Goal: Task Accomplishment & Management: Complete application form

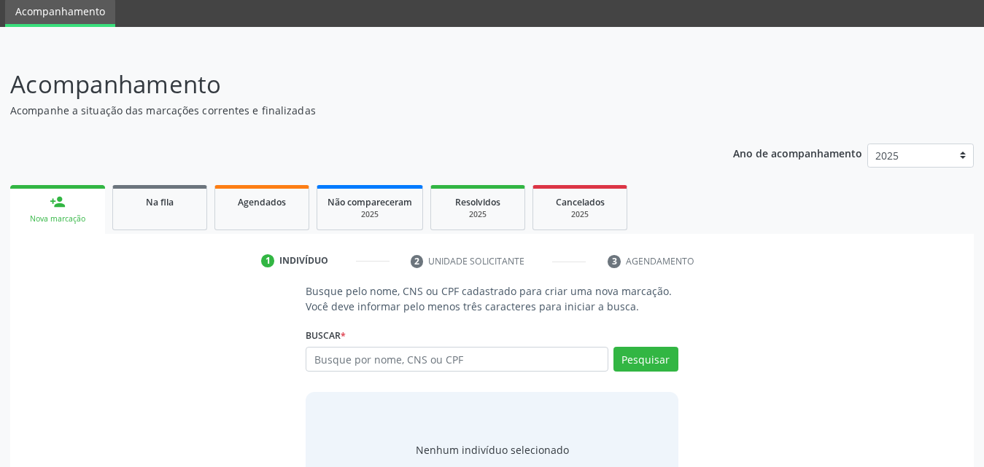
scroll to position [115, 0]
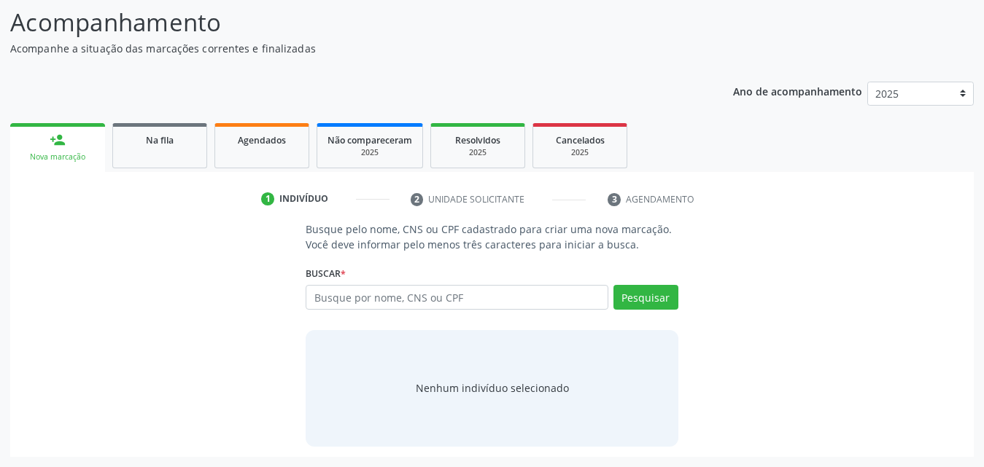
click at [37, 147] on link "person_add Nova marcação" at bounding box center [57, 147] width 95 height 49
click at [52, 152] on div "Nova marcação" at bounding box center [57, 157] width 74 height 11
click at [72, 157] on div "Nova marcação" at bounding box center [57, 157] width 74 height 11
click at [147, 138] on span "Na fila" at bounding box center [160, 140] width 28 height 12
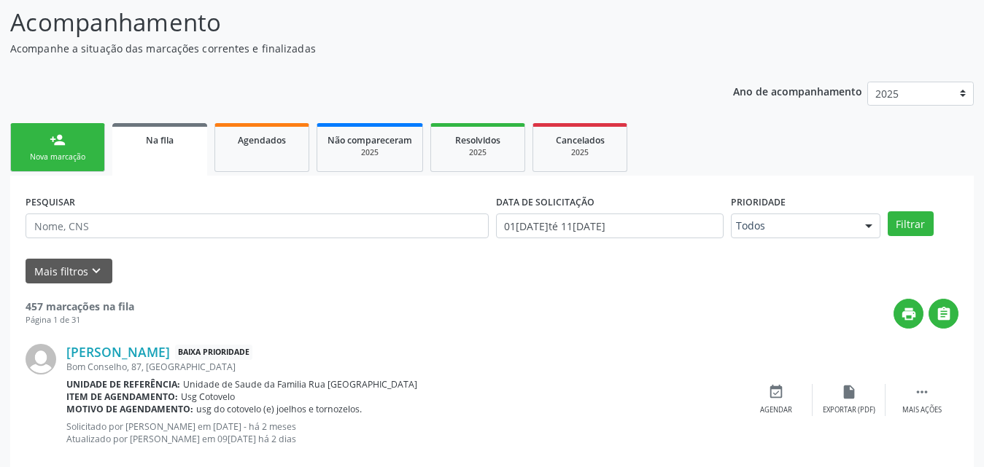
click at [79, 166] on link "person_add Nova marcação" at bounding box center [57, 147] width 95 height 49
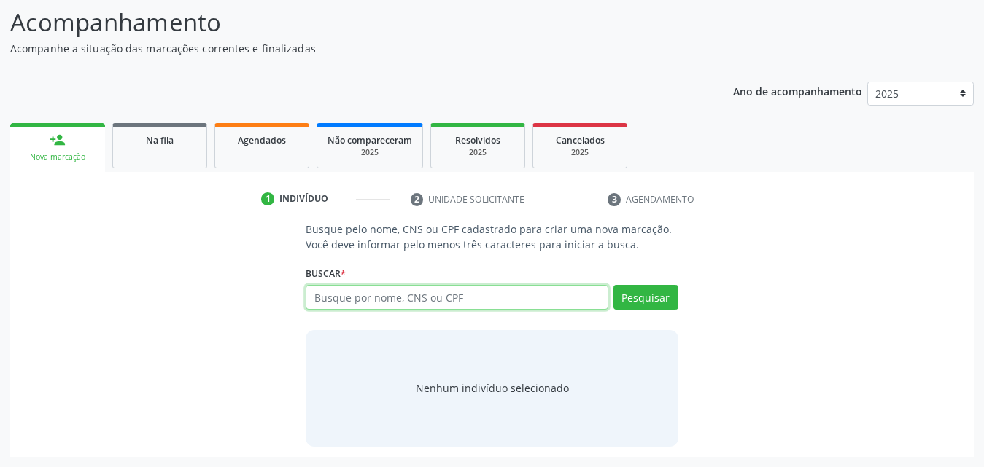
click at [515, 301] on input "text" at bounding box center [456, 297] width 303 height 25
type input "705807449091133"
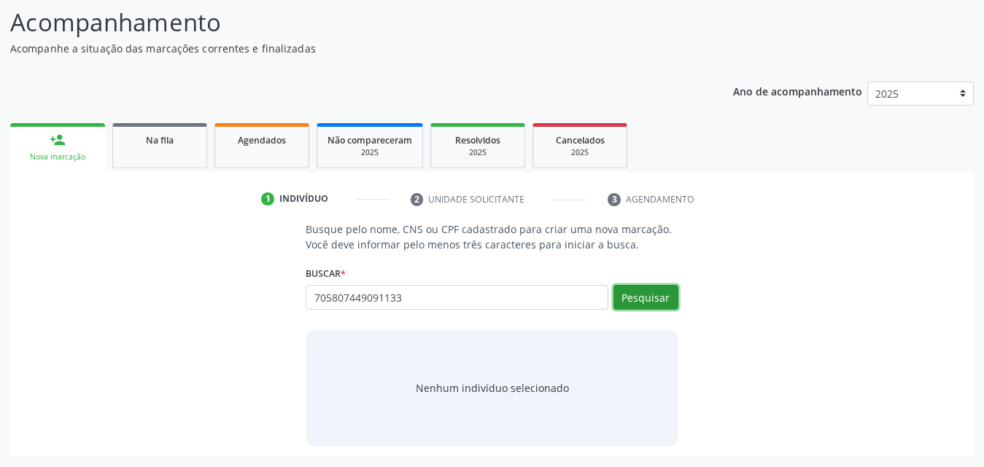
click at [653, 295] on button "Pesquisar" at bounding box center [645, 297] width 65 height 25
type input "705807449091133"
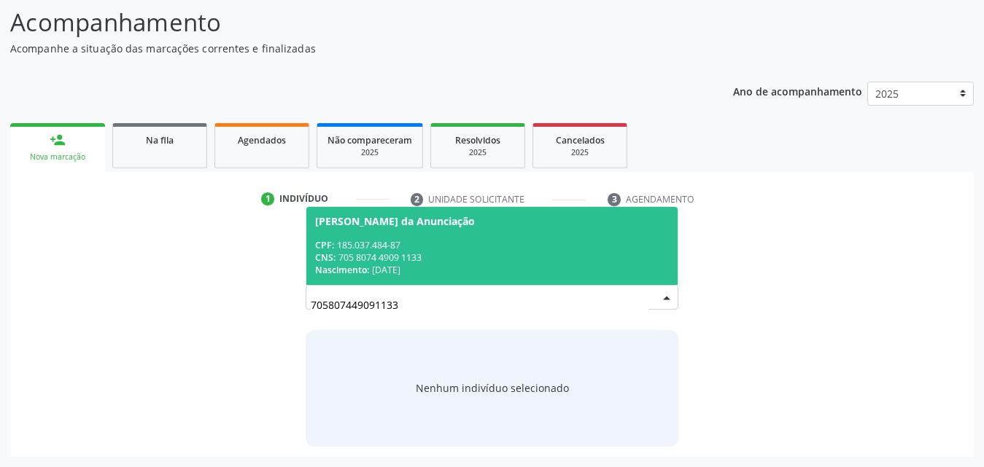
click at [377, 241] on div "CPF: 185.037.484-87" at bounding box center [492, 245] width 354 height 12
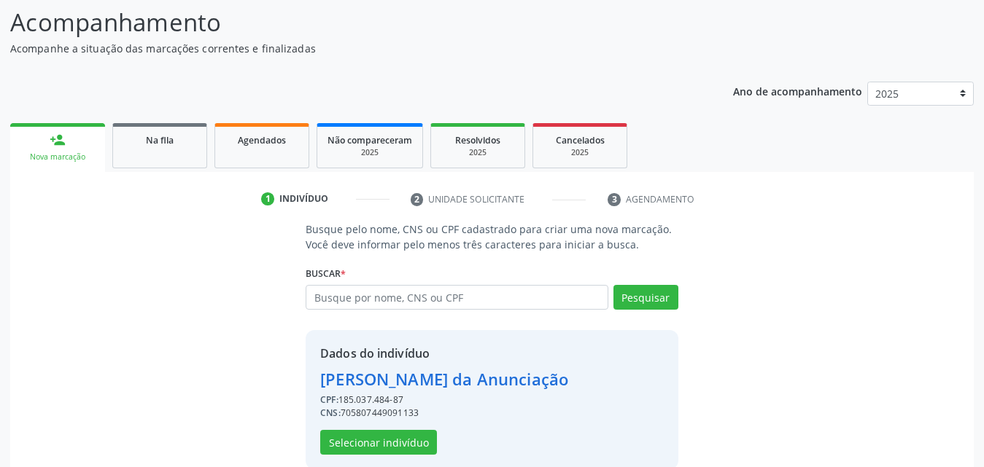
scroll to position [138, 0]
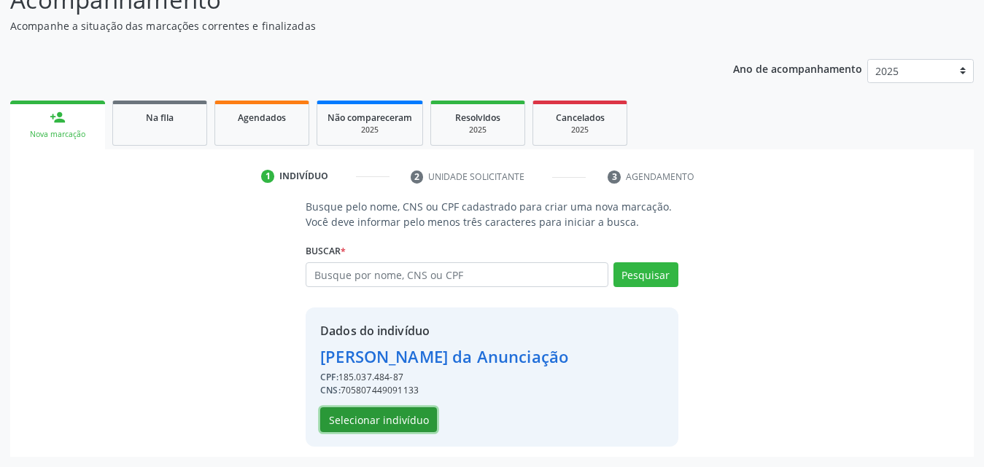
click at [399, 415] on button "Selecionar indivíduo" at bounding box center [378, 420] width 117 height 25
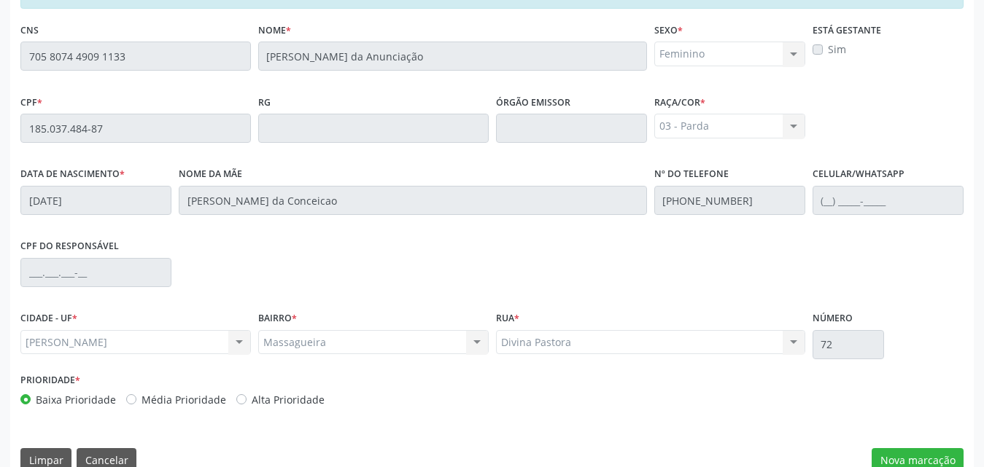
scroll to position [386, 0]
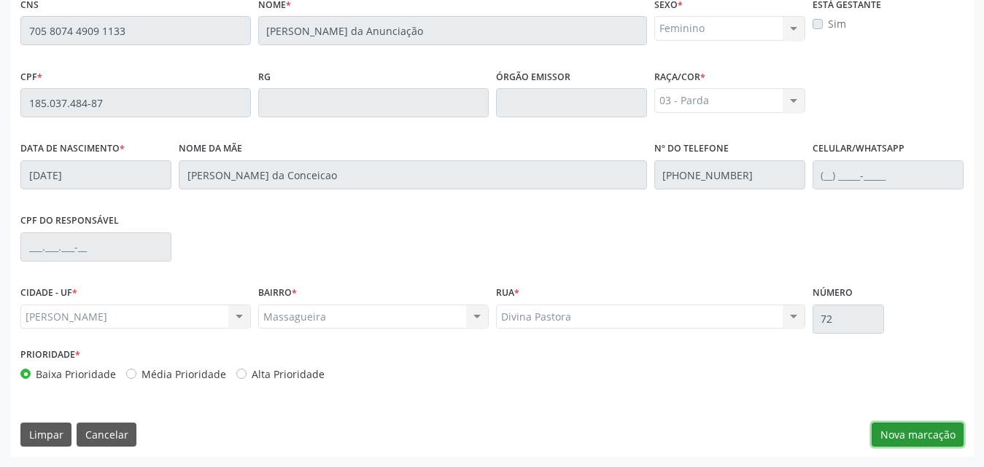
click at [884, 432] on button "Nova marcação" at bounding box center [917, 435] width 92 height 25
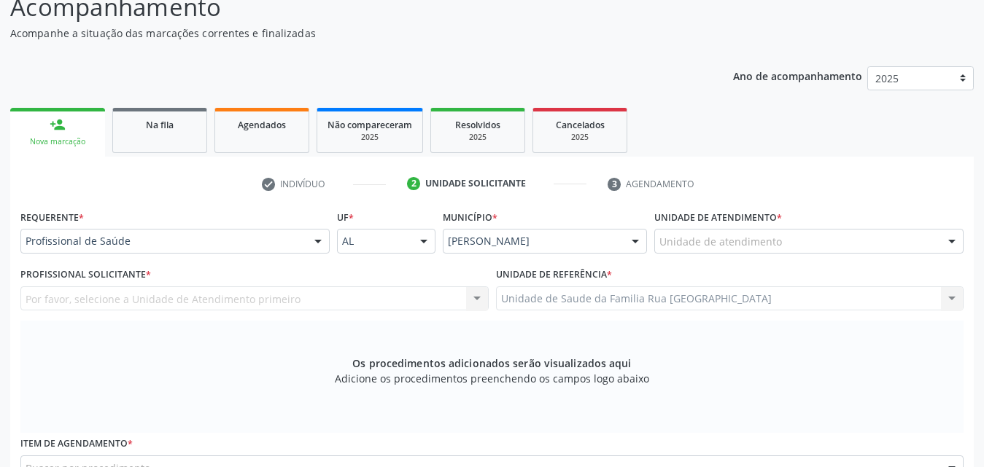
scroll to position [167, 0]
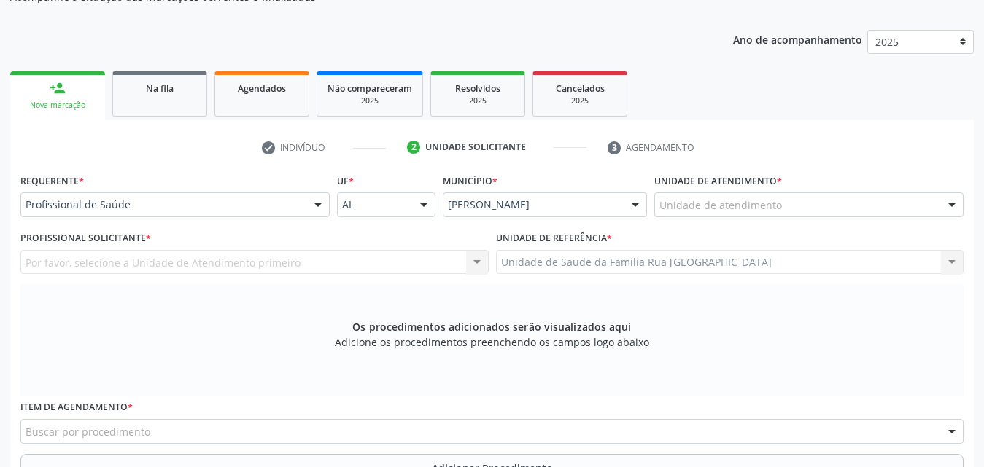
click at [832, 201] on div "Unidade de atendimento" at bounding box center [808, 204] width 309 height 25
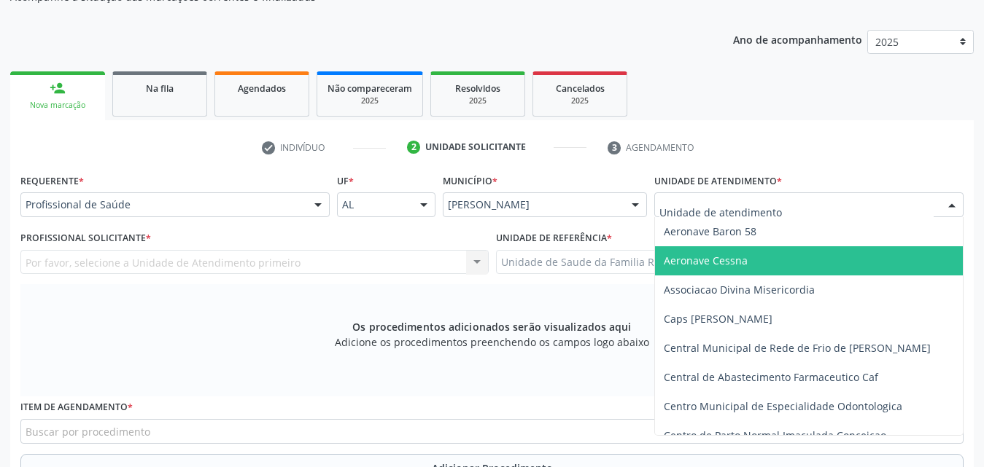
click at [281, 267] on div "Por favor, selecione a Unidade de Atendimento primeiro Nenhum resultado encontr…" at bounding box center [254, 262] width 468 height 25
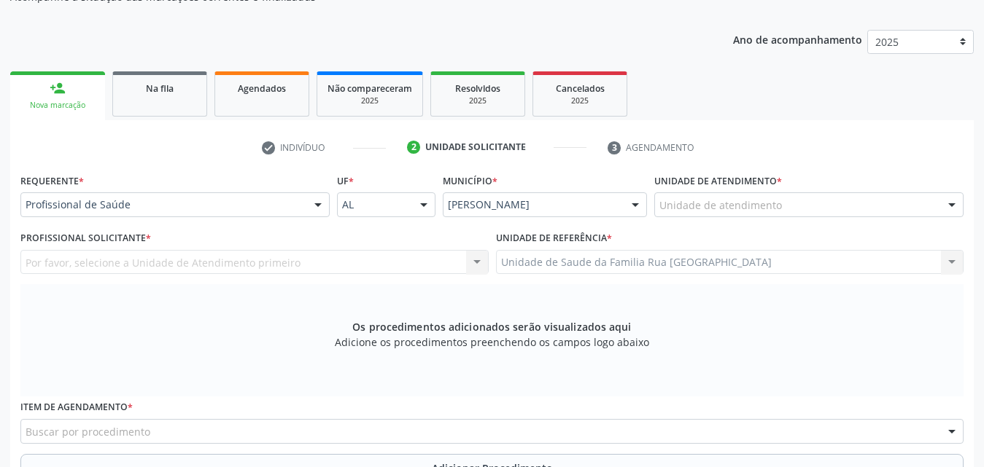
click at [281, 267] on div "Por favor, selecione a Unidade de Atendimento primeiro Nenhum resultado encontr…" at bounding box center [254, 262] width 468 height 25
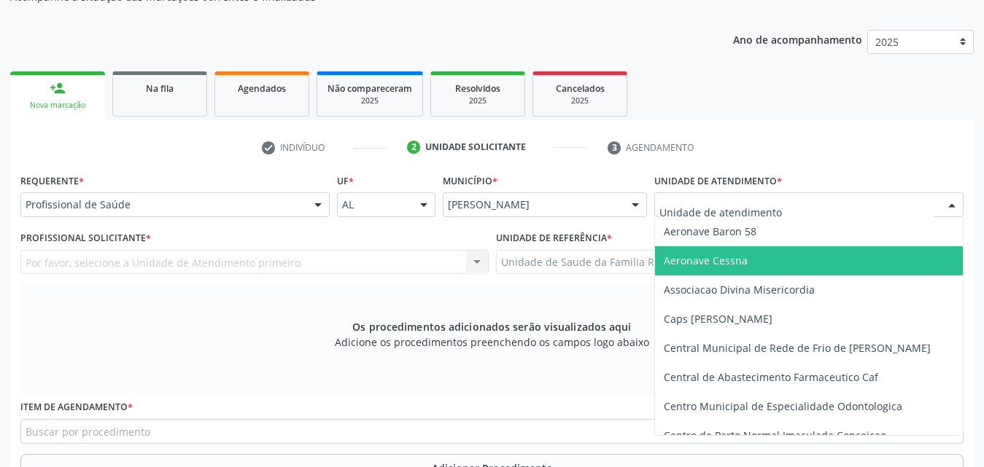
click at [791, 206] on div at bounding box center [808, 204] width 309 height 25
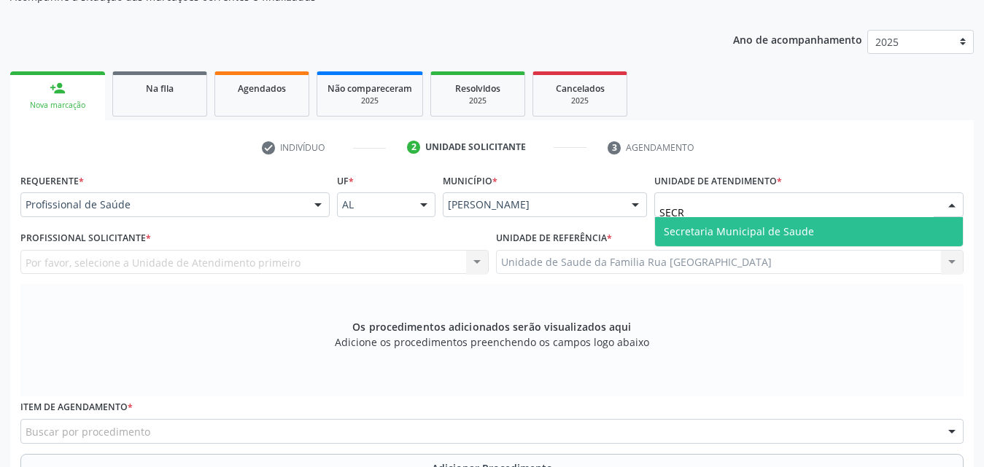
type input "SECRE"
click at [785, 233] on span "Secretaria Municipal de Saude" at bounding box center [738, 232] width 150 height 14
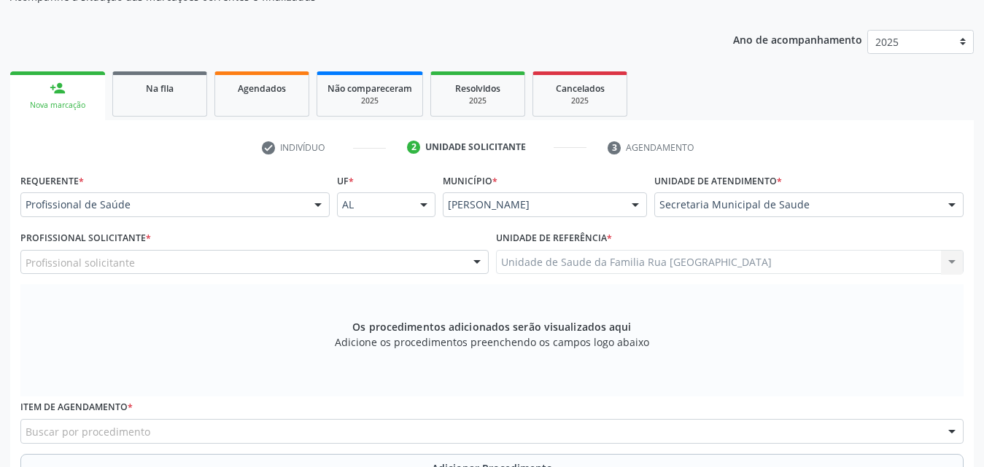
click at [481, 268] on div at bounding box center [477, 263] width 22 height 25
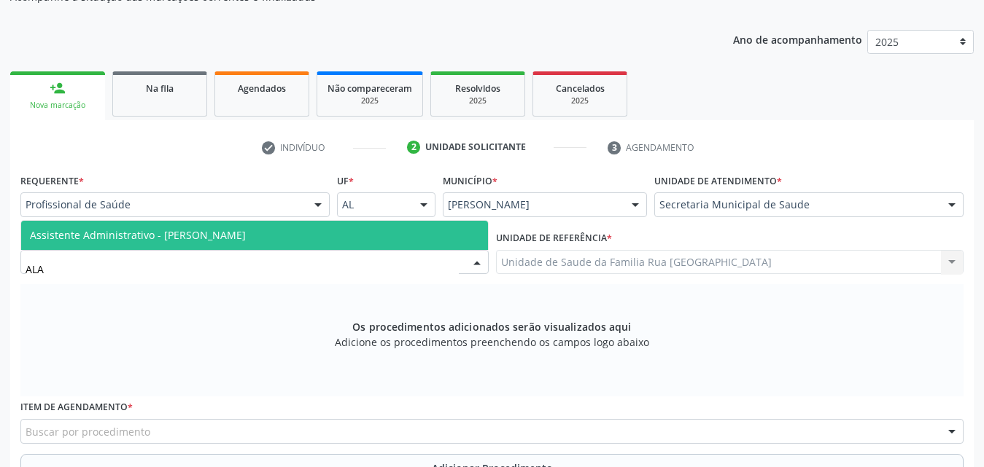
type input "AL"
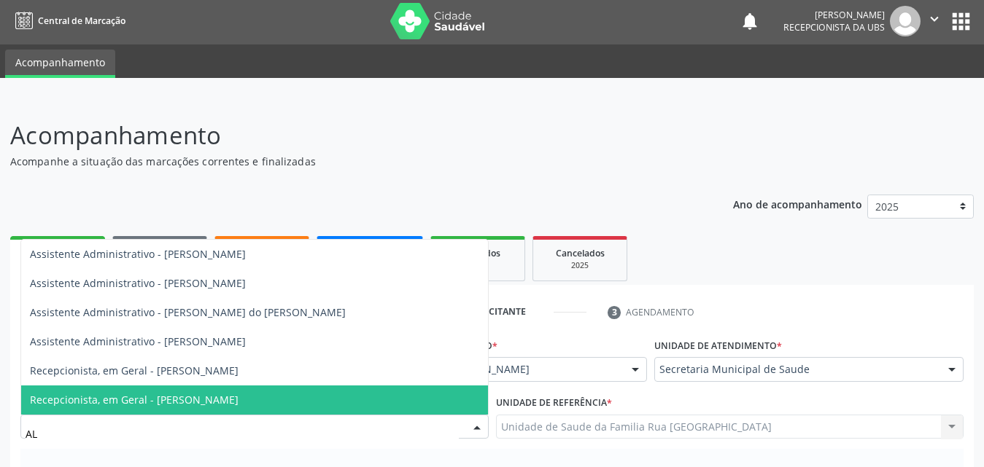
scroll to position [0, 0]
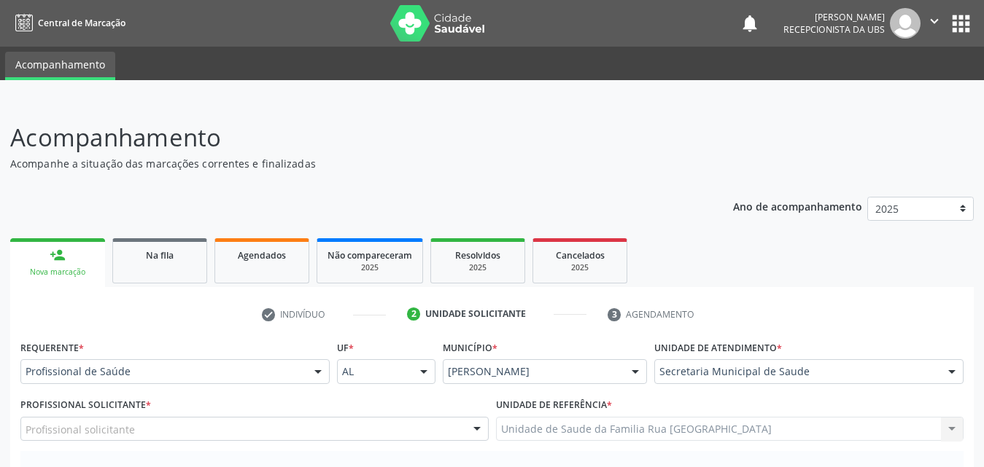
click at [394, 159] on p "Acompanhe a situação das marcações correntes e finalizadas" at bounding box center [347, 163] width 674 height 15
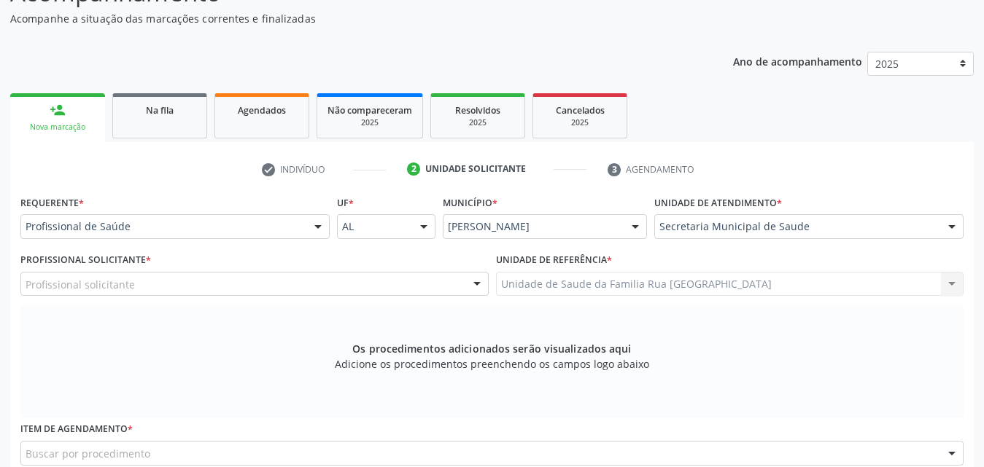
scroll to position [146, 0]
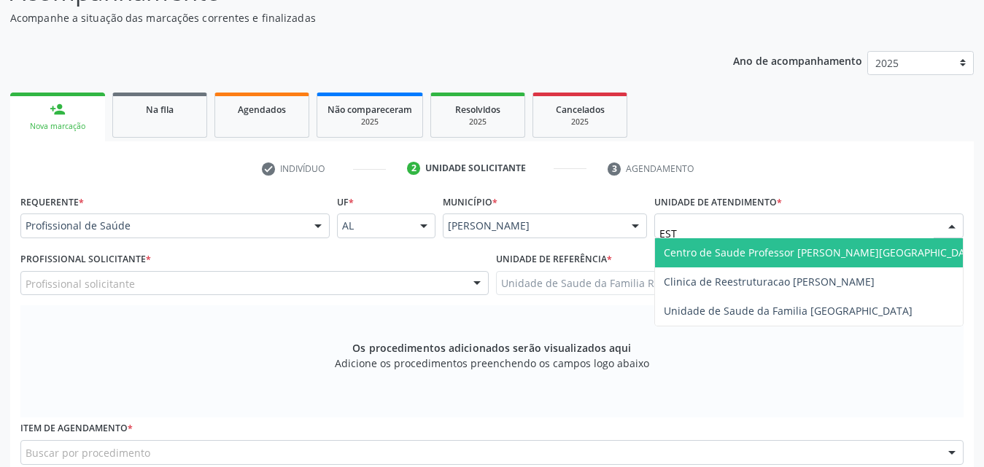
type input "ESTA"
click at [813, 262] on span "Centro de Saude Professor [PERSON_NAME][GEOGRAPHIC_DATA]" at bounding box center [822, 252] width 335 height 29
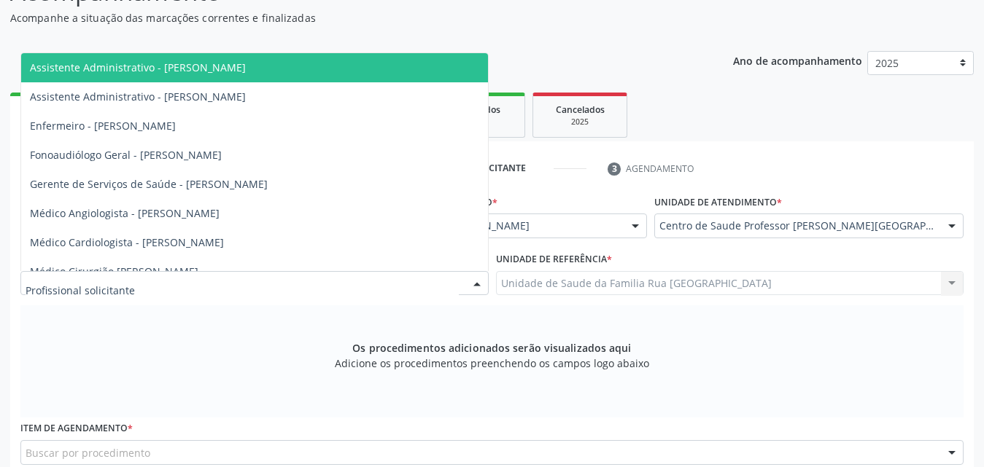
click at [265, 284] on div at bounding box center [254, 283] width 468 height 25
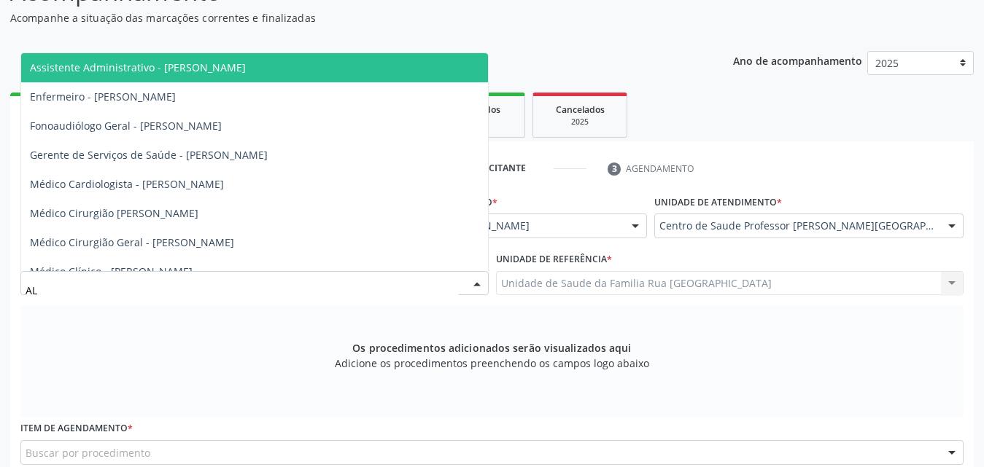
type input "A"
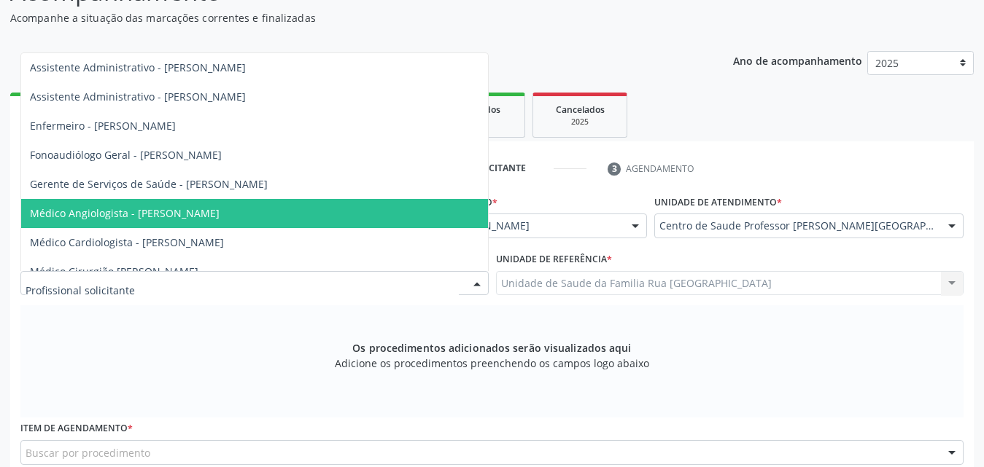
scroll to position [73, 0]
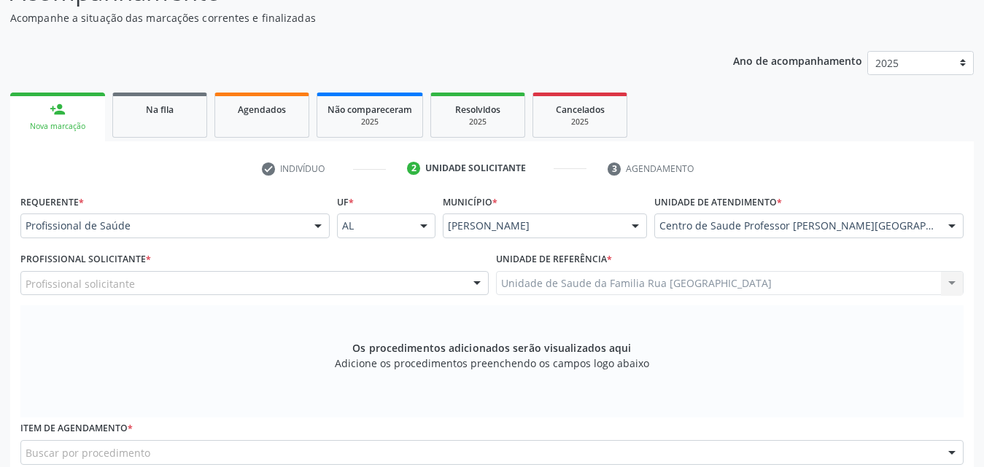
click at [248, 340] on div "Os procedimentos adicionados serão visualizados aqui Adicione os procedimentos …" at bounding box center [491, 361] width 943 height 112
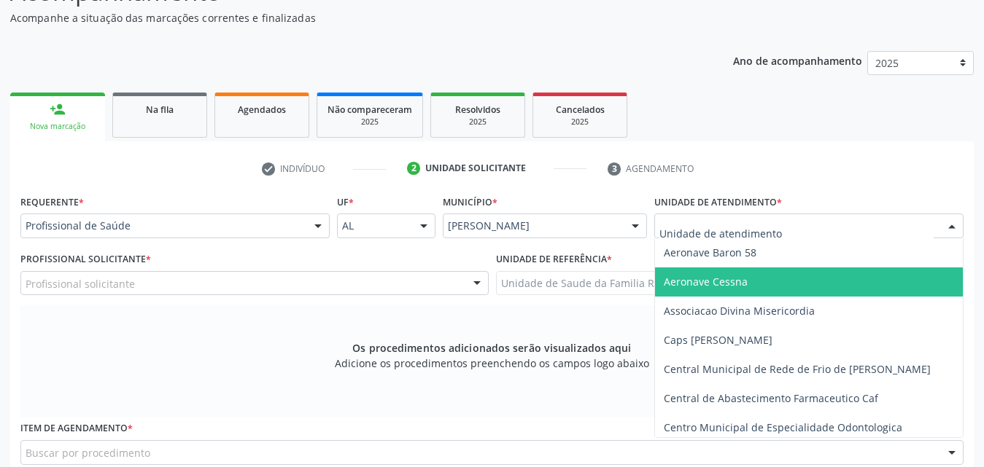
click at [231, 365] on div "Os procedimentos adicionados serão visualizados aqui Adicione os procedimentos …" at bounding box center [491, 361] width 943 height 112
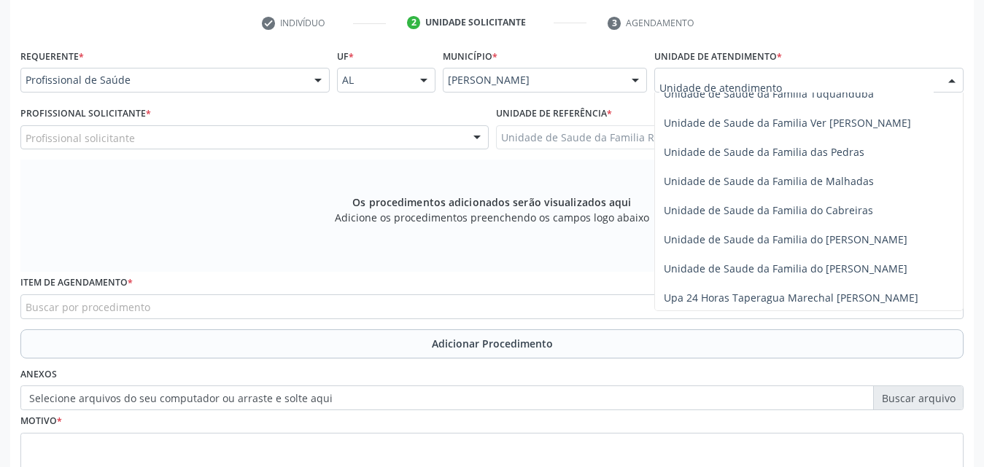
scroll to position [1094, 0]
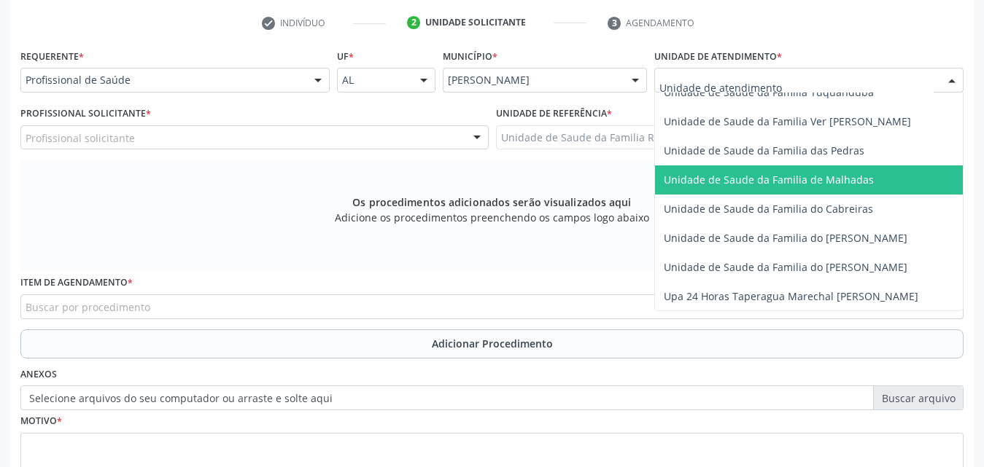
click at [185, 146] on div "Profissional solicitante" at bounding box center [254, 137] width 468 height 25
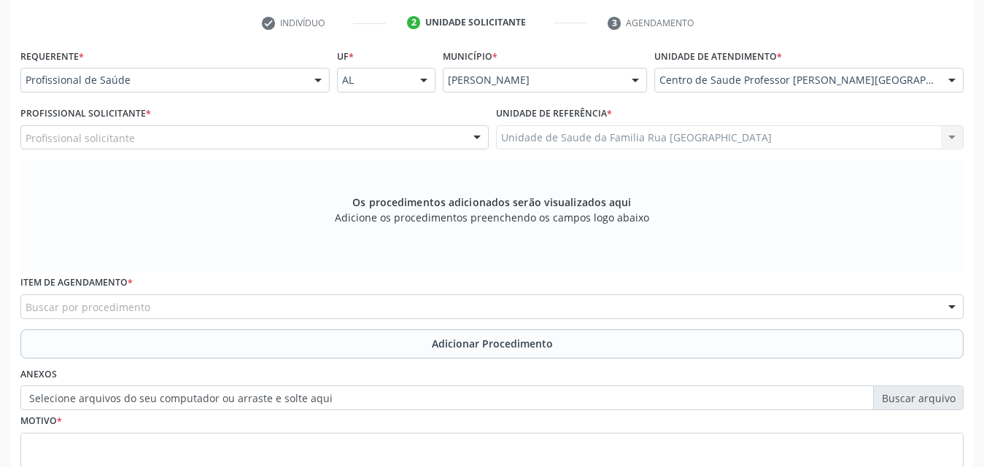
click at [734, 181] on div "Os procedimentos adicionados serão visualizados aqui Adicione os procedimentos …" at bounding box center [491, 216] width 943 height 112
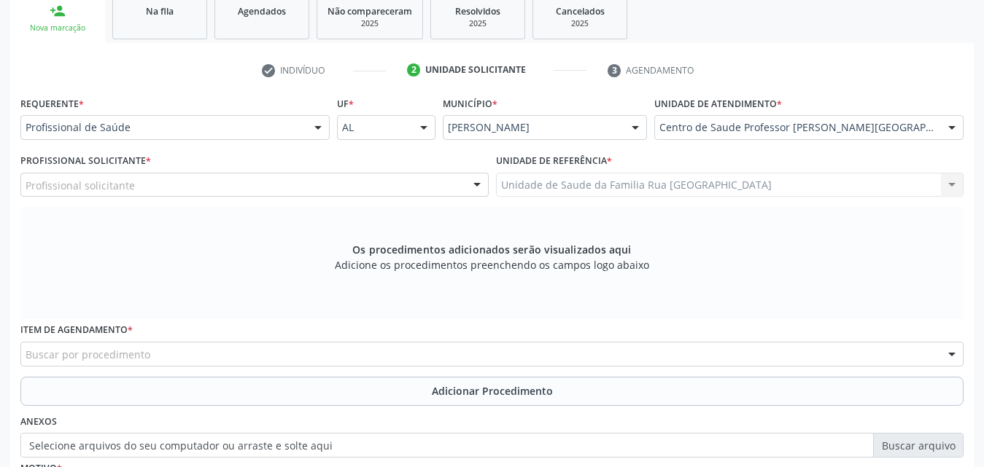
scroll to position [219, 0]
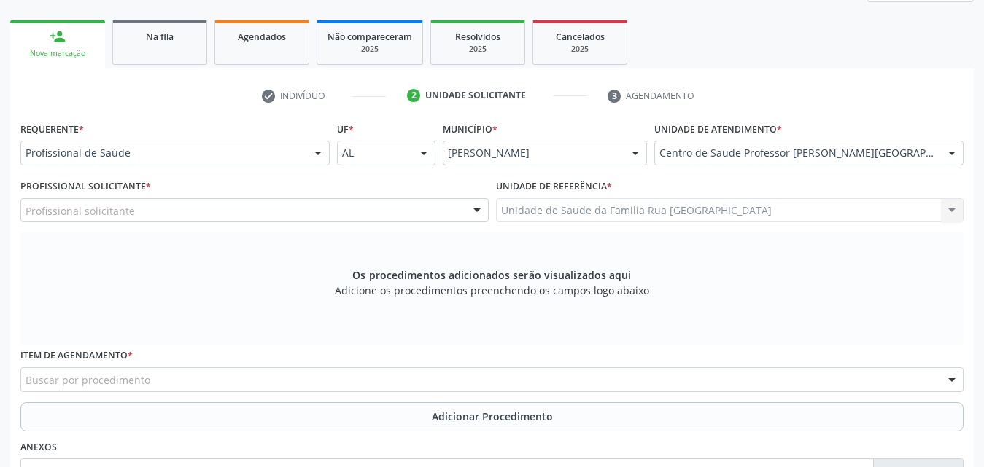
click at [950, 154] on div at bounding box center [952, 153] width 22 height 25
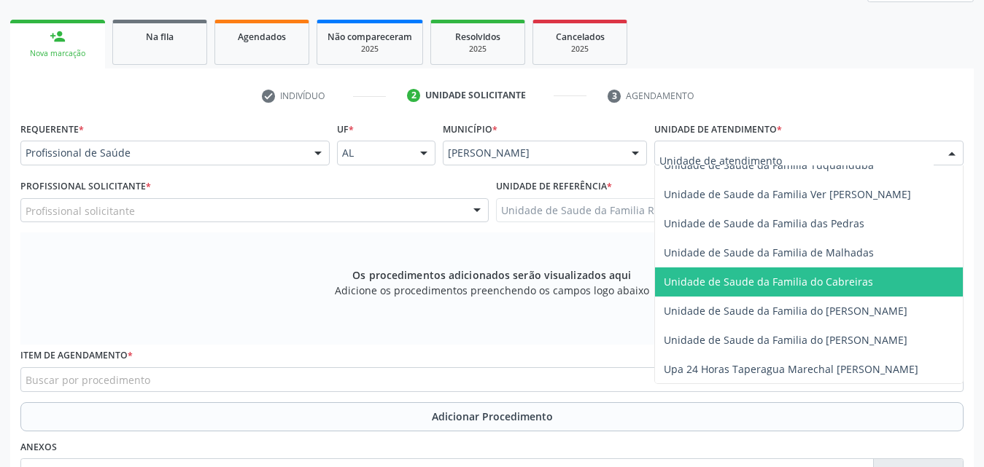
scroll to position [1165, 0]
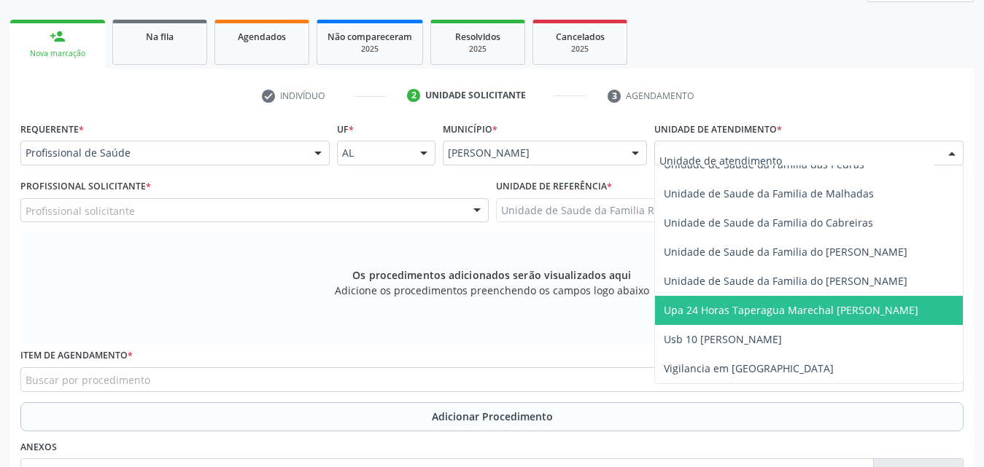
click at [817, 303] on span "Upa 24 Horas Taperagua Marechal [PERSON_NAME]" at bounding box center [790, 310] width 254 height 14
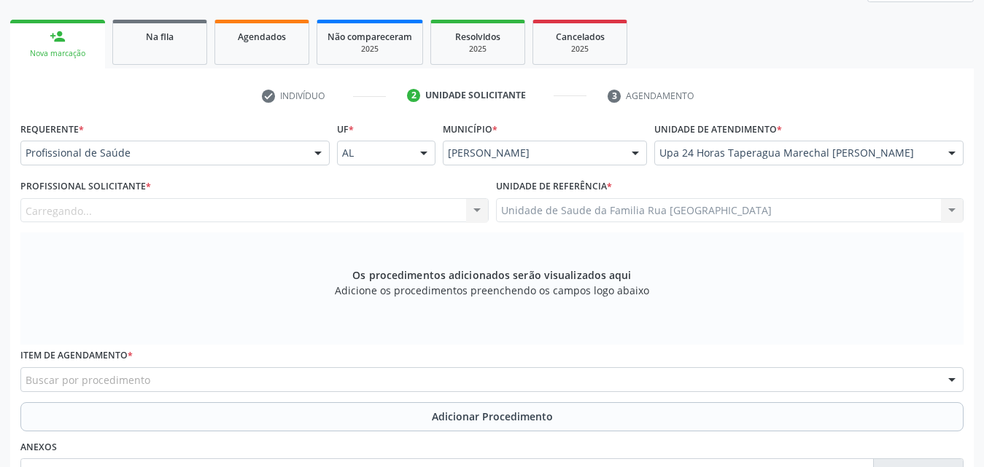
click at [286, 213] on div "Carregando... Assistente Administrativo - Ana Patricia Lima da Silva Assistente…" at bounding box center [254, 210] width 468 height 25
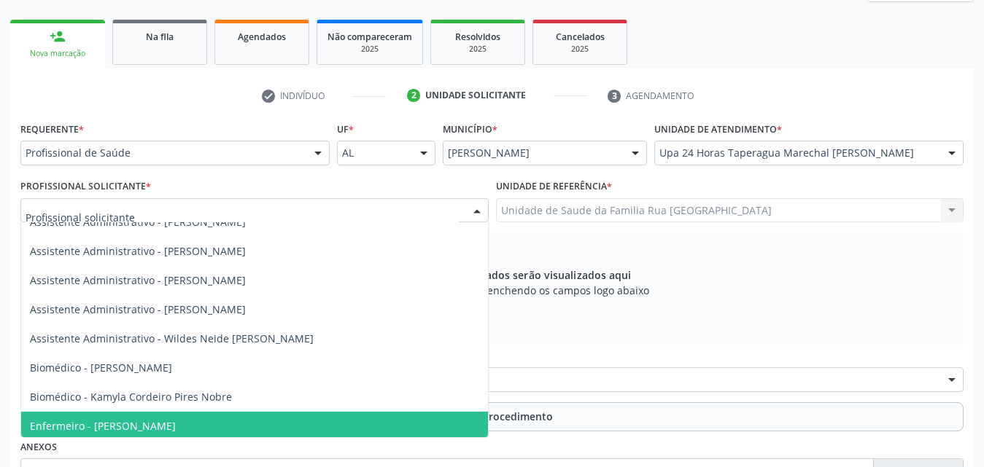
click at [286, 213] on div at bounding box center [254, 210] width 468 height 25
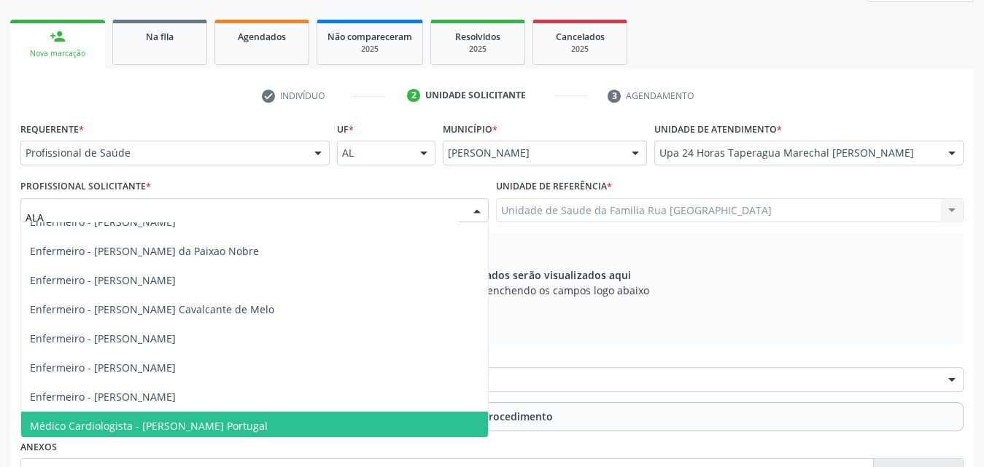
scroll to position [0, 0]
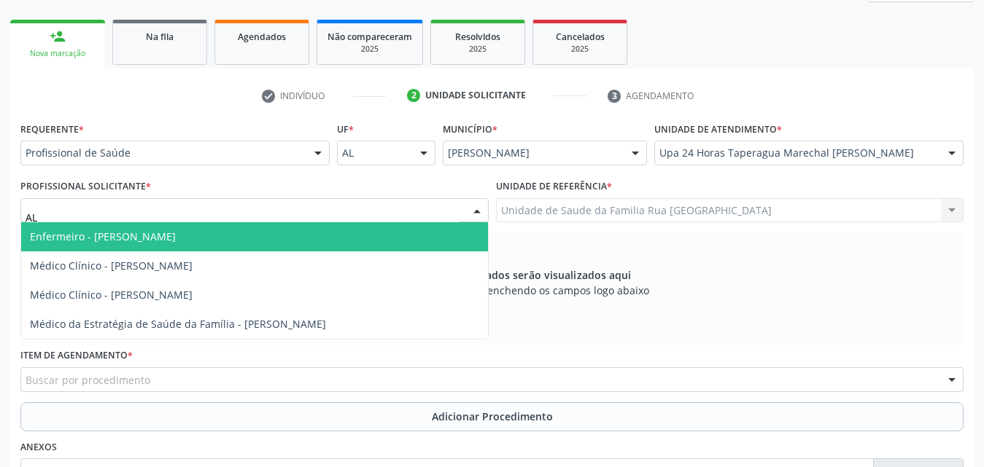
type input "A"
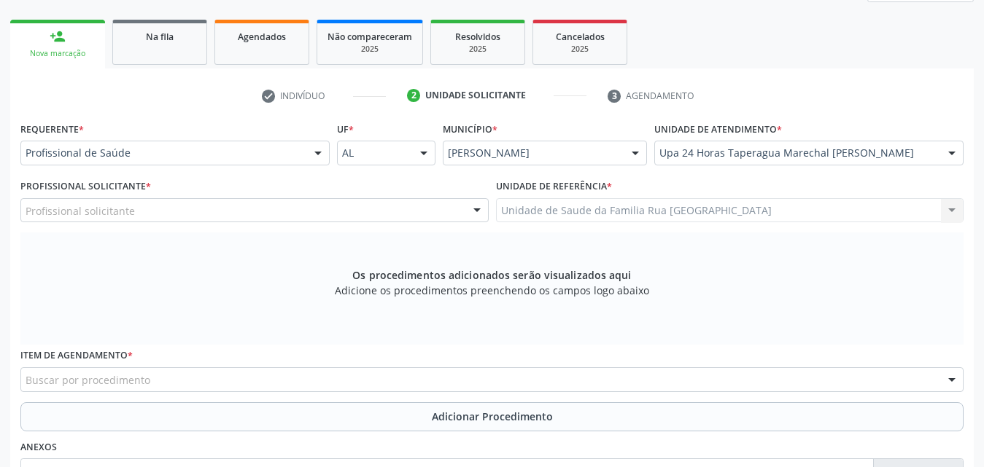
click at [685, 274] on div "Os procedimentos adicionados serão visualizados aqui Adicione os procedimentos …" at bounding box center [491, 289] width 943 height 112
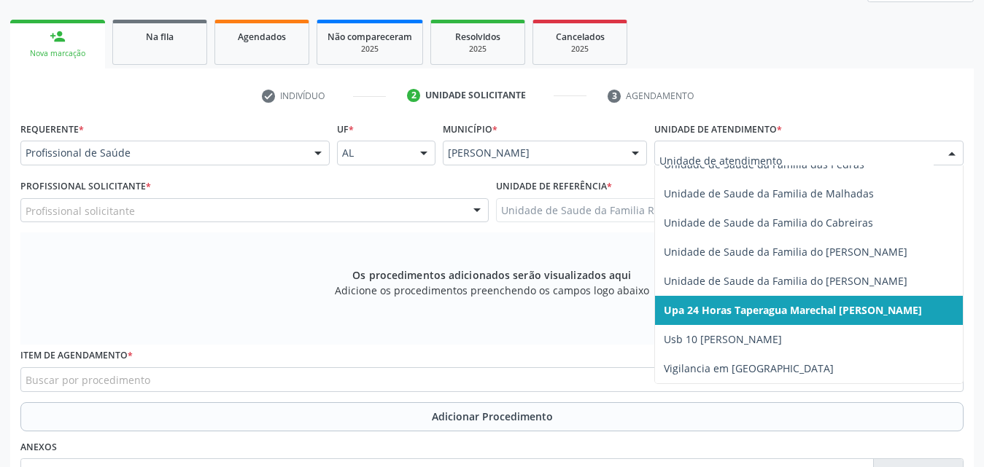
click at [948, 155] on div at bounding box center [952, 153] width 22 height 25
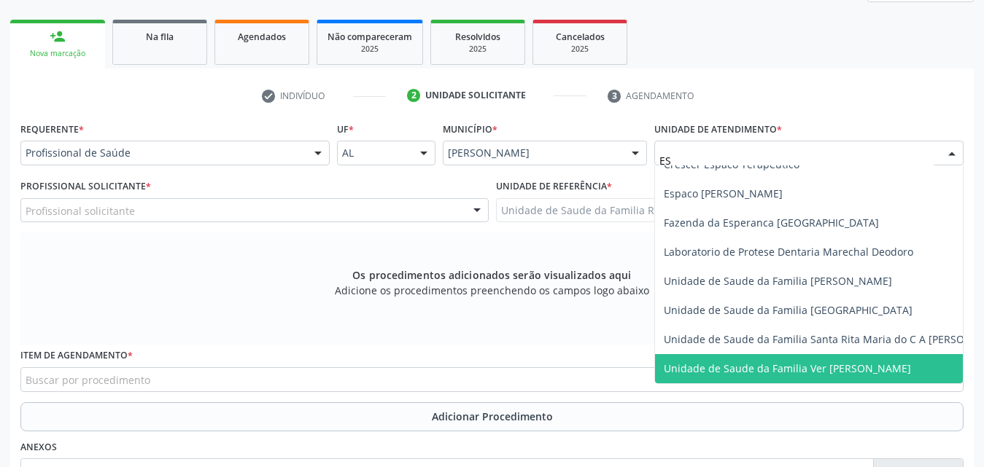
scroll to position [232, 0]
type input "EST"
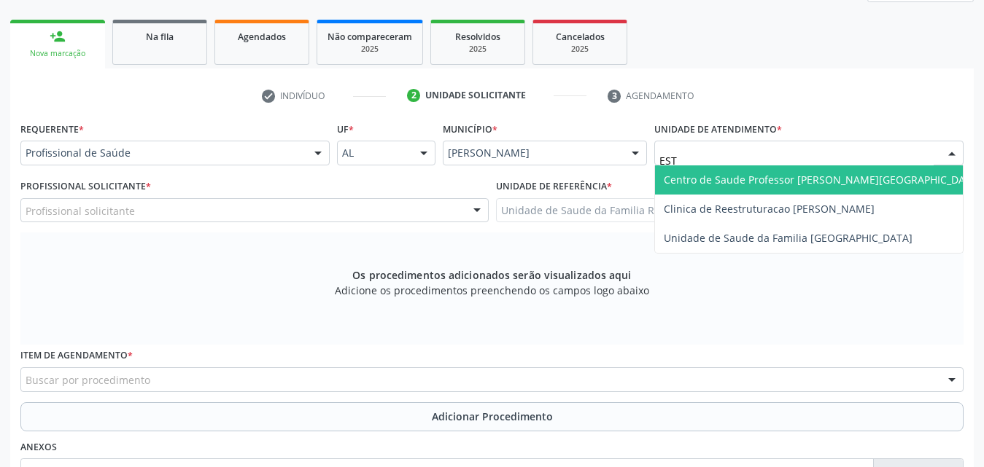
click at [780, 182] on span "Centro de Saude Professor [PERSON_NAME][GEOGRAPHIC_DATA]" at bounding box center [821, 180] width 317 height 14
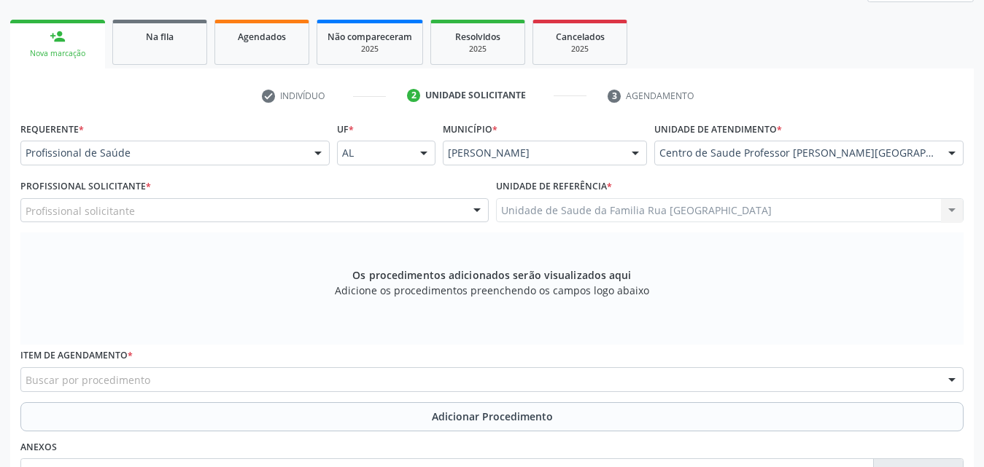
click at [284, 209] on div "Profissional solicitante" at bounding box center [254, 210] width 468 height 25
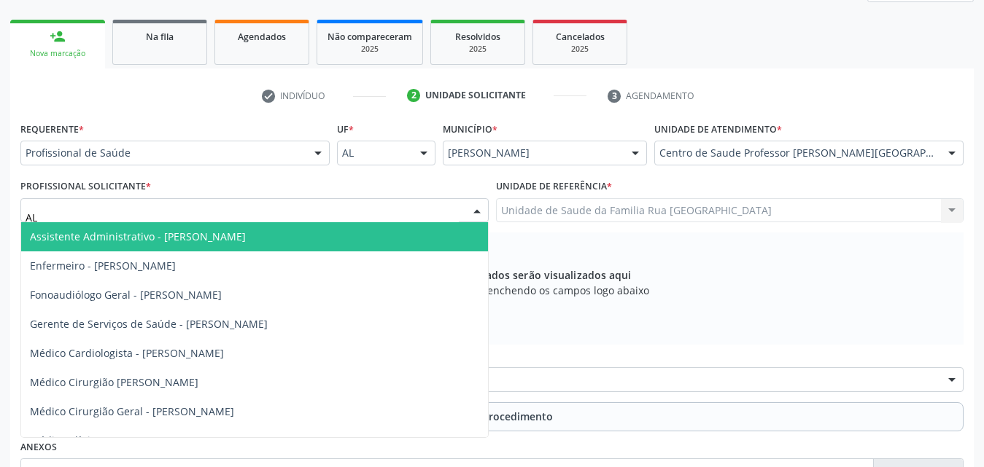
type input "A"
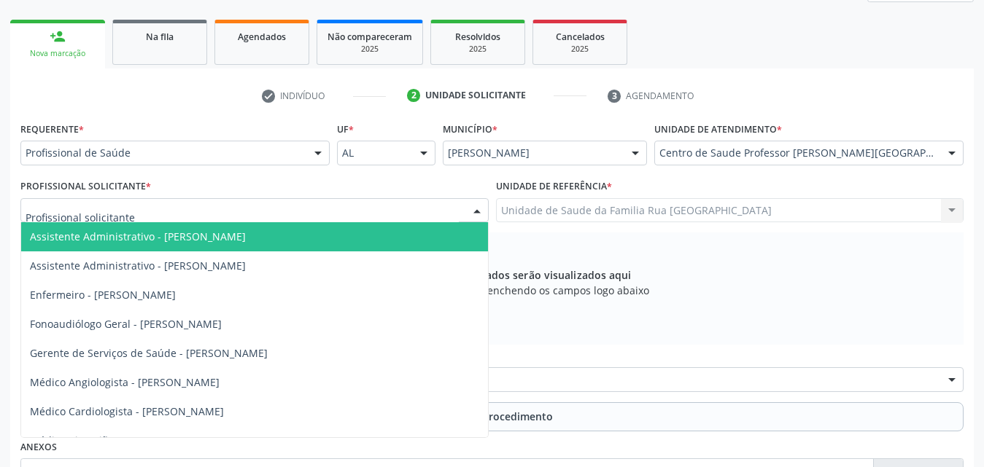
click at [947, 152] on div at bounding box center [952, 153] width 22 height 25
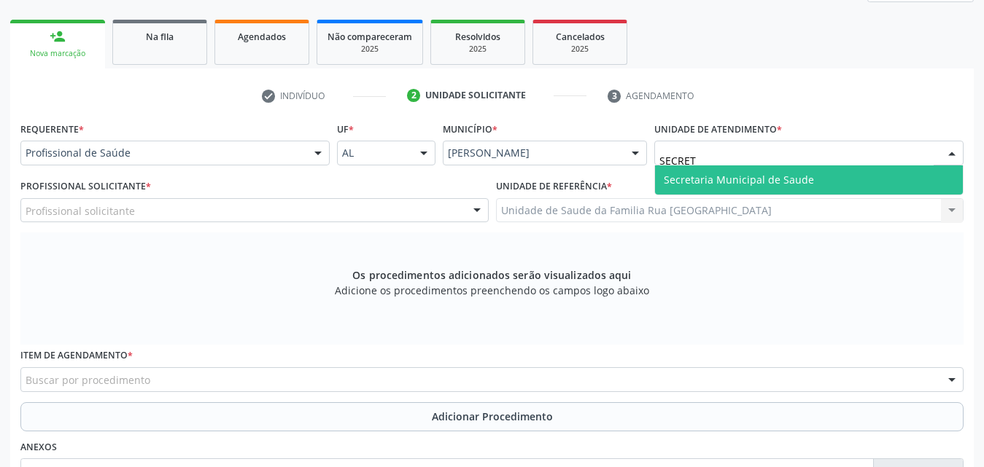
type input "SECRETA"
click at [790, 178] on span "Secretaria Municipal de Saude" at bounding box center [738, 180] width 150 height 14
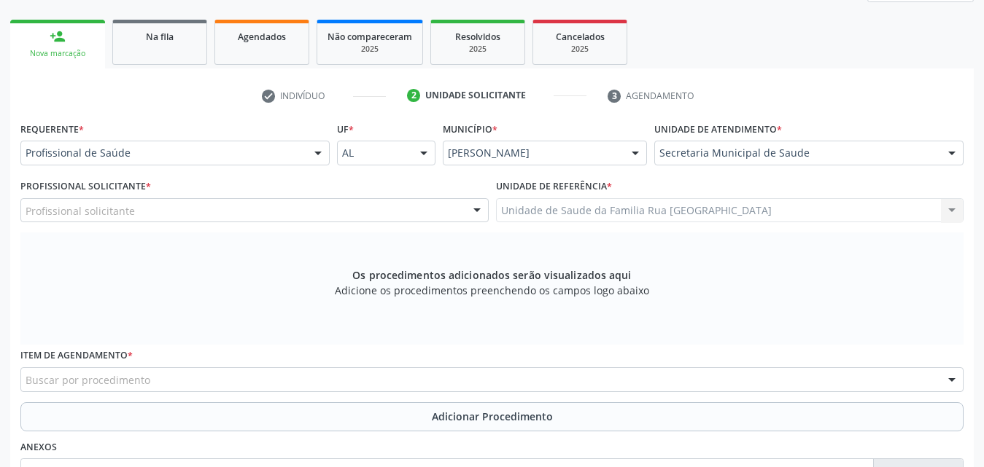
click at [220, 211] on div "Profissional solicitante" at bounding box center [254, 210] width 468 height 25
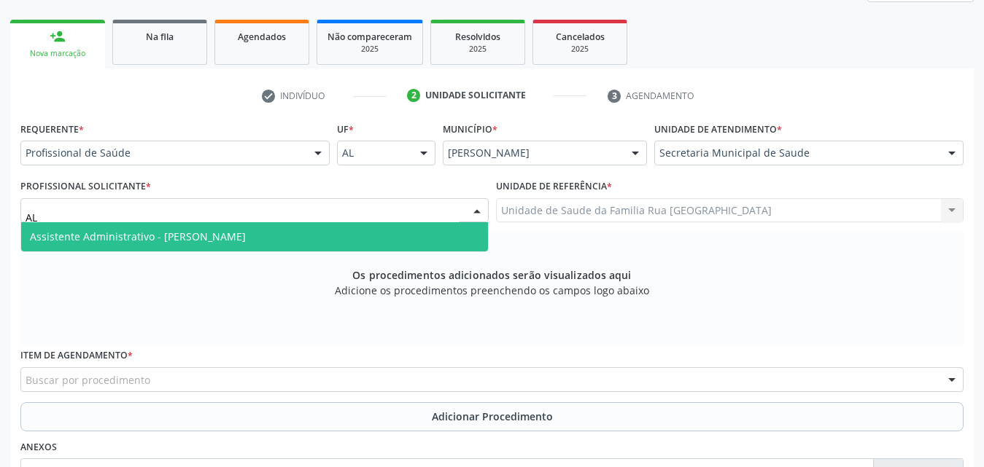
type input "A"
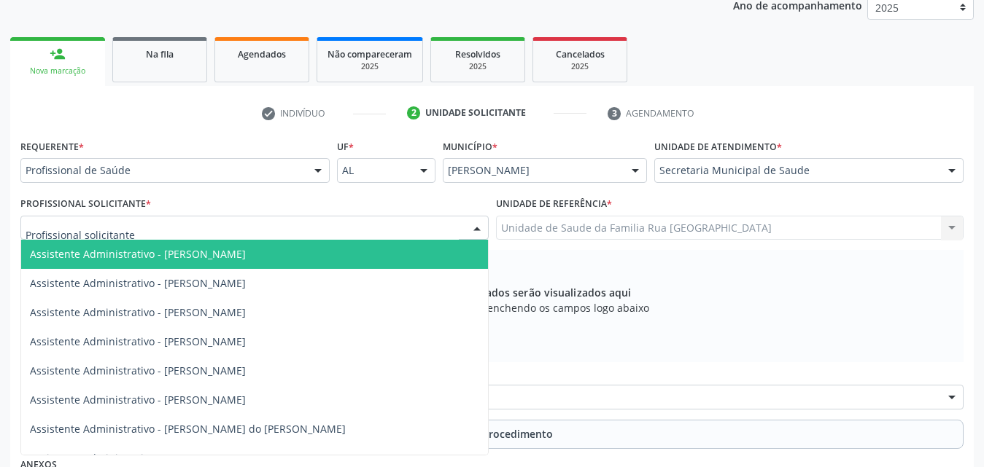
scroll to position [146, 0]
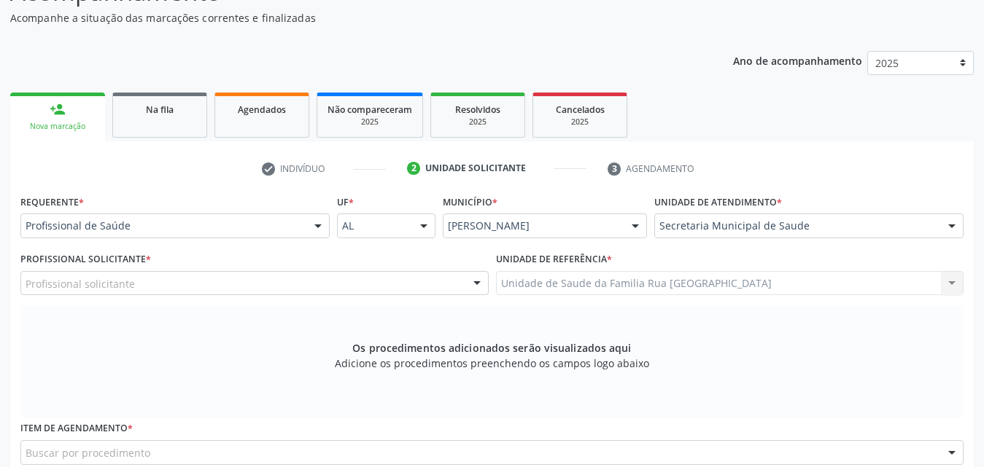
click at [872, 357] on div "Os procedimentos adicionados serão visualizados aqui Adicione os procedimentos …" at bounding box center [491, 361] width 943 height 112
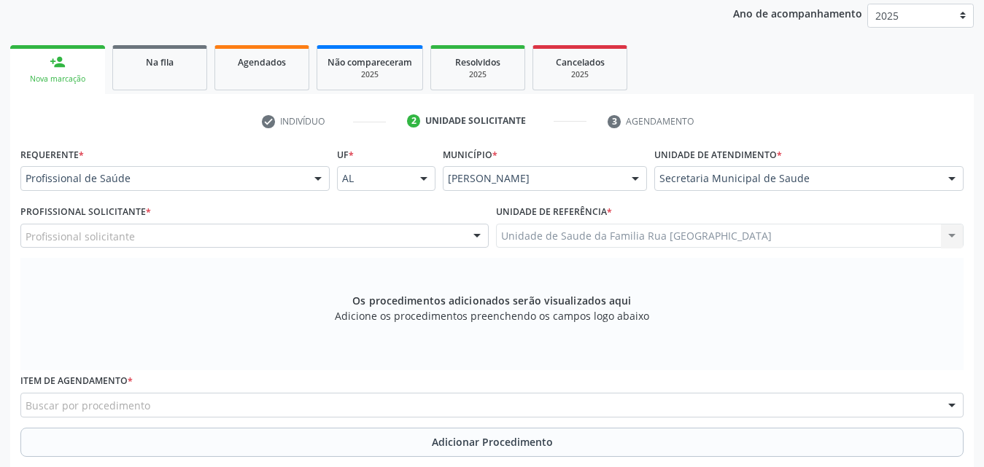
scroll to position [219, 0]
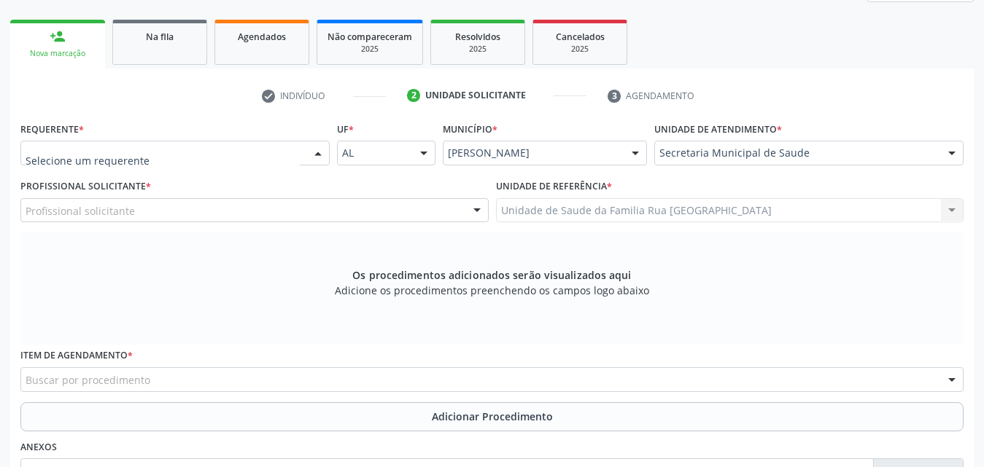
click at [315, 152] on div at bounding box center [318, 153] width 22 height 25
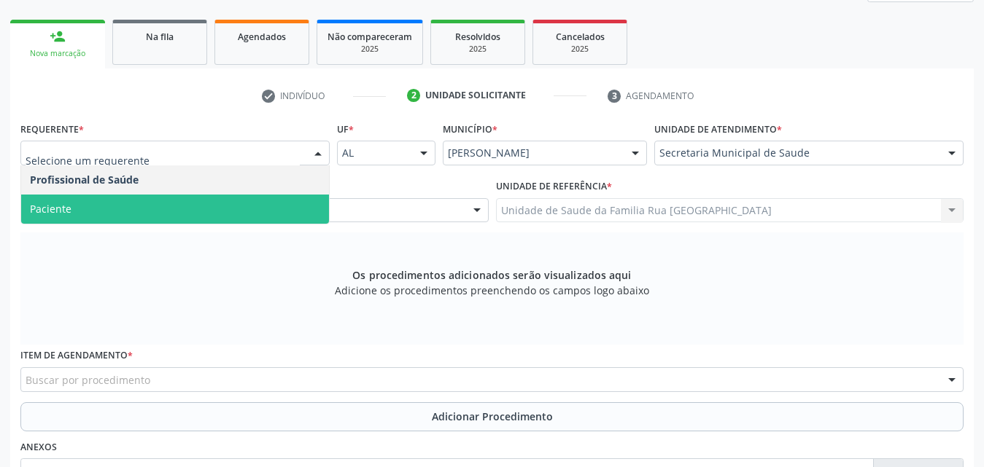
click at [193, 206] on span "Paciente" at bounding box center [175, 209] width 308 height 29
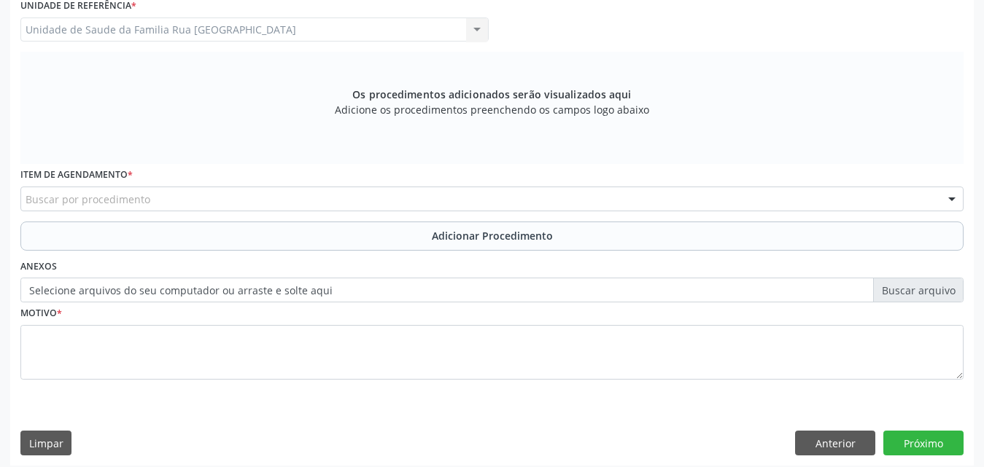
scroll to position [408, 0]
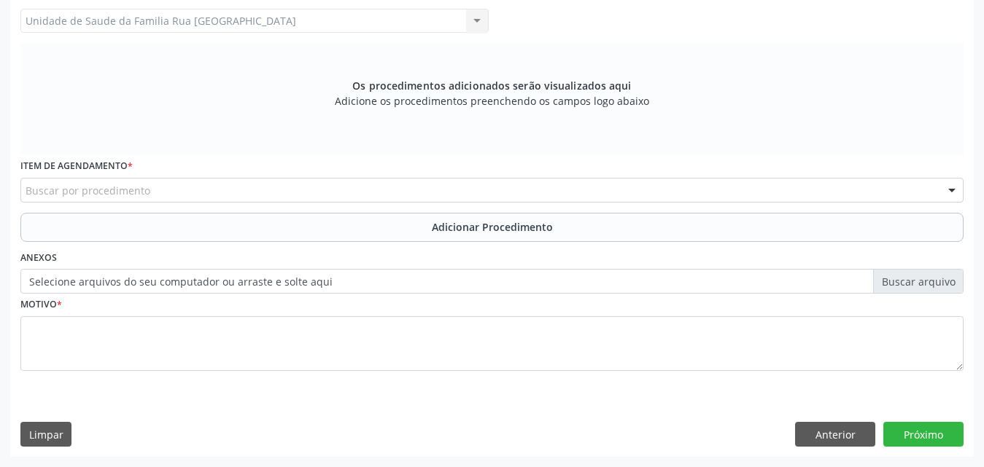
click at [303, 190] on div "Buscar por procedimento" at bounding box center [491, 190] width 943 height 25
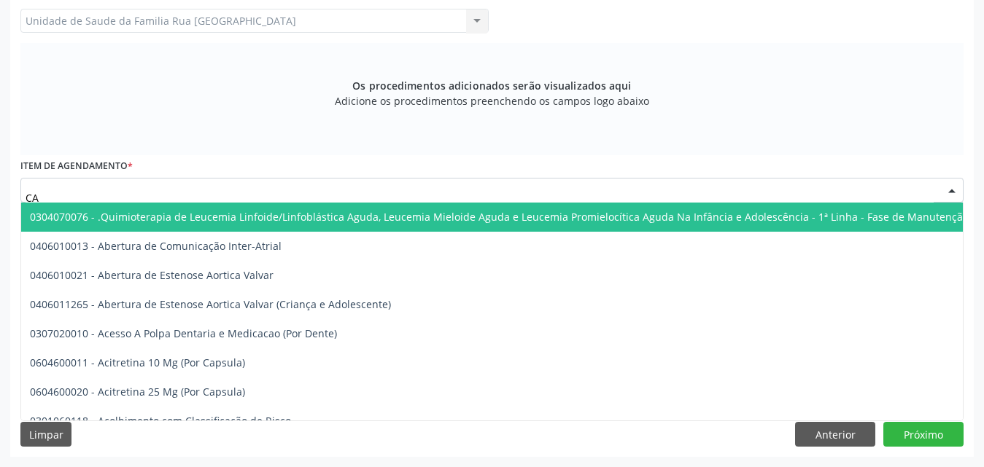
type input "C"
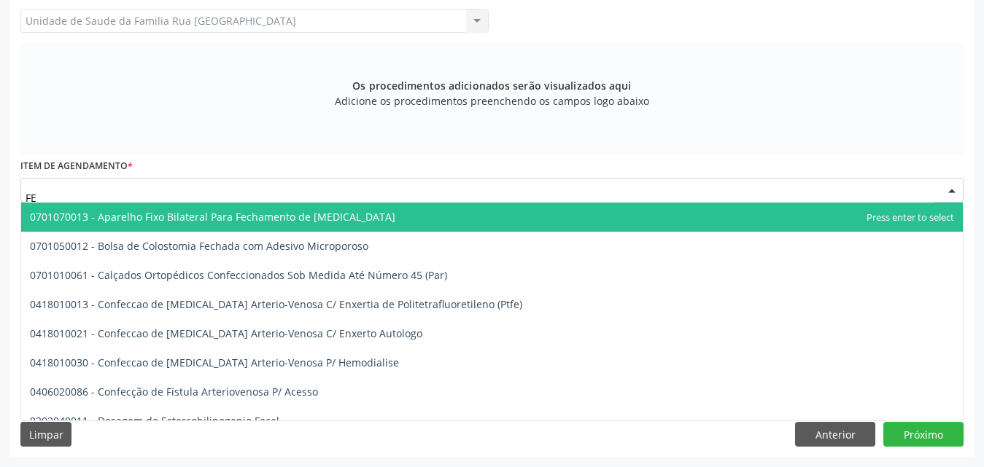
type input "F"
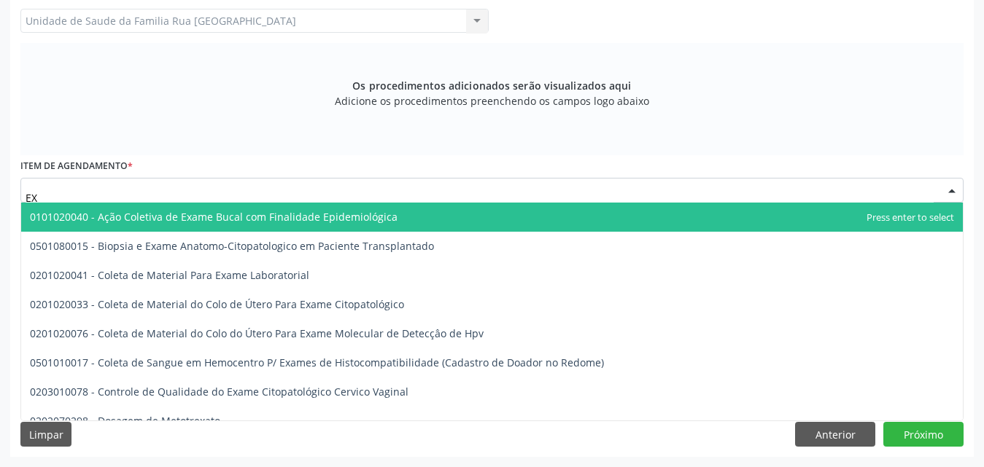
type input "E"
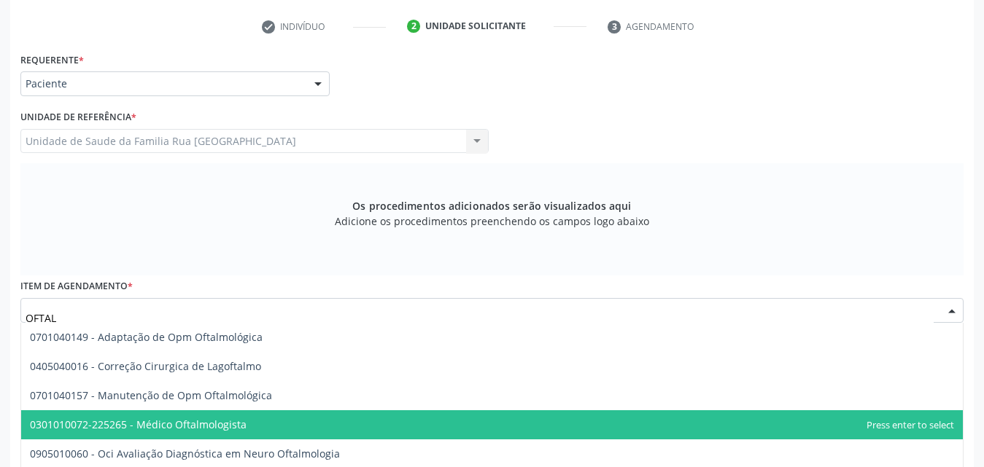
scroll to position [262, 0]
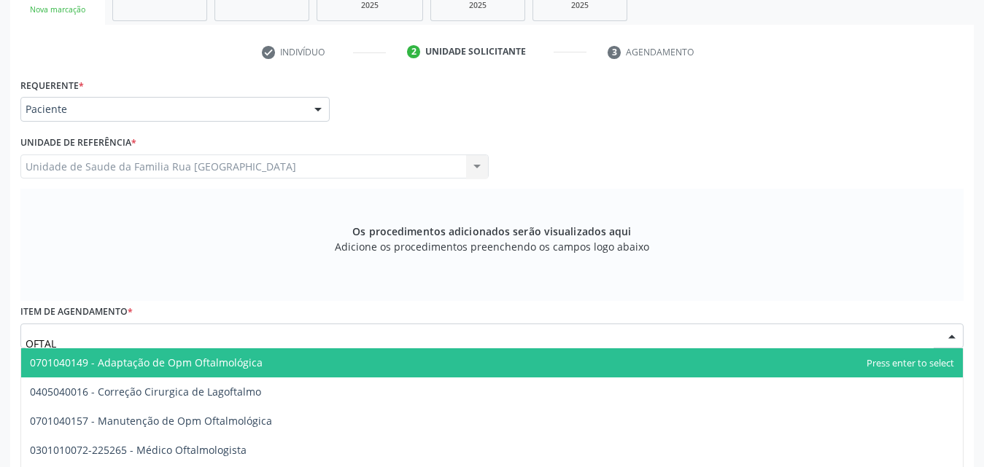
click at [85, 336] on input "OFTAL" at bounding box center [480, 343] width 908 height 29
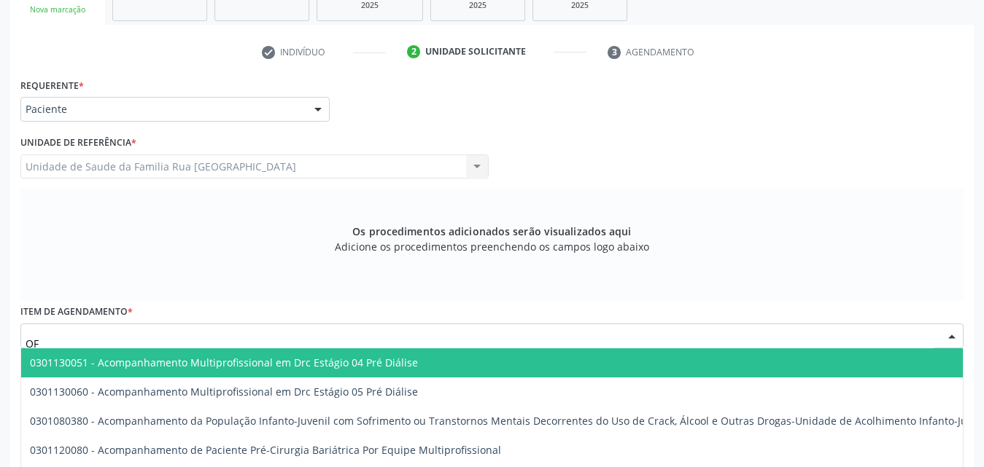
type input "O"
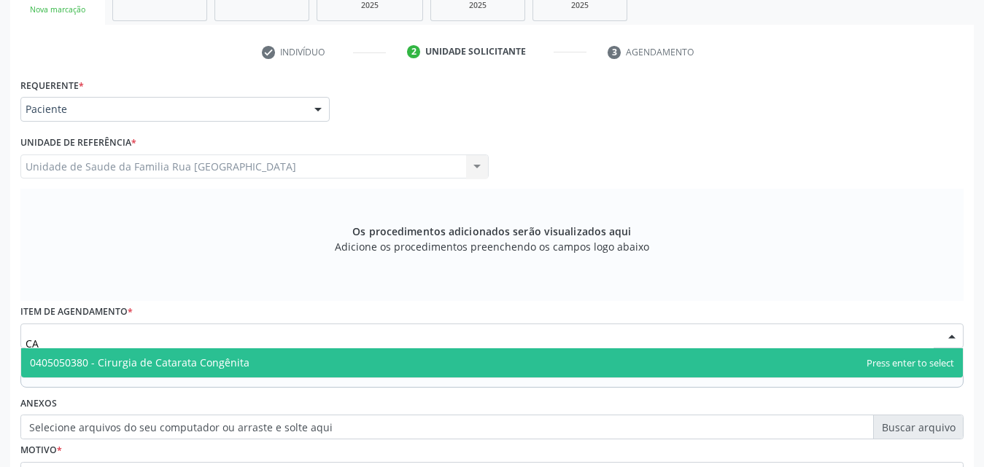
type input "C"
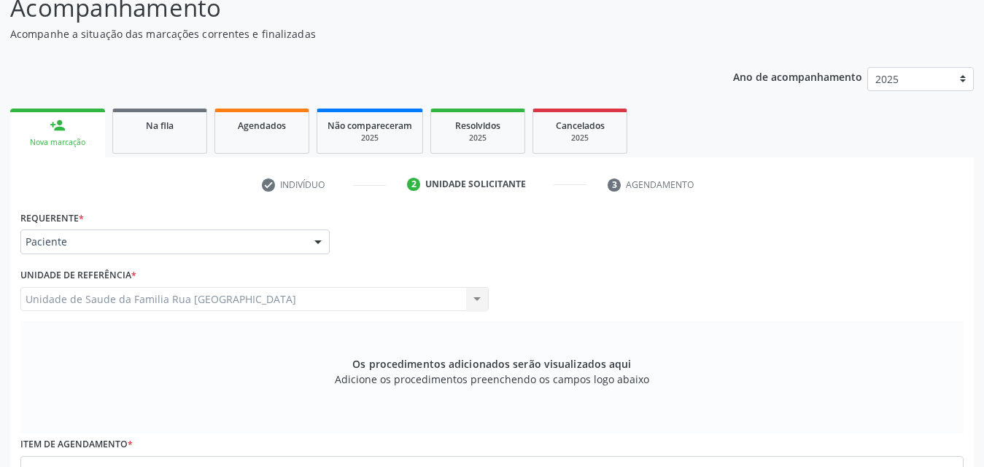
scroll to position [0, 0]
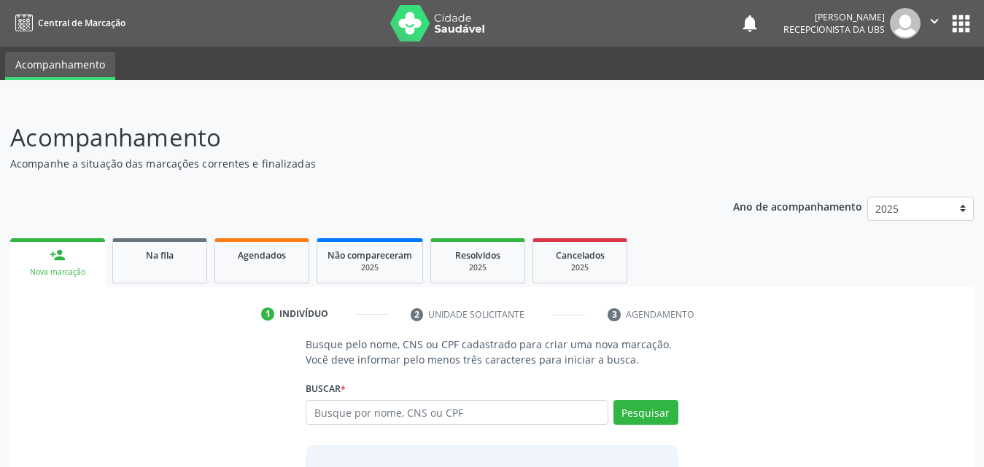
click at [63, 270] on div "Nova marcação" at bounding box center [57, 272] width 74 height 11
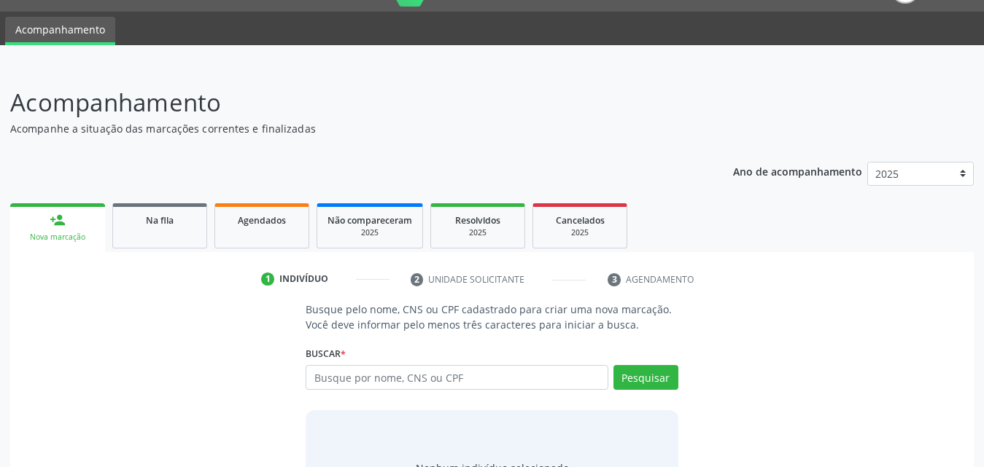
scroll to position [115, 0]
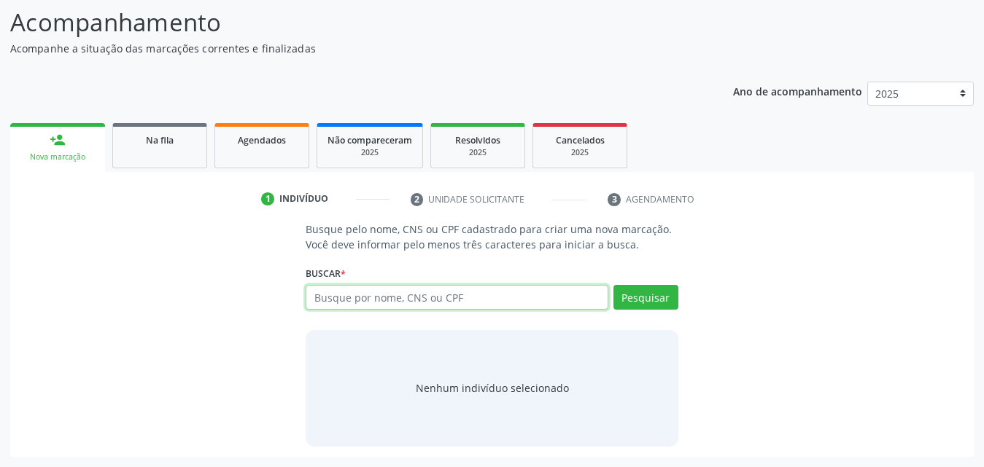
click at [465, 297] on input "text" at bounding box center [456, 297] width 303 height 25
click at [176, 149] on link "Na fila" at bounding box center [159, 145] width 95 height 45
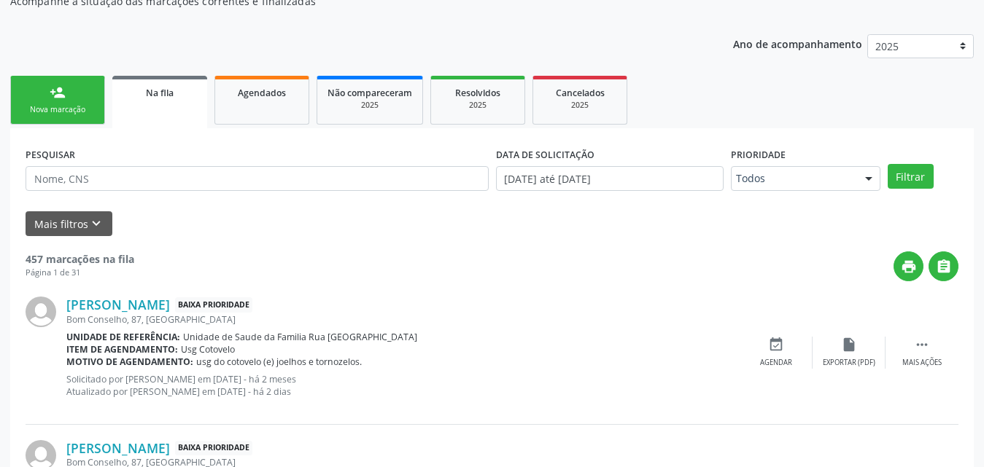
scroll to position [188, 0]
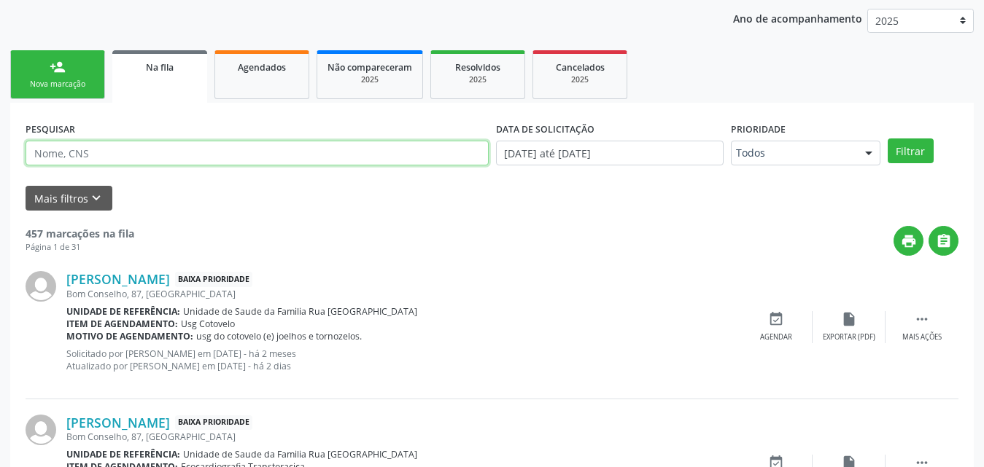
click at [214, 151] on input "text" at bounding box center [257, 153] width 463 height 25
type input "705607499209415"
click at [887, 139] on button "Filtrar" at bounding box center [910, 151] width 46 height 25
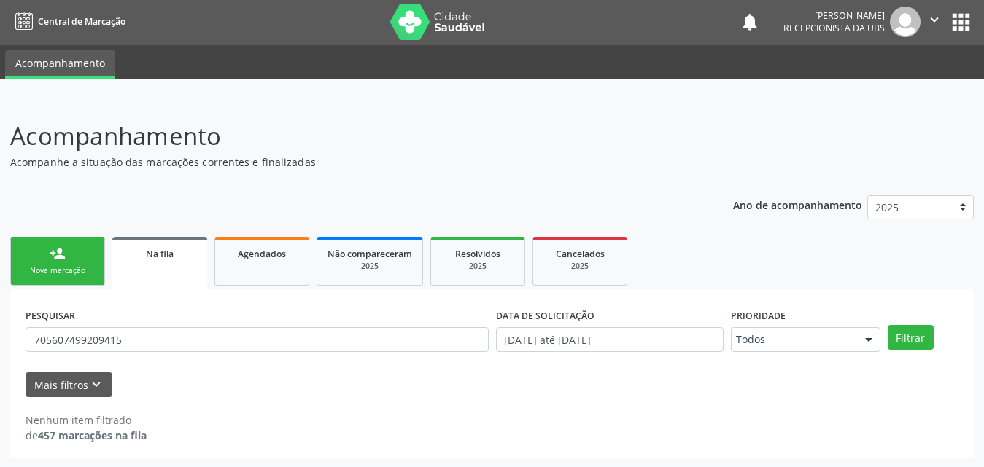
scroll to position [3, 0]
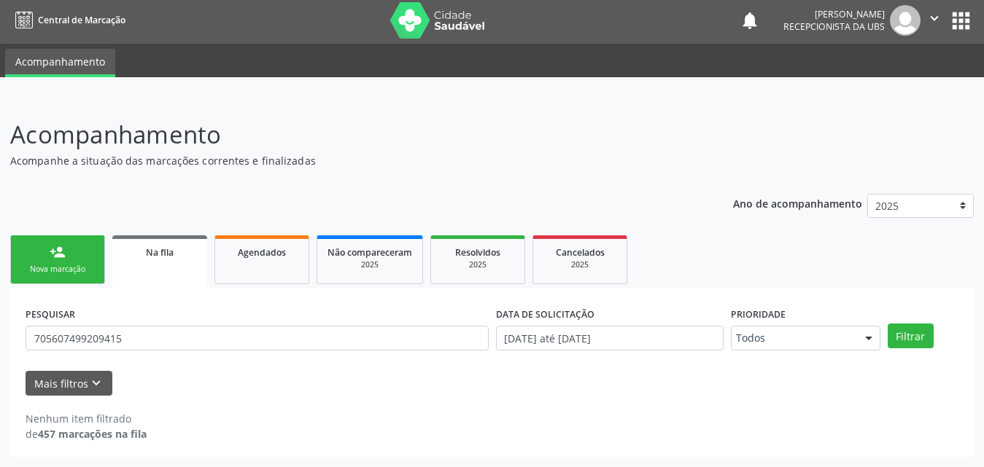
click at [65, 267] on div "Nova marcação" at bounding box center [57, 269] width 73 height 11
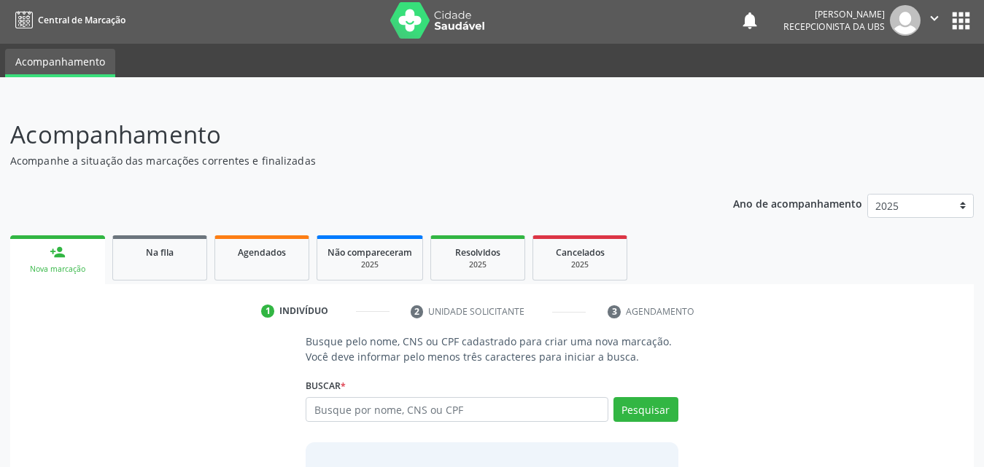
scroll to position [115, 0]
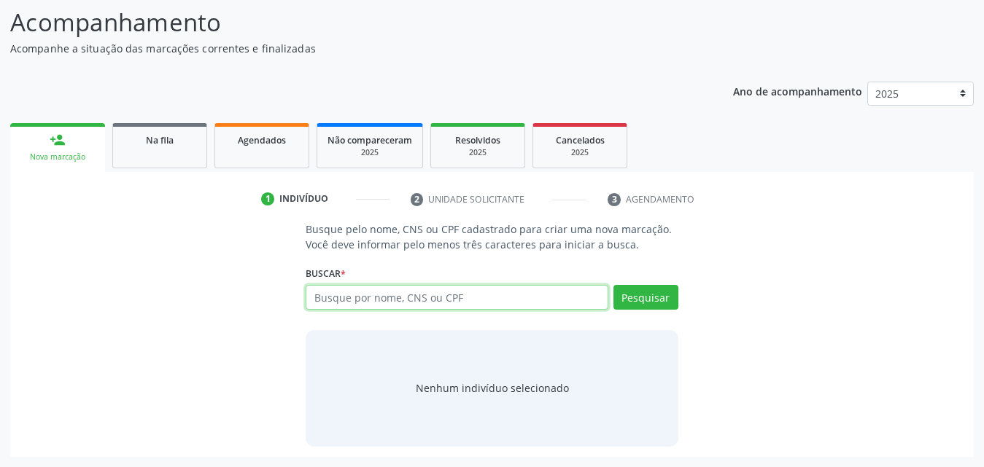
click at [486, 300] on input "text" at bounding box center [456, 297] width 303 height 25
type input "705807449091133"
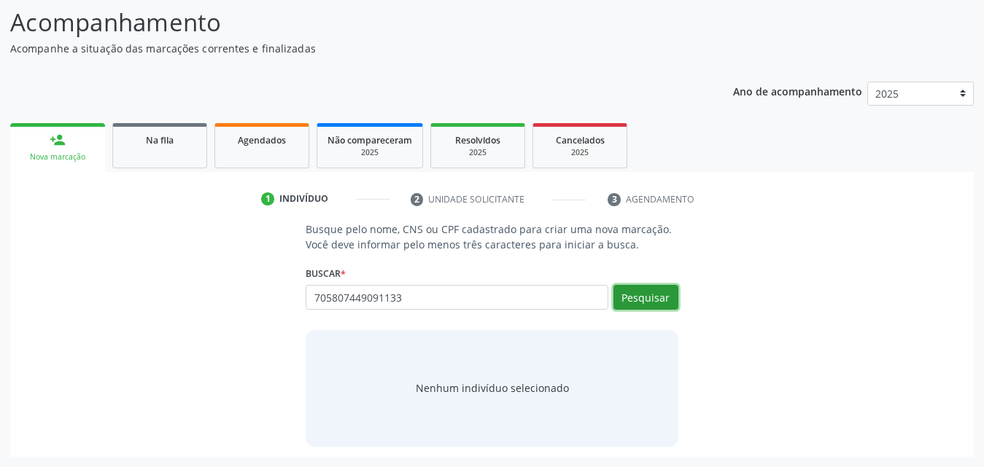
click at [651, 304] on button "Pesquisar" at bounding box center [645, 297] width 65 height 25
type input "705807449091133"
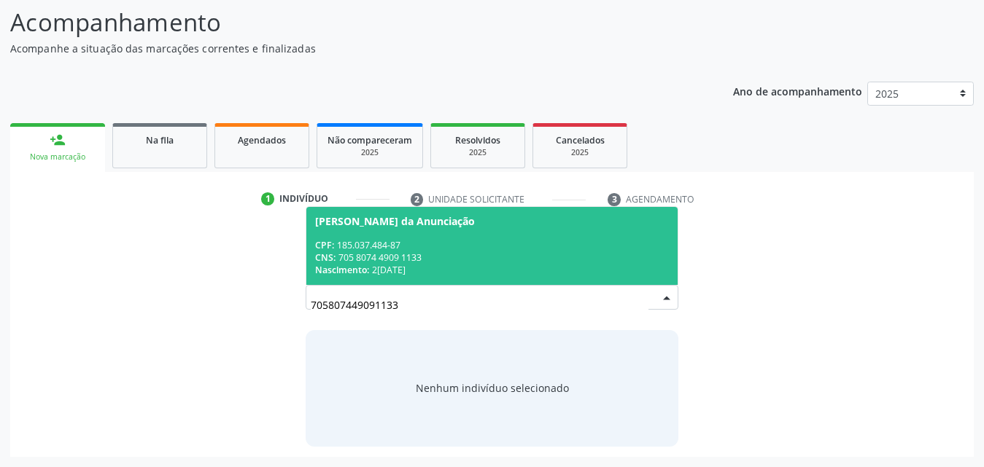
click at [414, 262] on div "CNS: 705 8074 4909 1133" at bounding box center [492, 258] width 354 height 12
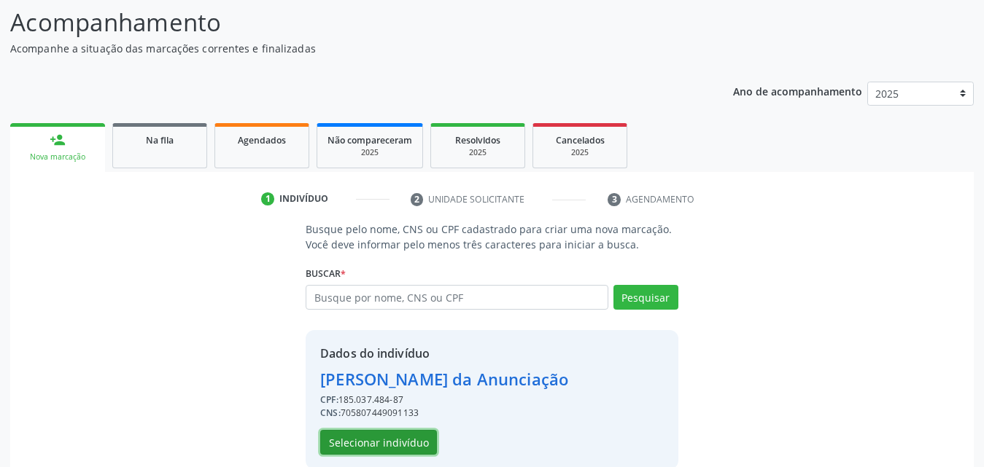
click at [397, 445] on button "Selecionar indivíduo" at bounding box center [378, 442] width 117 height 25
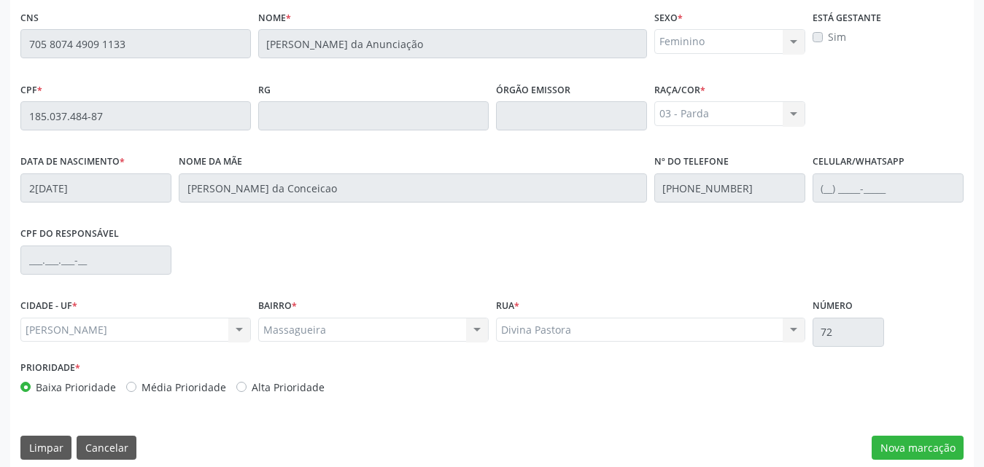
scroll to position [386, 0]
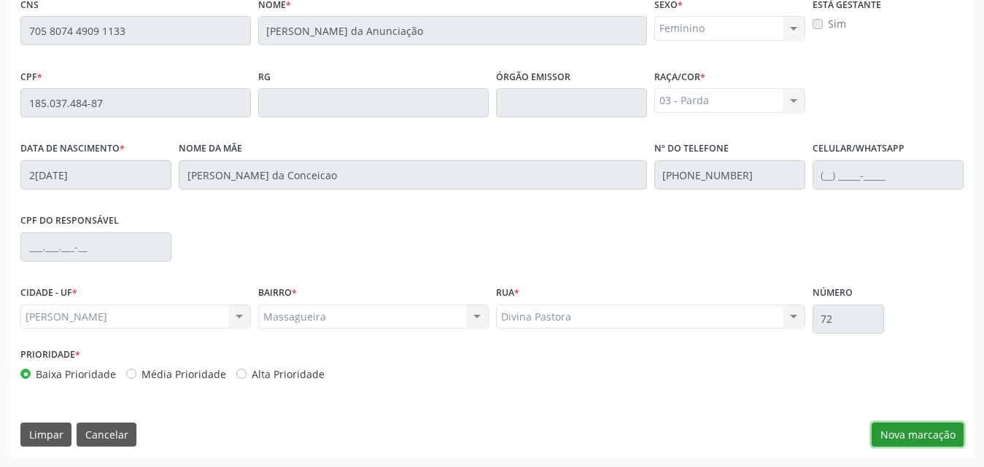
click at [920, 428] on button "Nova marcação" at bounding box center [917, 435] width 92 height 25
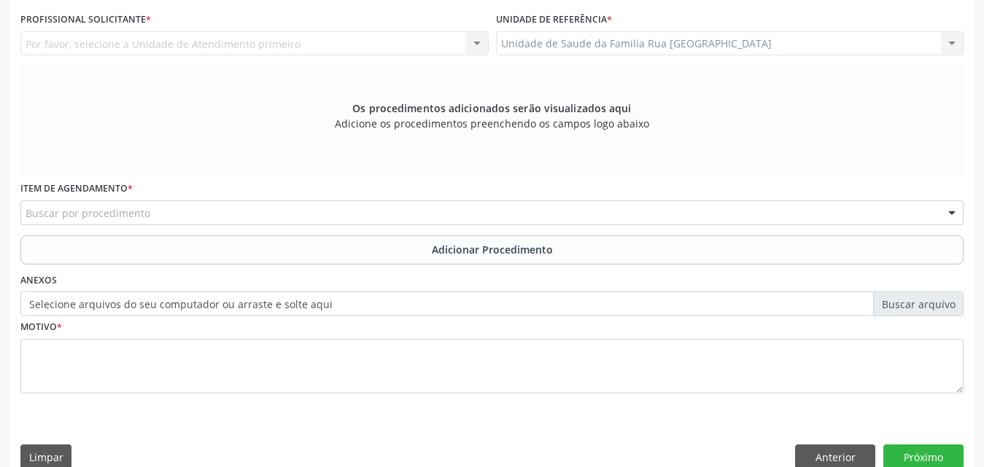
scroll to position [240, 0]
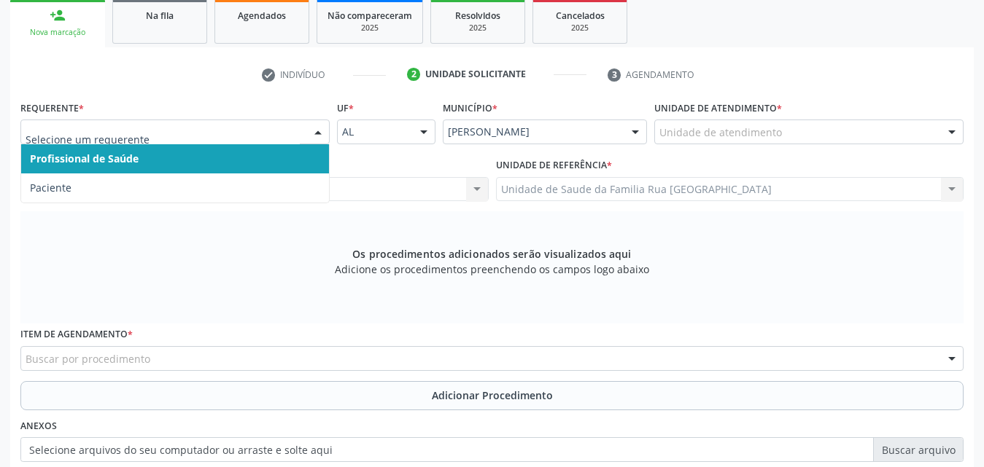
click at [316, 128] on div at bounding box center [318, 132] width 22 height 25
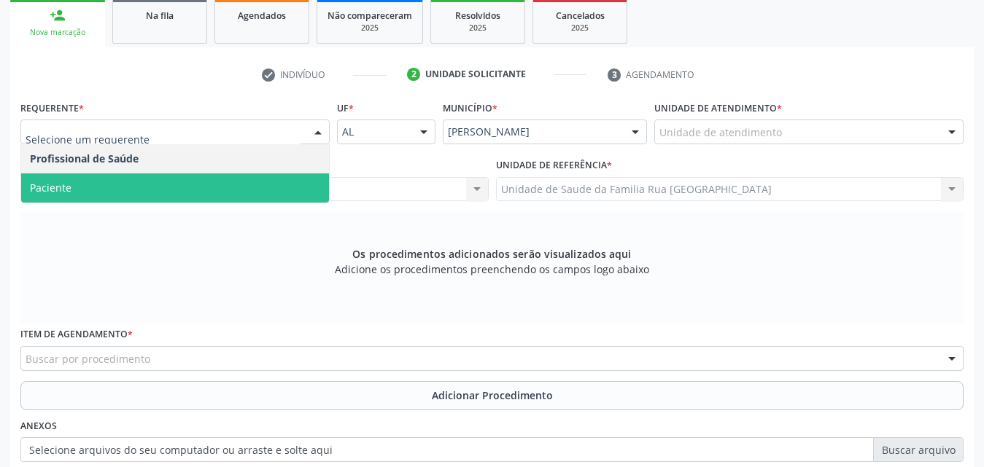
click at [127, 175] on span "Paciente" at bounding box center [175, 188] width 308 height 29
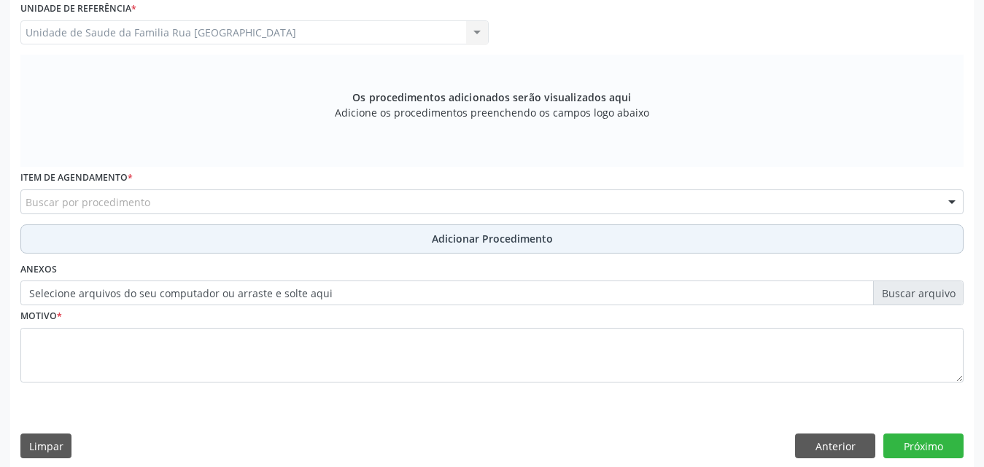
scroll to position [408, 0]
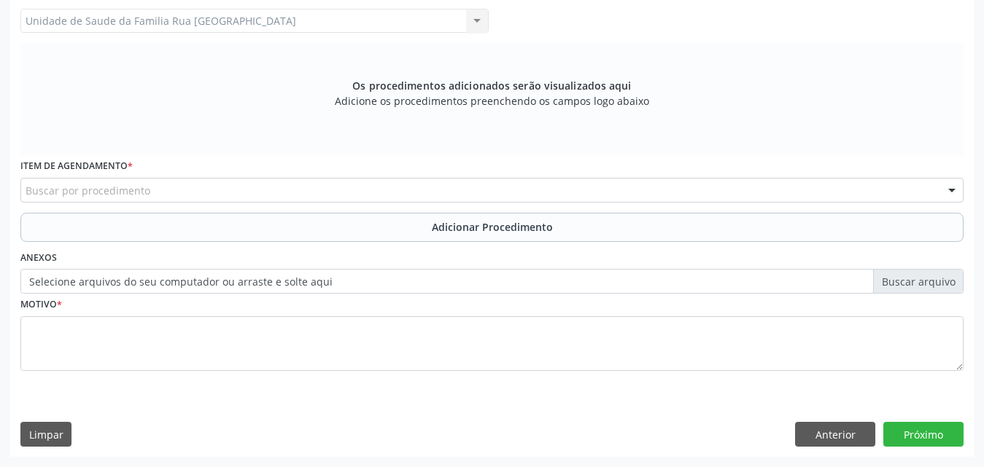
click at [257, 192] on div "Buscar por procedimento" at bounding box center [491, 190] width 943 height 25
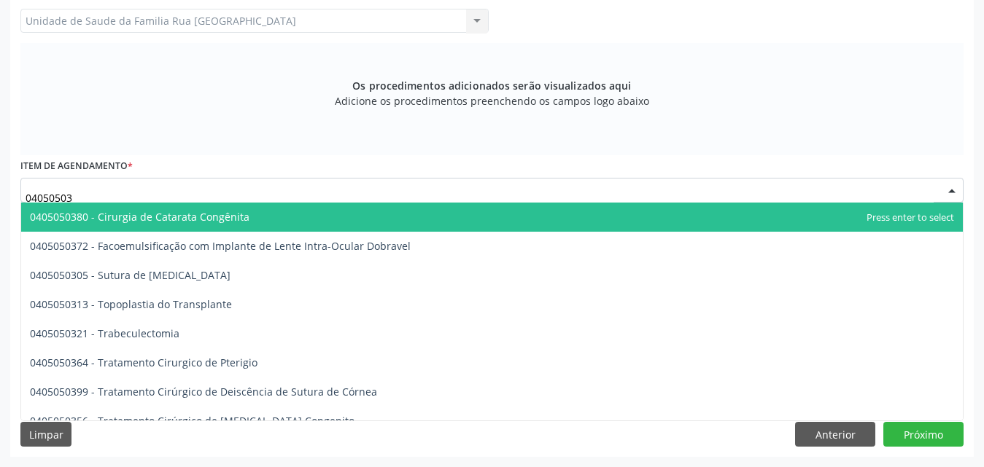
type input "040505037"
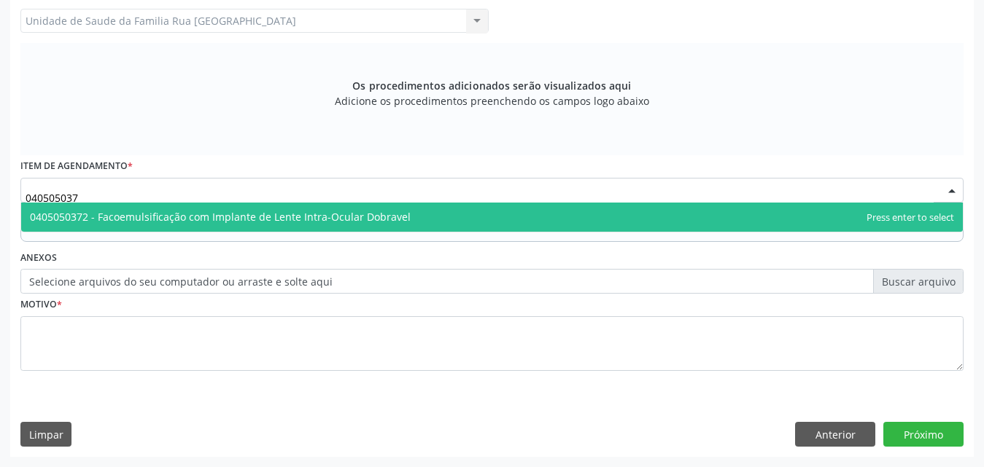
click at [263, 215] on span "0405050372 - Facoemulsificação com Implante de Lente Intra-Ocular Dobravel" at bounding box center [220, 217] width 381 height 14
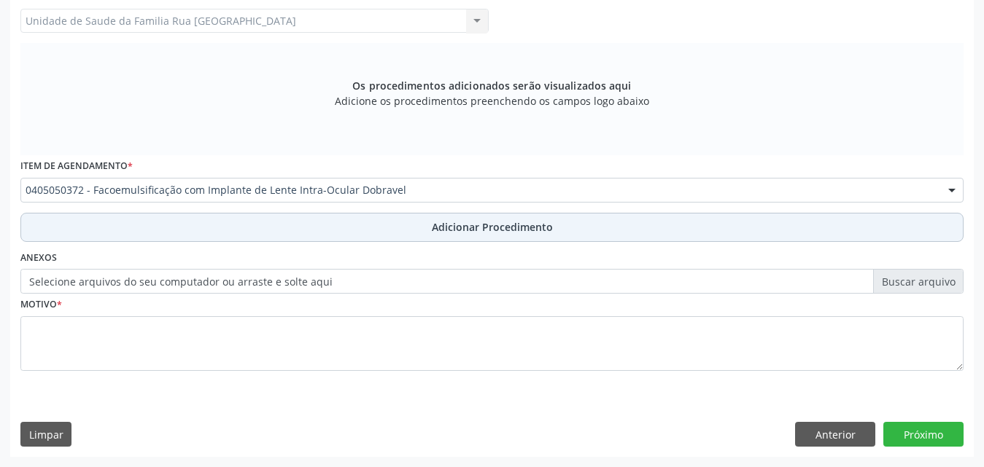
click at [488, 227] on span "Adicionar Procedimento" at bounding box center [492, 226] width 121 height 15
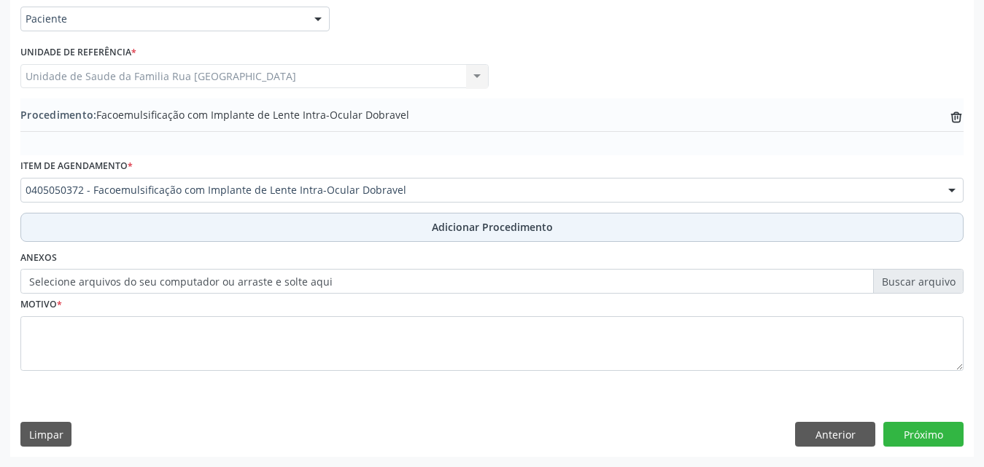
scroll to position [353, 0]
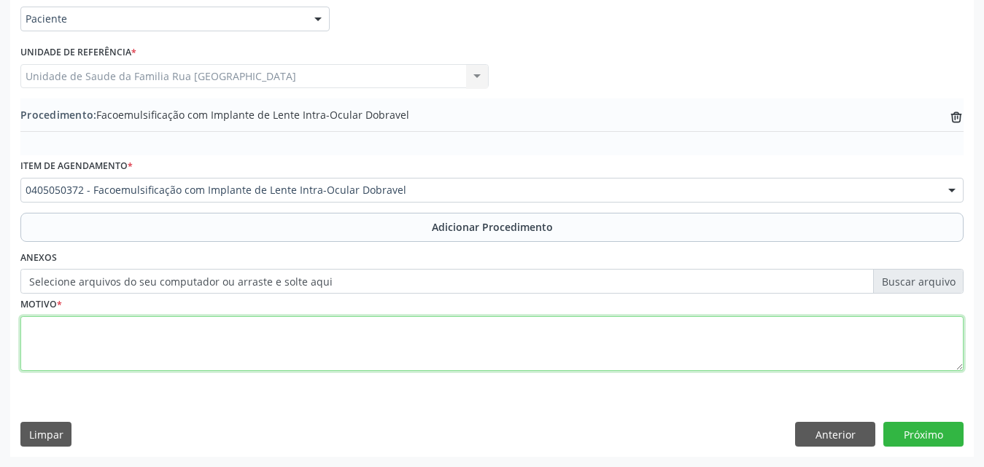
click at [208, 330] on textarea at bounding box center [491, 343] width 943 height 55
type textarea "B"
type textarea "BAIXA ACUIDADE VISUAL OD."
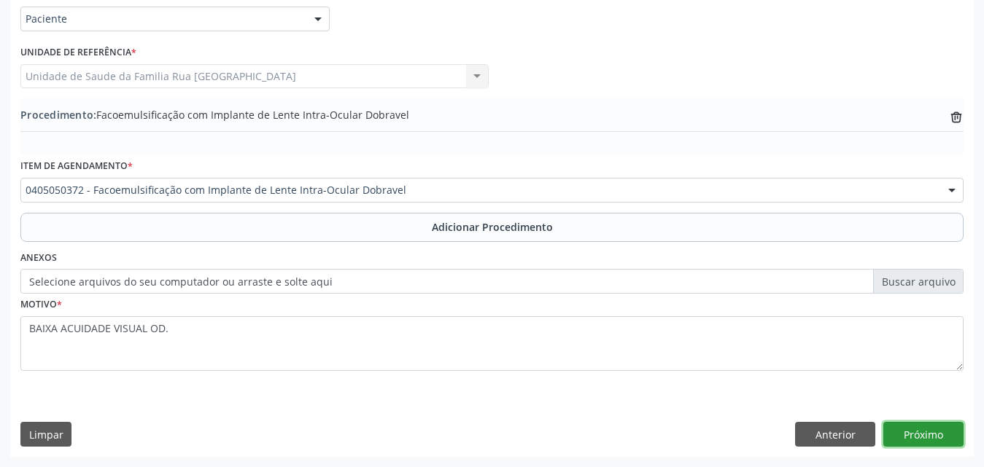
click at [909, 434] on button "Próximo" at bounding box center [923, 434] width 80 height 25
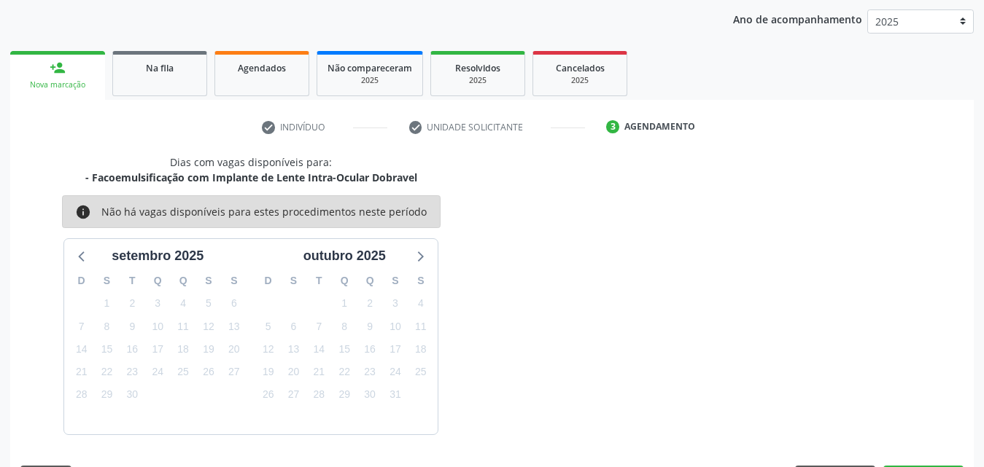
scroll to position [230, 0]
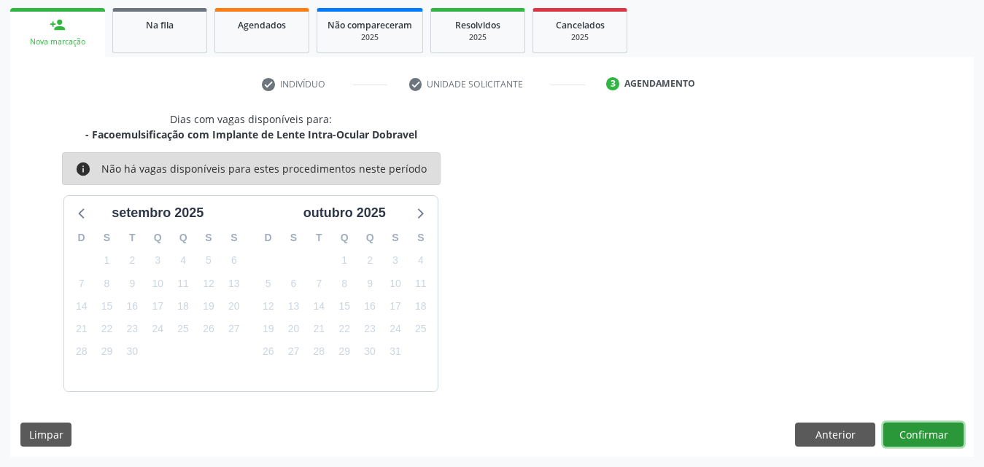
click at [909, 434] on button "Confirmar" at bounding box center [923, 435] width 80 height 25
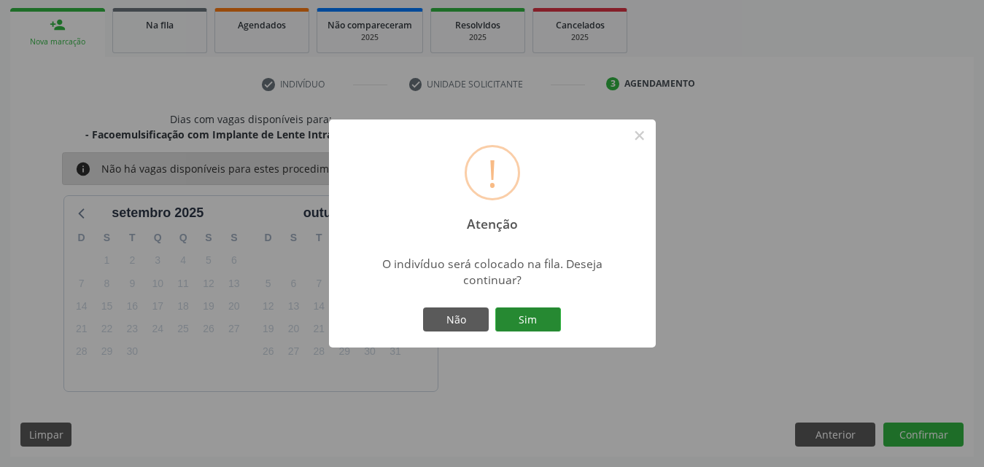
click at [539, 319] on button "Sim" at bounding box center [528, 320] width 66 height 25
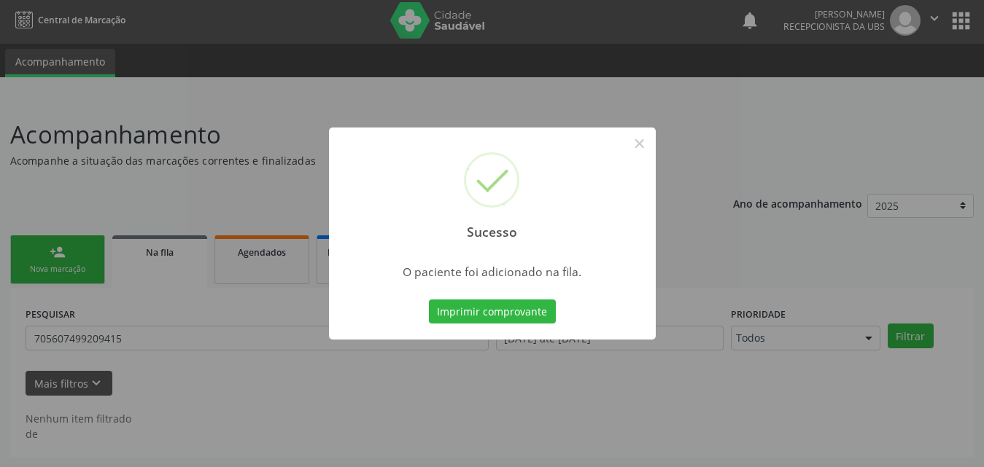
scroll to position [3, 0]
click at [642, 141] on button "×" at bounding box center [639, 143] width 25 height 25
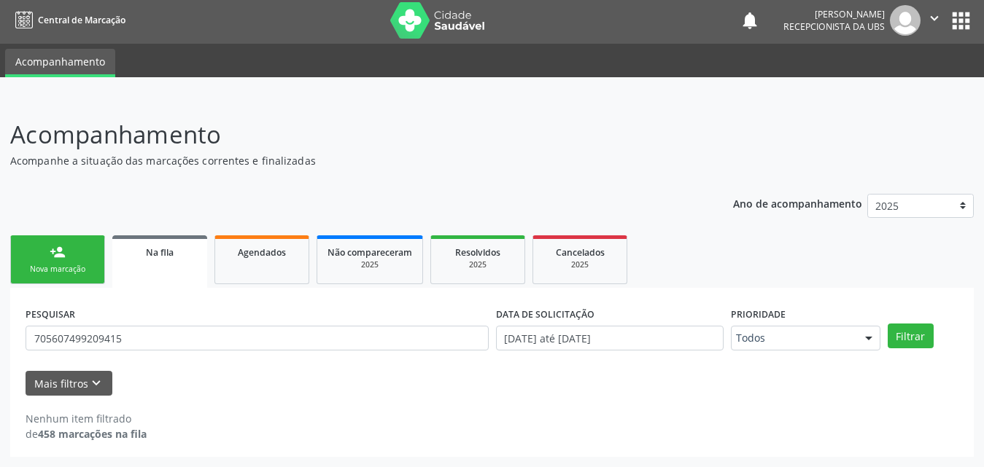
click at [168, 269] on link "Na fila" at bounding box center [159, 262] width 95 height 52
click at [163, 258] on span "Na fila" at bounding box center [160, 252] width 28 height 12
click at [270, 263] on link "Agendados" at bounding box center [261, 260] width 95 height 49
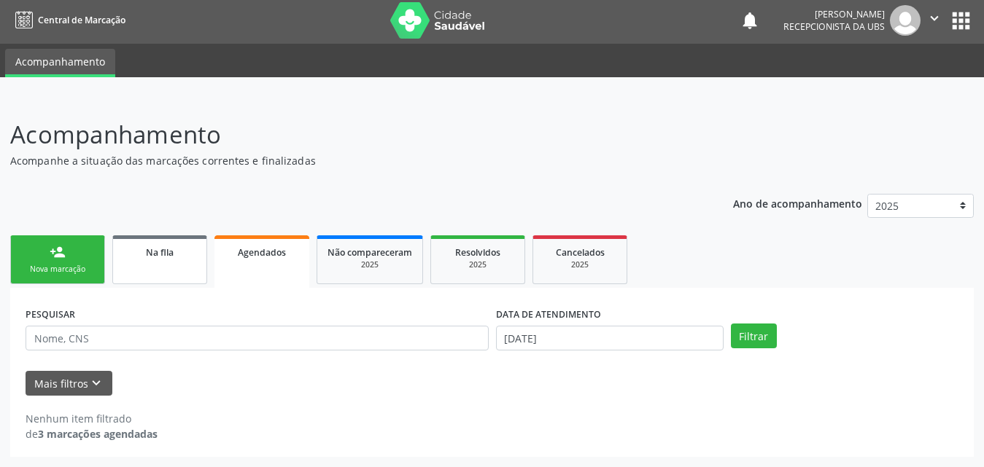
click at [160, 260] on link "Na fila" at bounding box center [159, 260] width 95 height 49
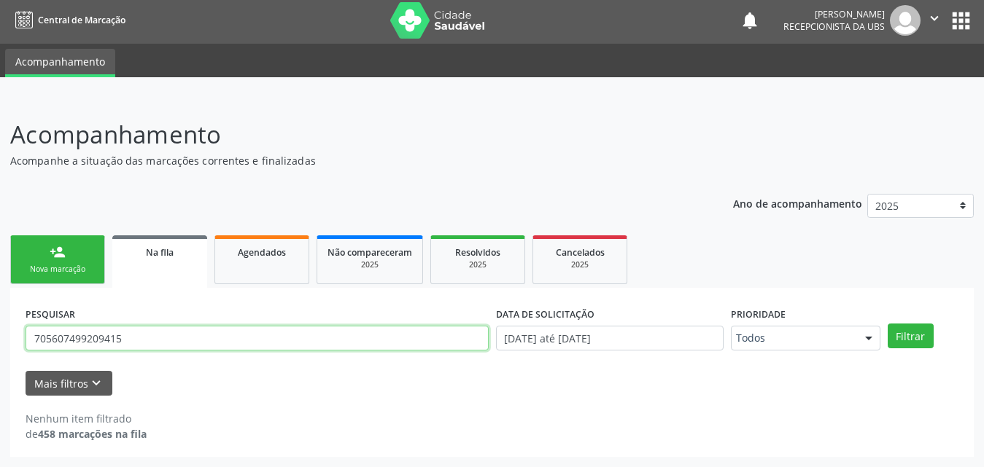
click at [192, 336] on input "705607499209415" at bounding box center [257, 338] width 463 height 25
click at [887, 324] on button "Filtrar" at bounding box center [910, 336] width 46 height 25
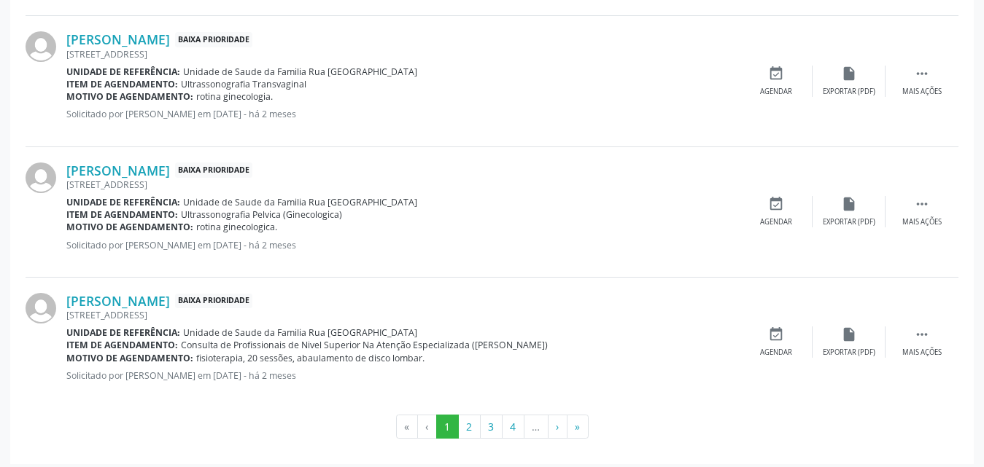
scroll to position [2066, 0]
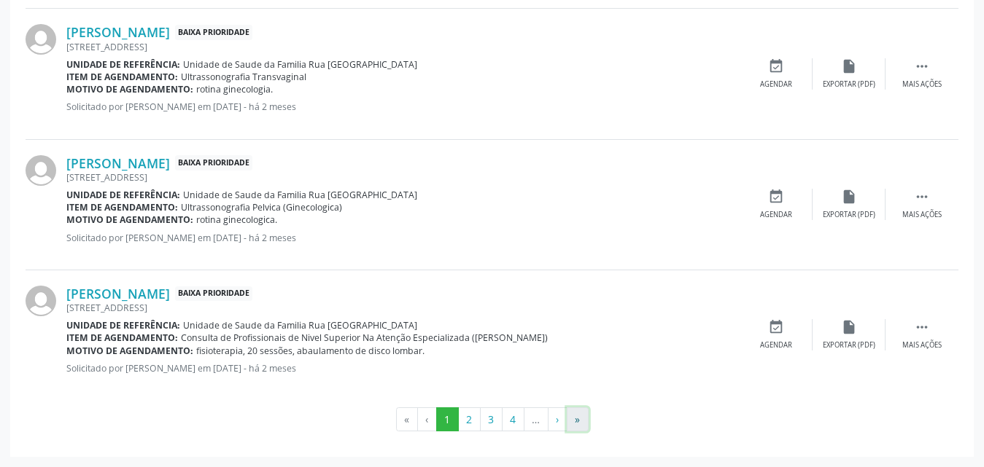
click at [585, 425] on button "»" at bounding box center [578, 420] width 22 height 25
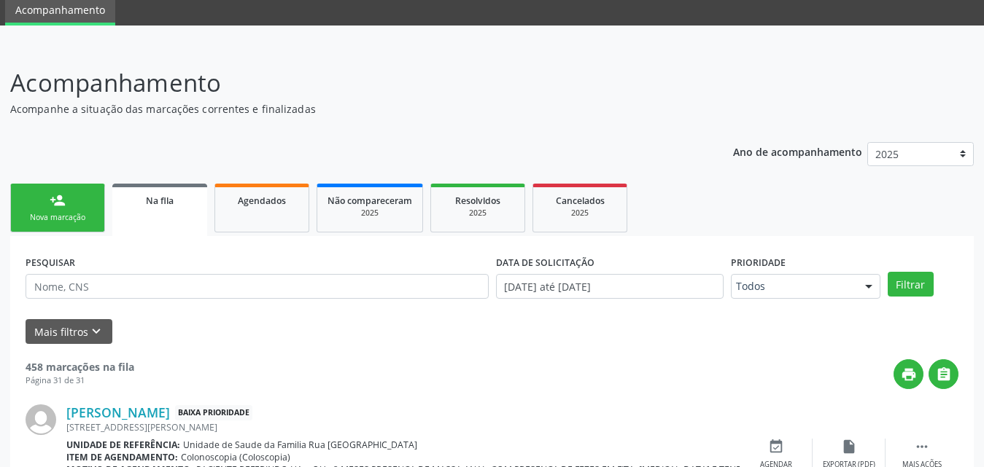
scroll to position [0, 0]
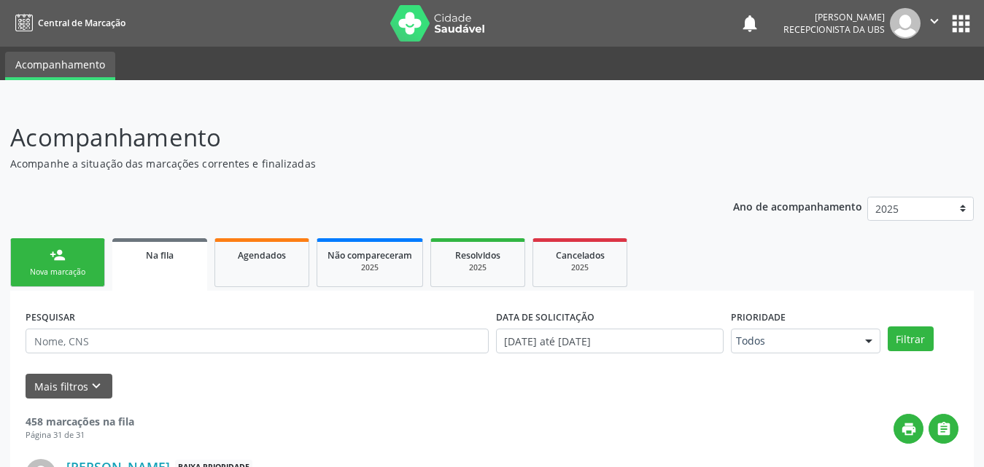
click at [61, 265] on link "person_add Nova marcação" at bounding box center [57, 262] width 95 height 49
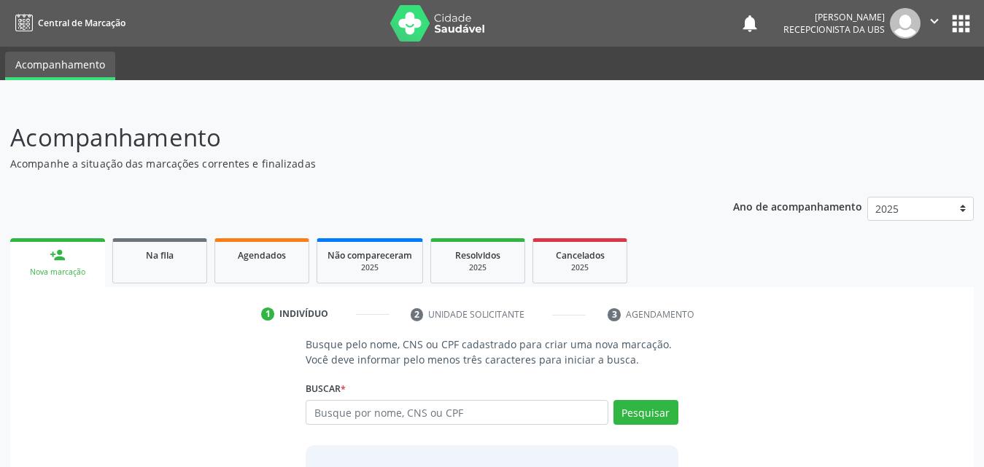
scroll to position [115, 0]
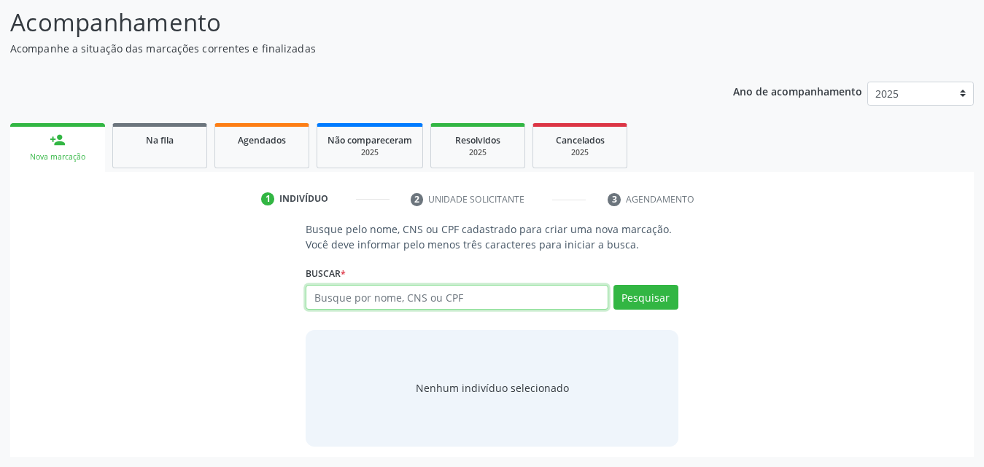
click at [457, 302] on input "text" at bounding box center [456, 297] width 303 height 25
type input "704108170210077"
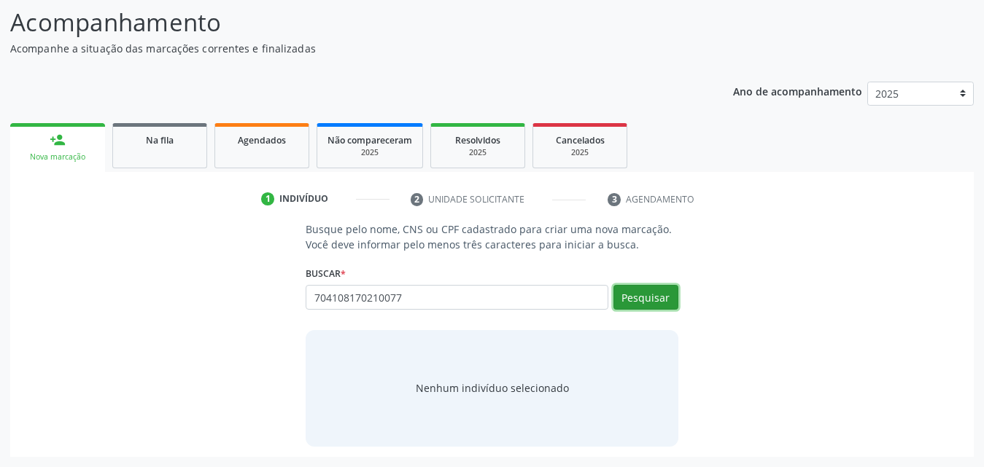
click at [658, 299] on button "Pesquisar" at bounding box center [645, 297] width 65 height 25
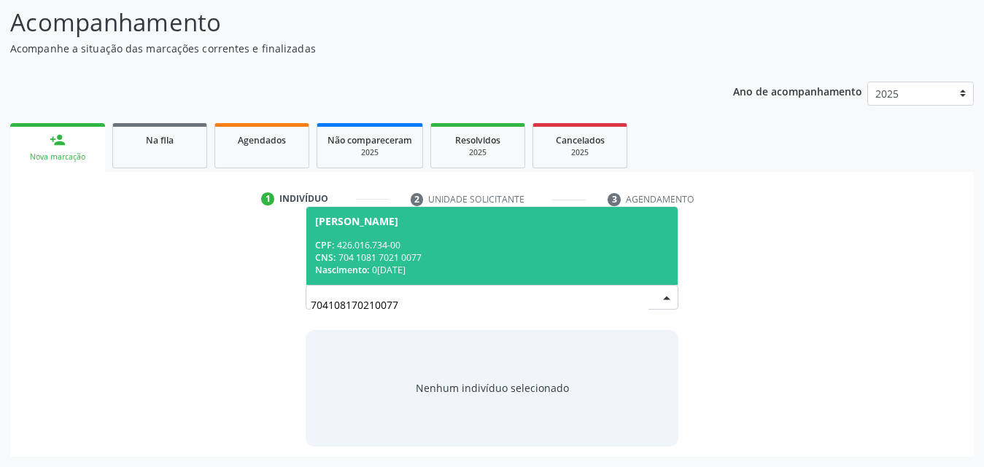
click at [367, 237] on span "[PERSON_NAME] CPF: 426.016.734-00 CNS: 704 1081 7021 0077 Nascimento: 0[DATE]" at bounding box center [491, 246] width 371 height 78
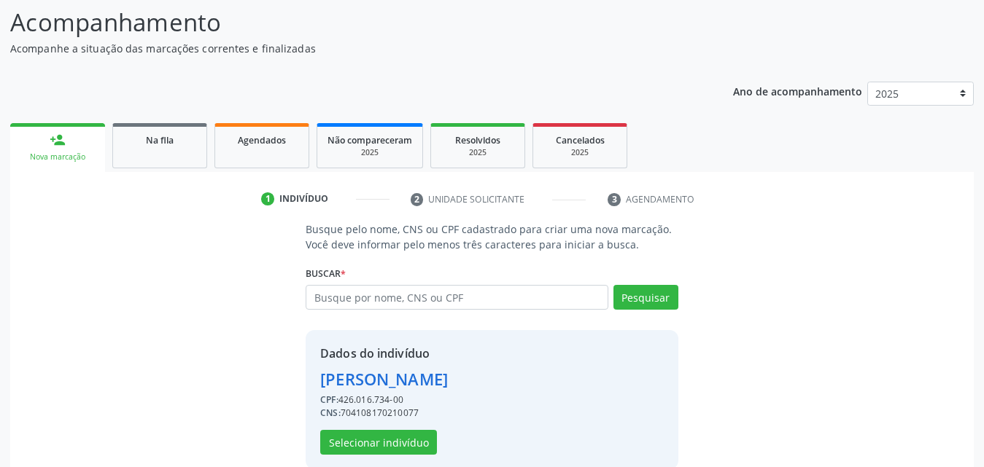
scroll to position [138, 0]
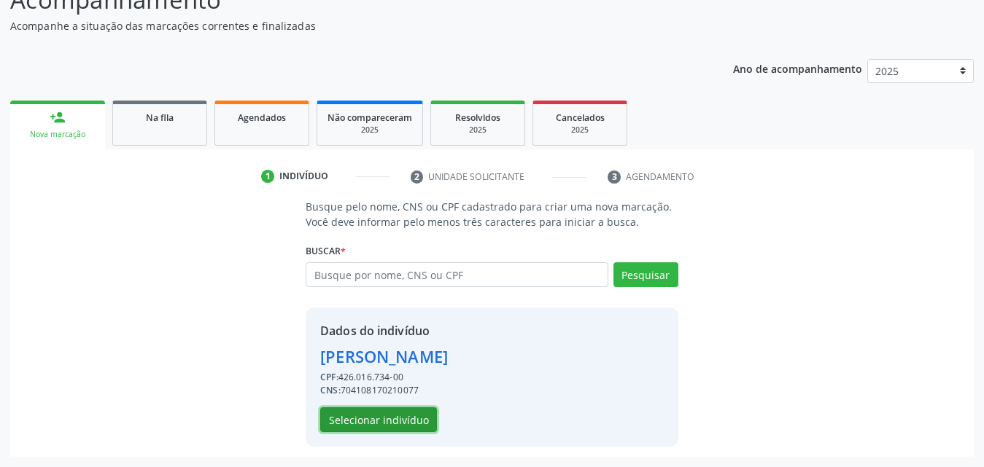
click at [380, 421] on button "Selecionar indivíduo" at bounding box center [378, 420] width 117 height 25
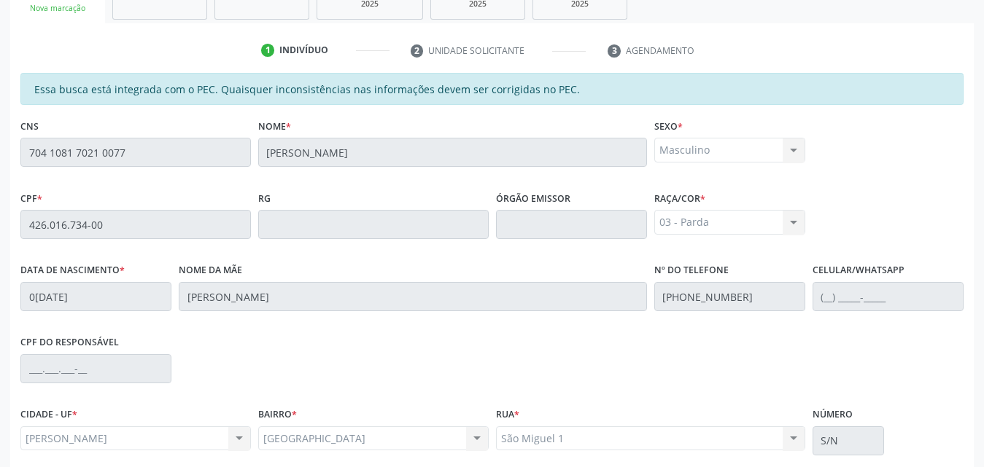
scroll to position [386, 0]
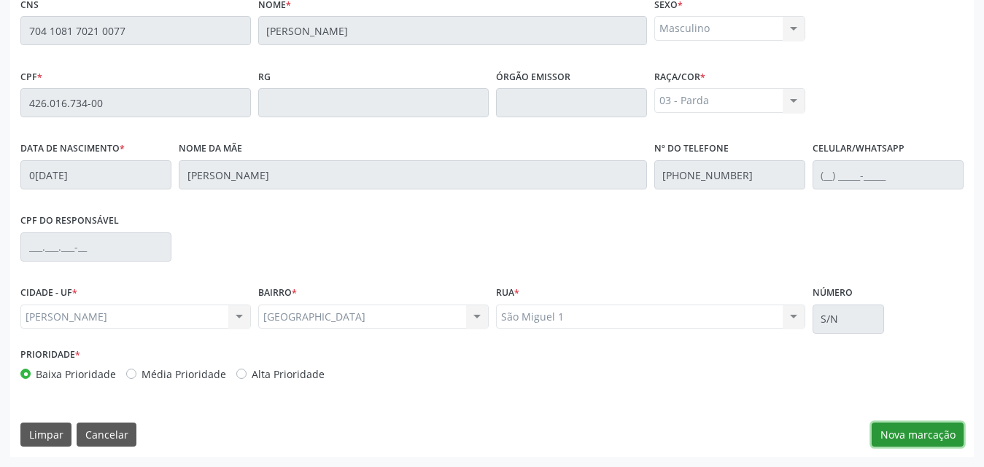
click at [930, 439] on button "Nova marcação" at bounding box center [917, 435] width 92 height 25
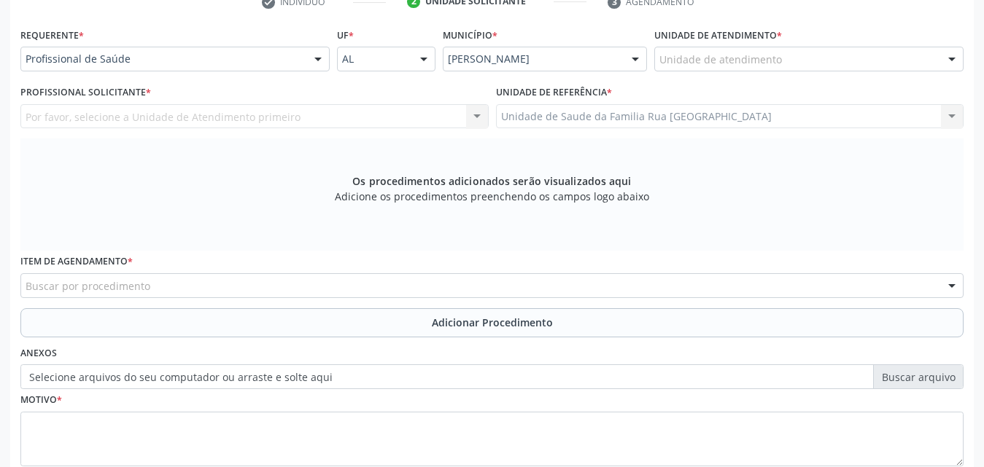
scroll to position [167, 0]
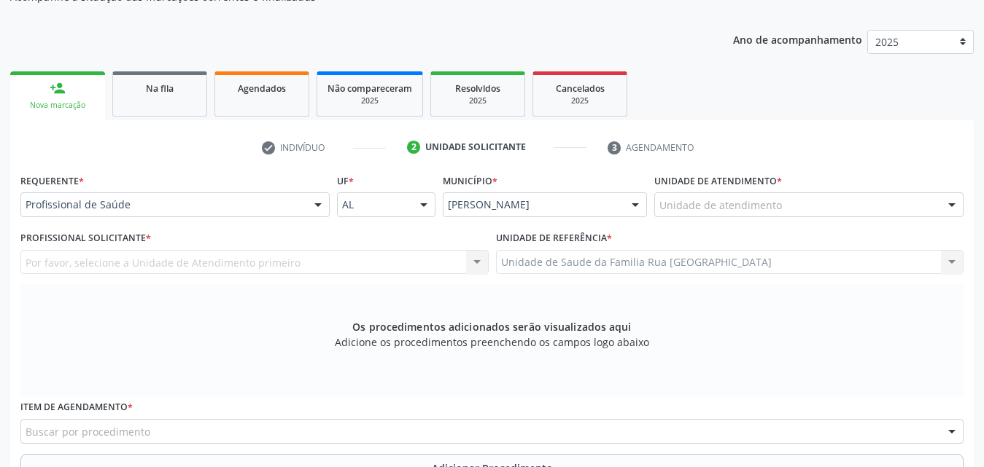
click at [786, 206] on div "Unidade de atendimento" at bounding box center [808, 204] width 309 height 25
type input "FLAV"
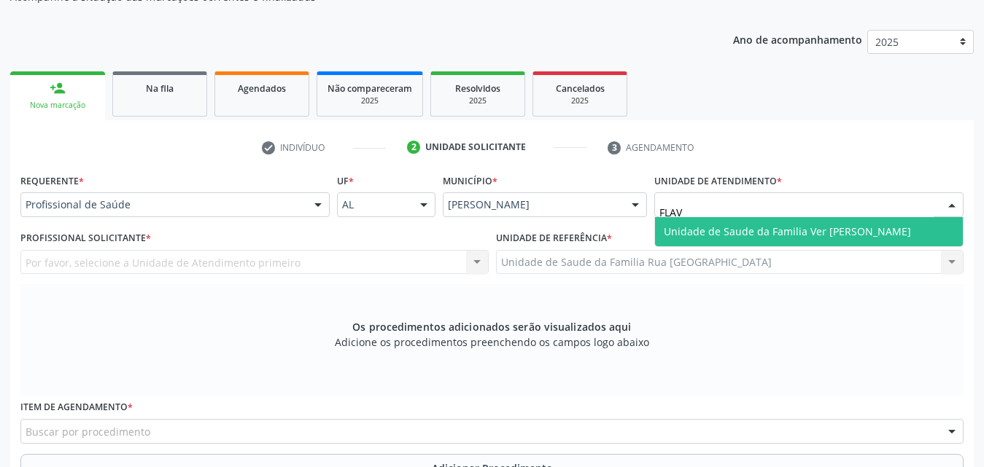
click at [787, 230] on span "Unidade de Saude da Familia Ver [PERSON_NAME]" at bounding box center [786, 232] width 247 height 14
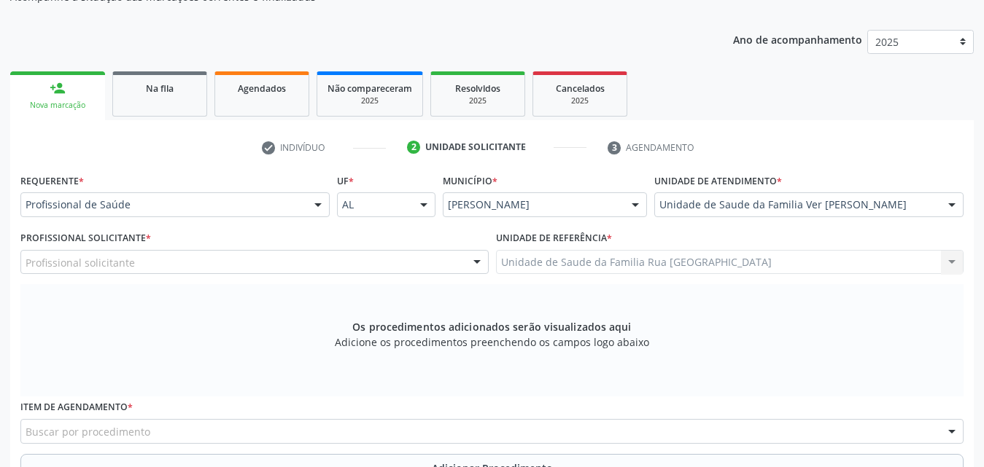
click at [194, 262] on div "Profissional solicitante" at bounding box center [254, 262] width 468 height 25
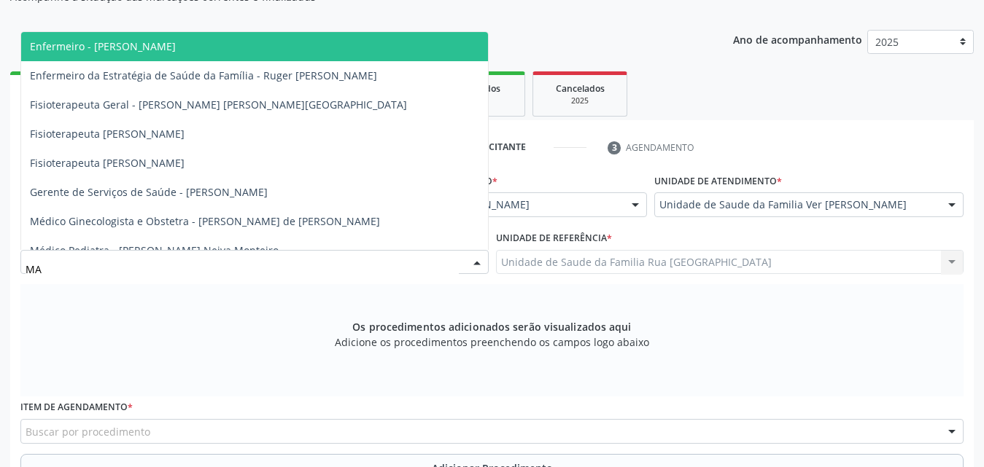
type input "M"
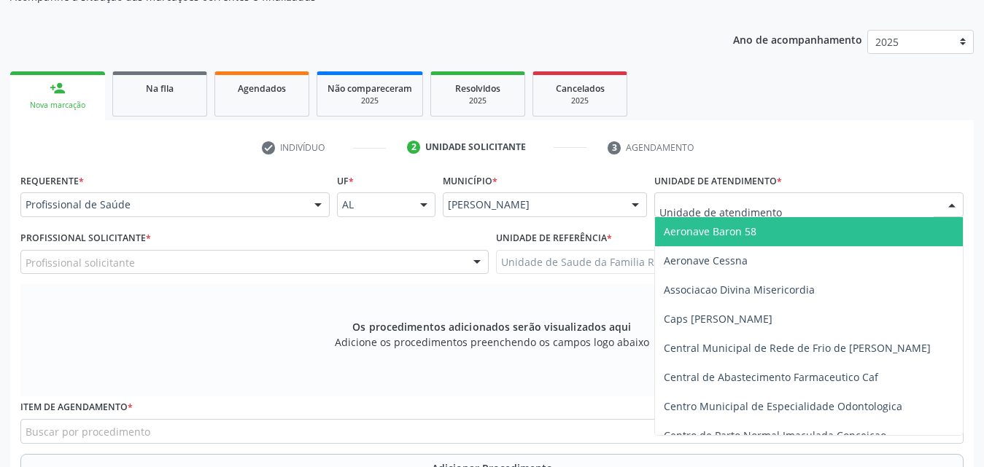
click at [947, 207] on div at bounding box center [952, 205] width 22 height 25
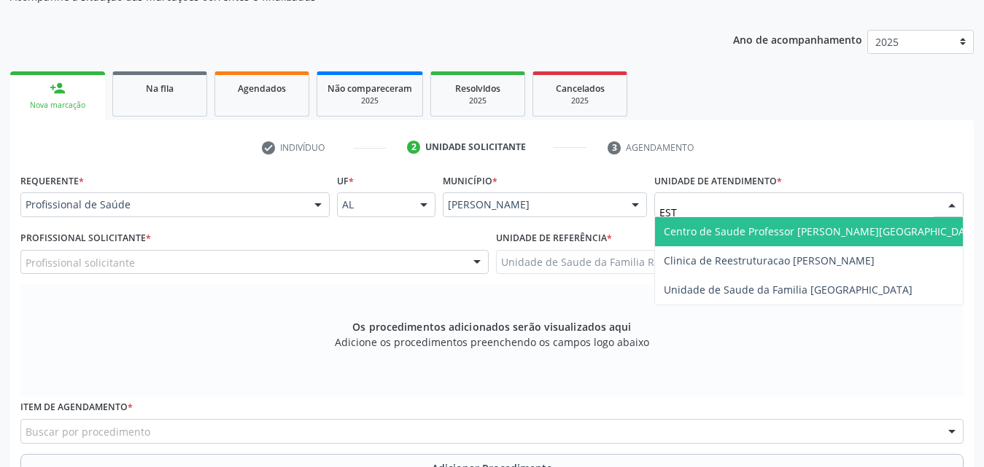
type input "ESTA"
click at [793, 231] on span "Centro de Saude Professor [PERSON_NAME][GEOGRAPHIC_DATA]" at bounding box center [821, 232] width 317 height 14
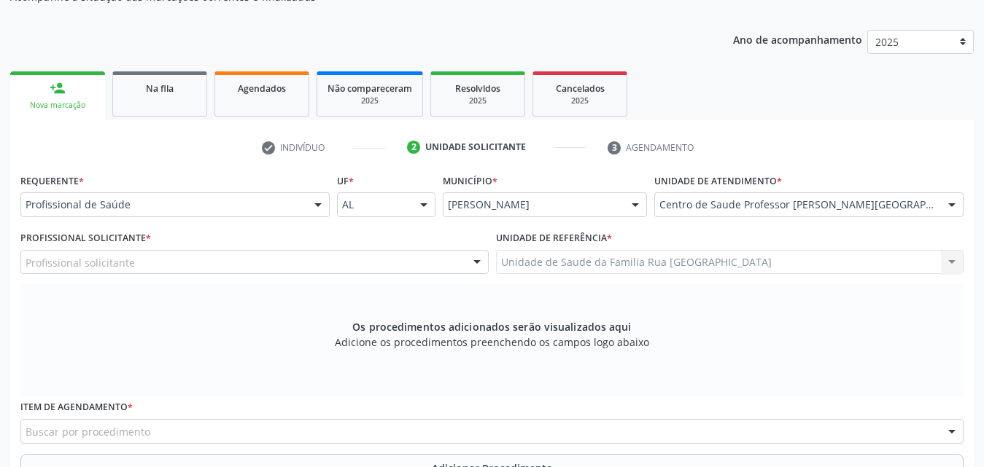
click at [215, 262] on div "Profissional solicitante" at bounding box center [254, 262] width 468 height 25
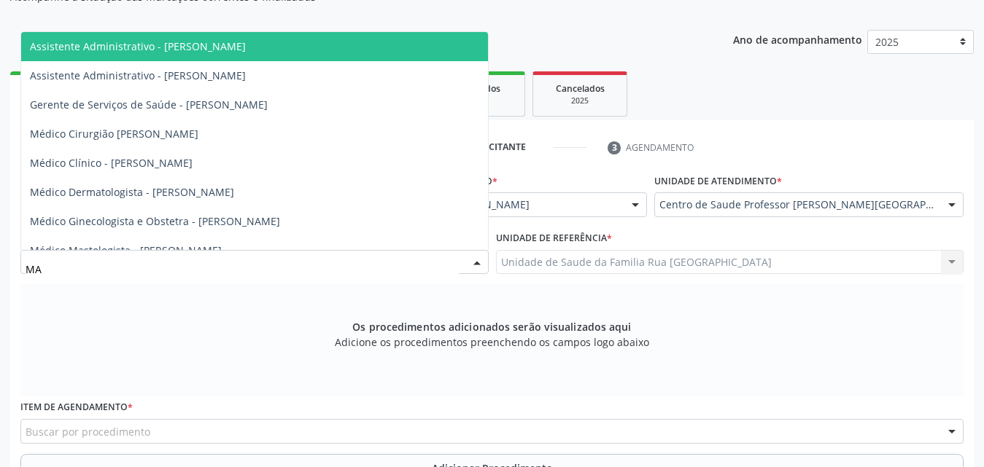
type input "M"
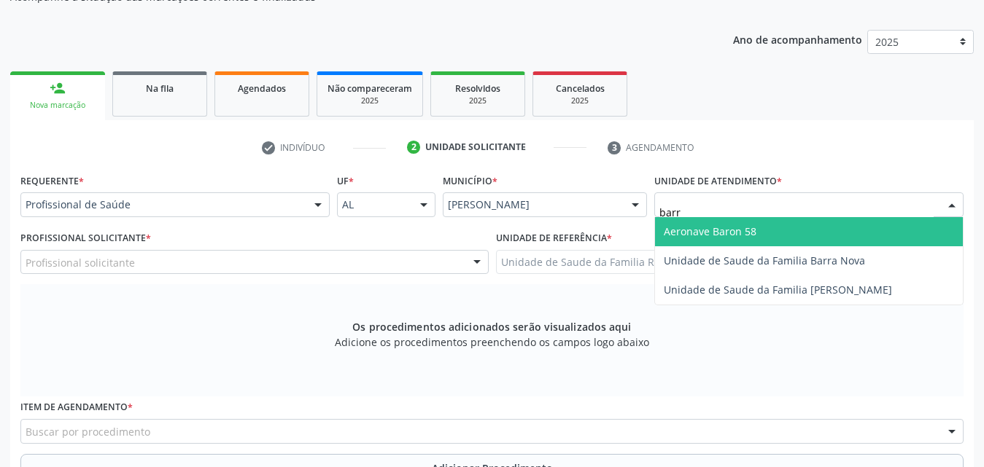
type input "barra"
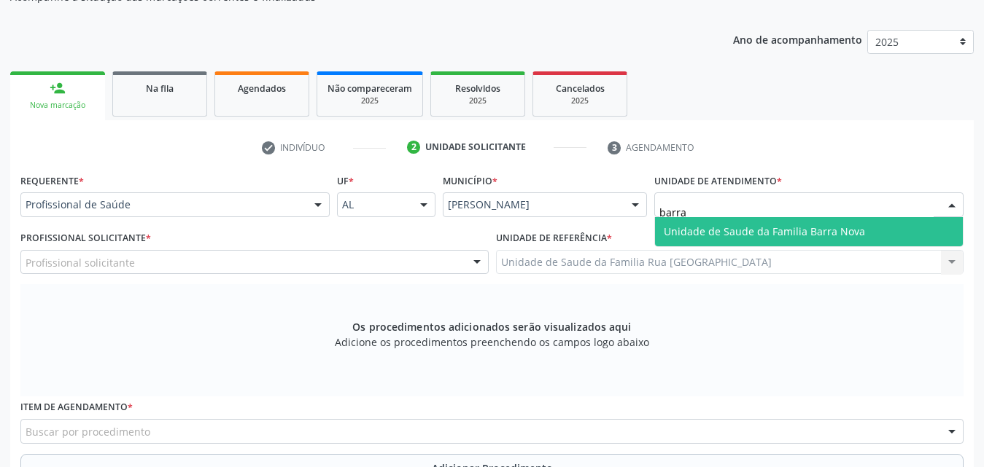
click at [776, 242] on span "Unidade de Saude da Familia Barra Nova" at bounding box center [809, 231] width 308 height 29
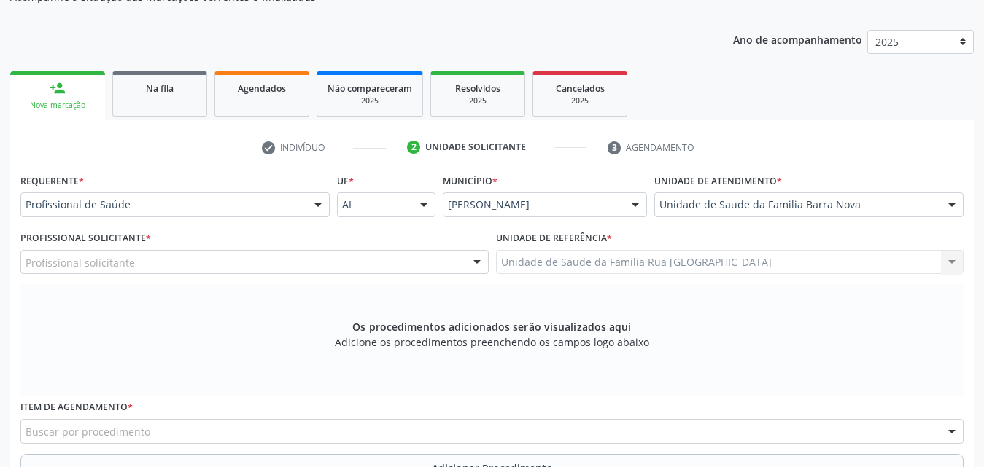
click at [198, 258] on div "Profissional solicitante" at bounding box center [254, 262] width 468 height 25
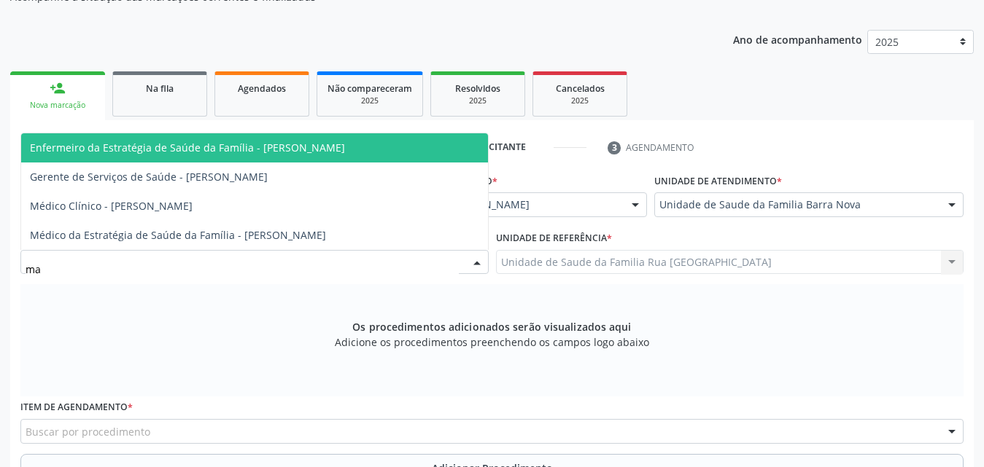
type input "m"
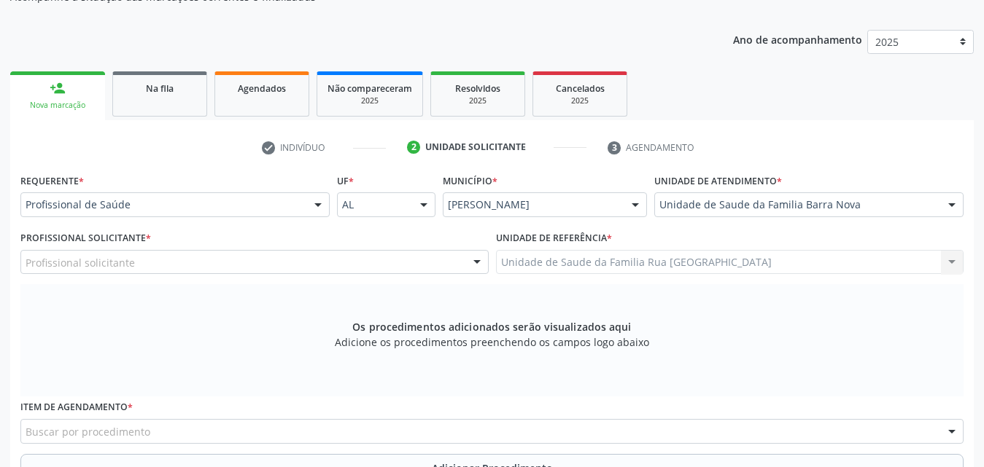
click at [202, 298] on div "Os procedimentos adicionados serão visualizados aqui Adicione os procedimentos …" at bounding box center [491, 340] width 943 height 112
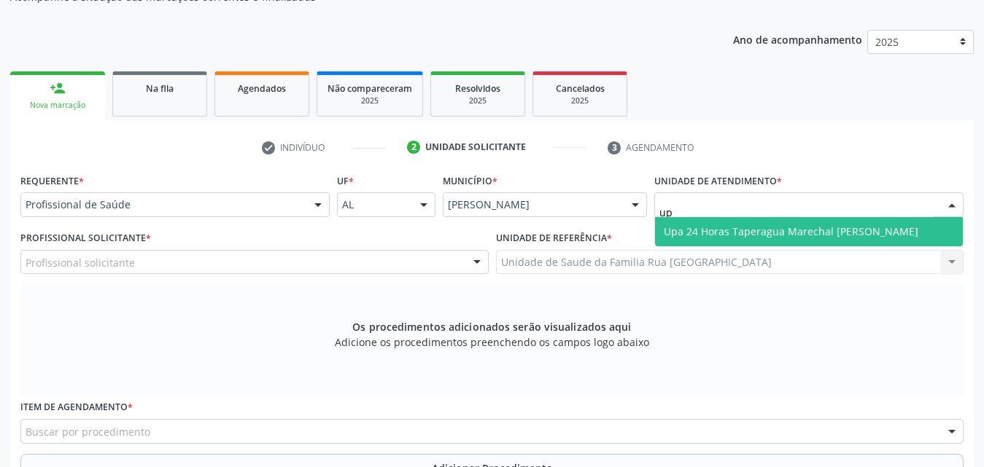
type input "upa"
click at [700, 234] on span "Upa 24 Horas Taperagua Marechal [PERSON_NAME]" at bounding box center [790, 232] width 254 height 14
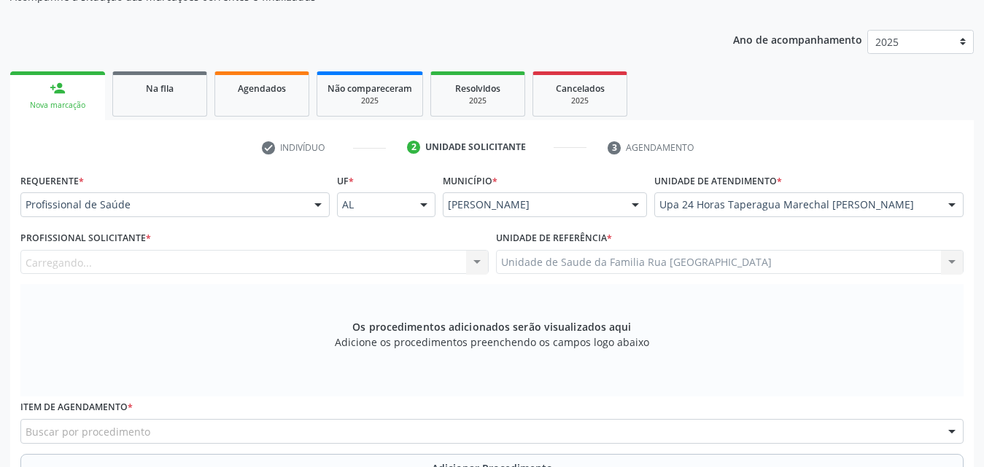
click at [176, 262] on div "Carregando... Assistente Administrativo - [PERSON_NAME] Assistente Administrati…" at bounding box center [254, 262] width 468 height 25
click at [176, 262] on div "Profissional solicitante" at bounding box center [254, 262] width 468 height 25
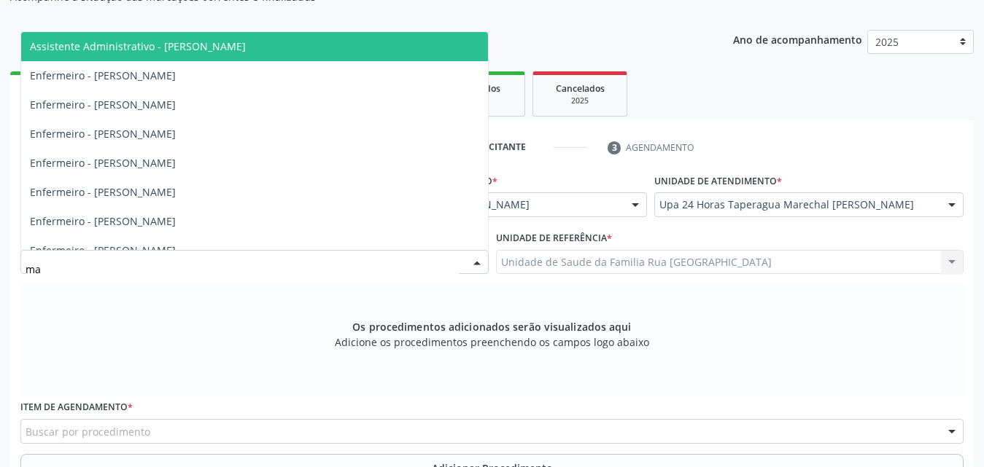
type input "m"
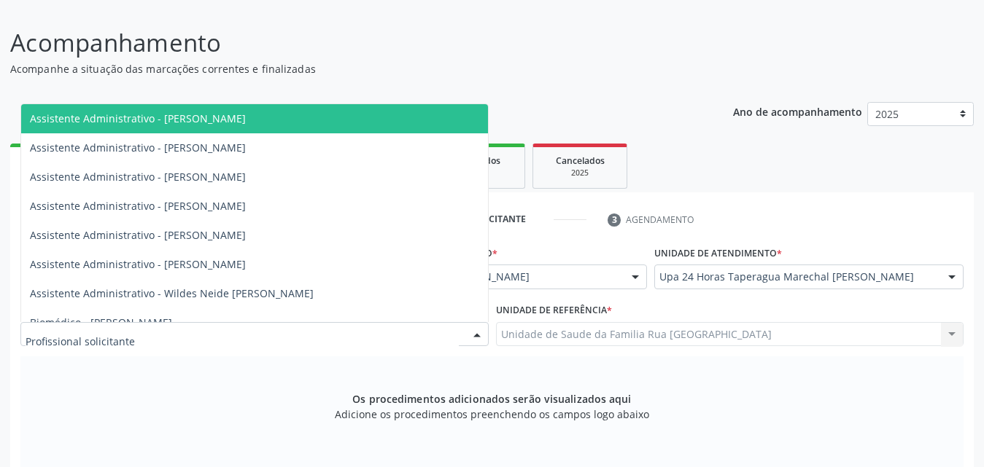
scroll to position [94, 0]
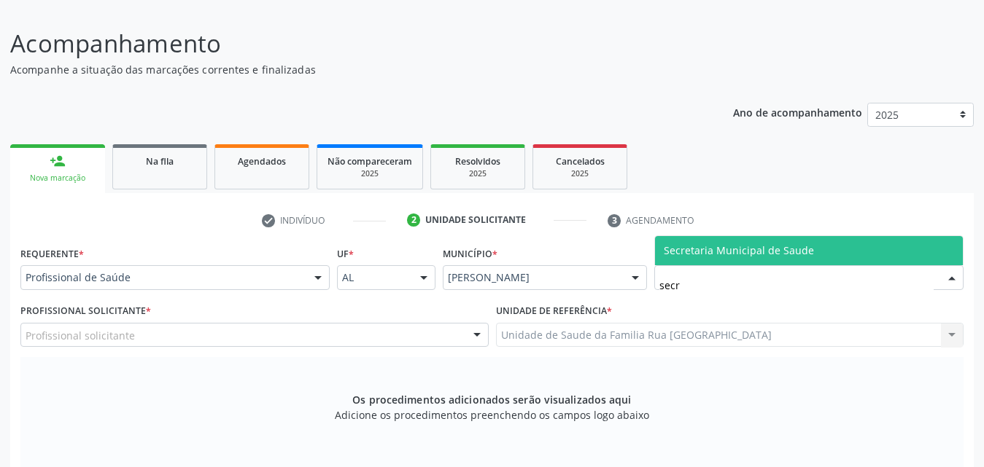
type input "secre"
click at [846, 260] on span "Secretaria Municipal de Saude" at bounding box center [809, 250] width 308 height 29
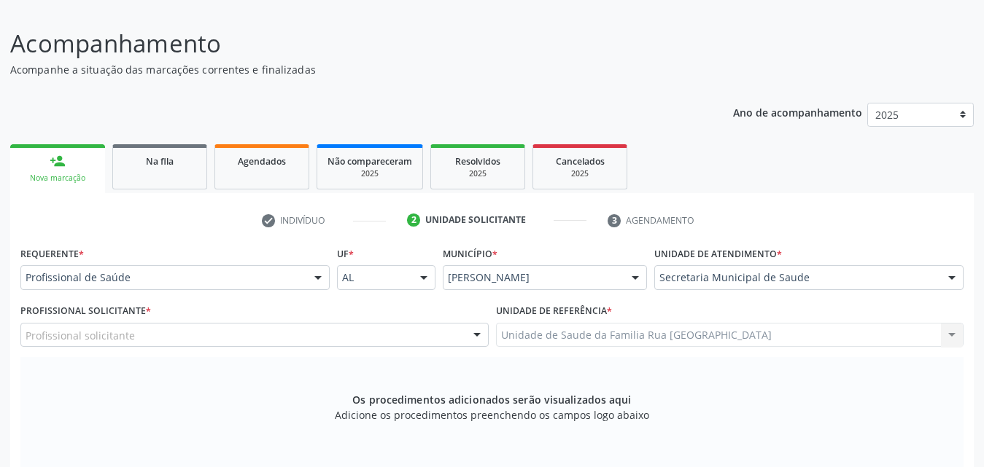
click at [167, 338] on div "Profissional solicitante" at bounding box center [254, 335] width 468 height 25
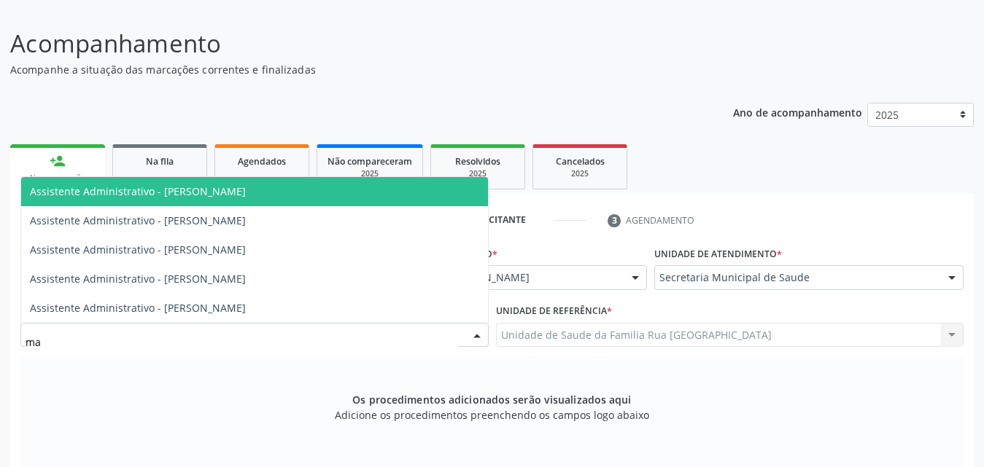
type input "m"
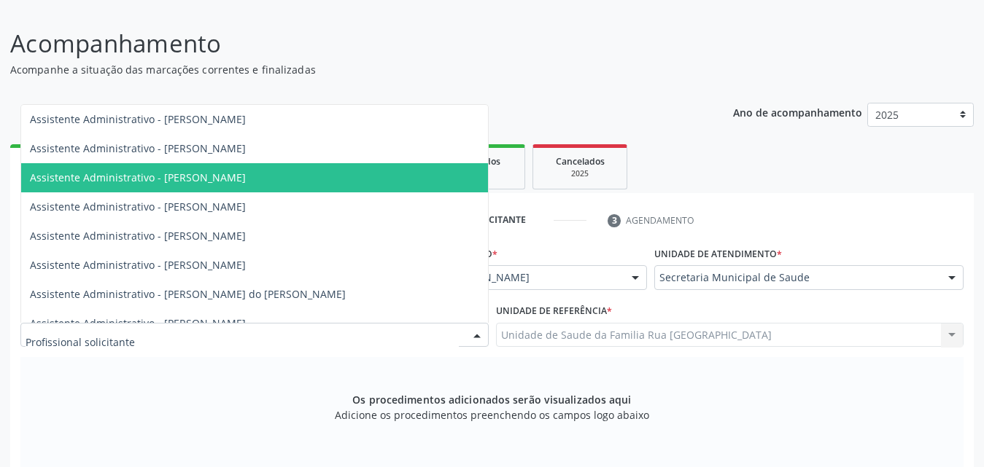
click at [564, 33] on p "Acompanhamento" at bounding box center [347, 44] width 674 height 36
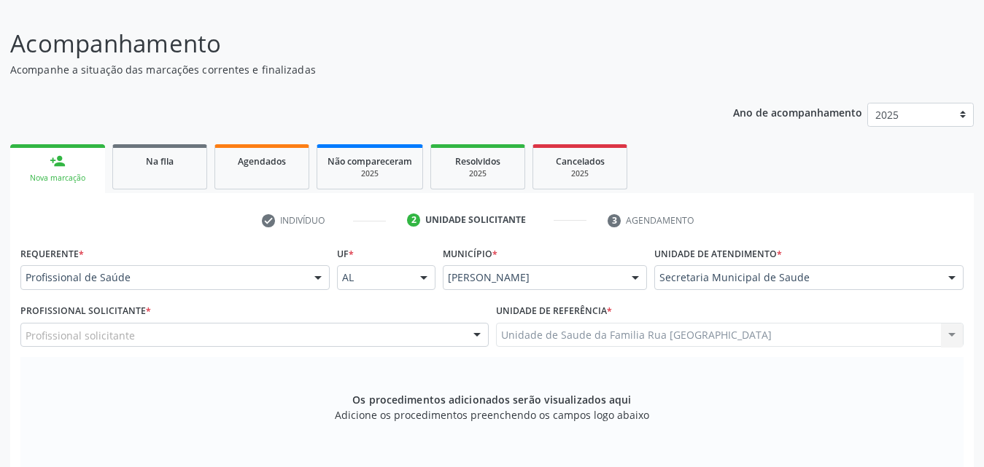
click at [849, 286] on div "Secretaria Municipal de Saude" at bounding box center [808, 277] width 309 height 25
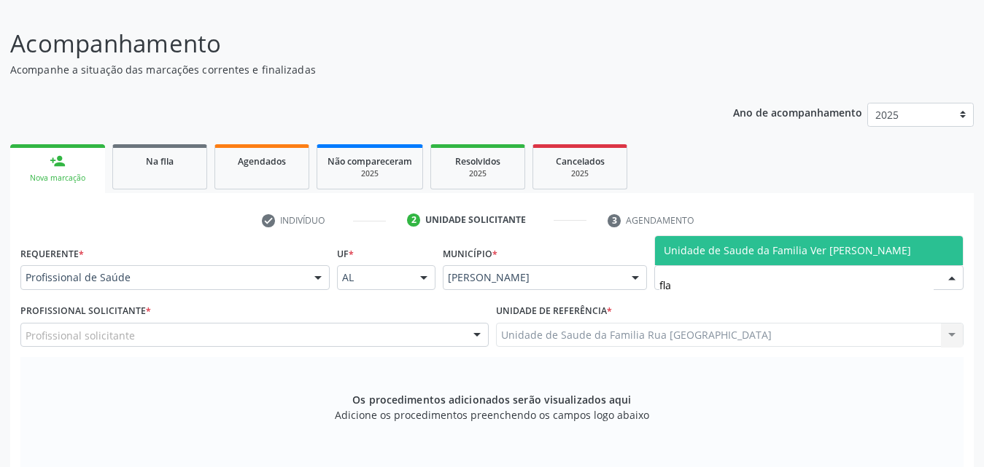
type input "flav"
click at [811, 244] on span "Unidade de Saude da Familia Ver [PERSON_NAME]" at bounding box center [786, 251] width 247 height 14
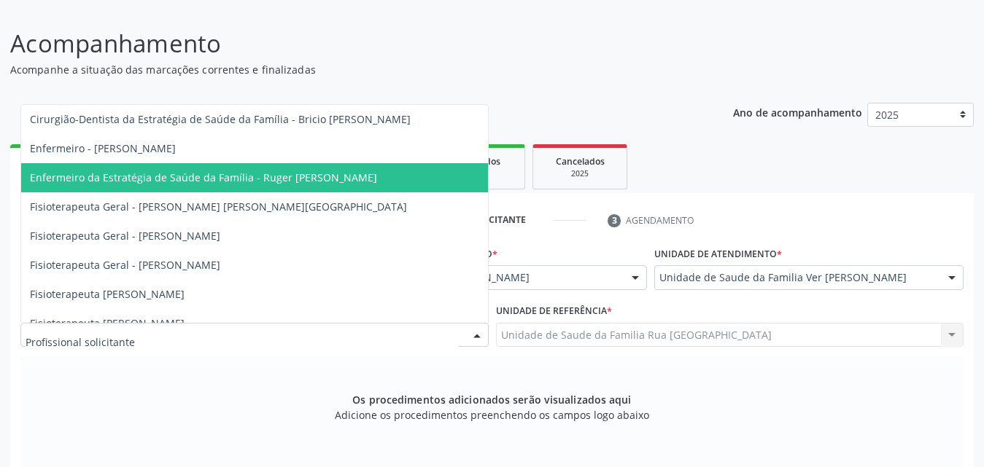
type input "n"
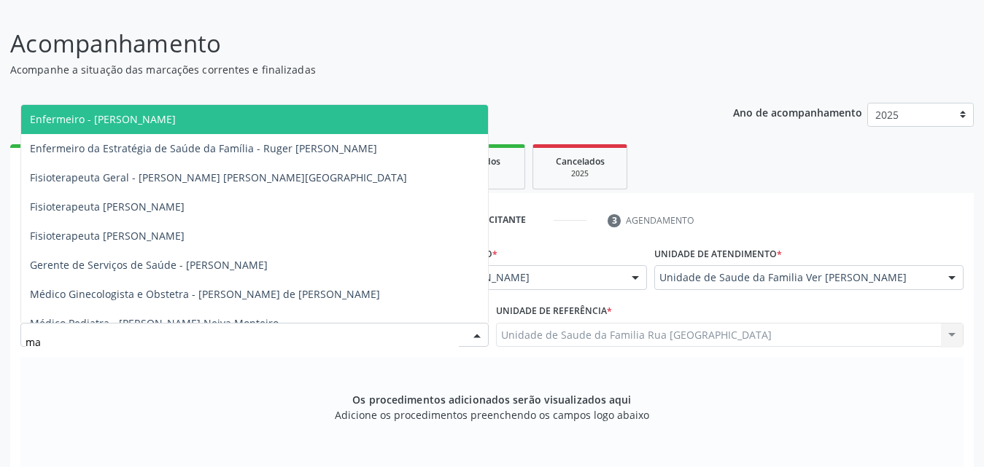
type input "m"
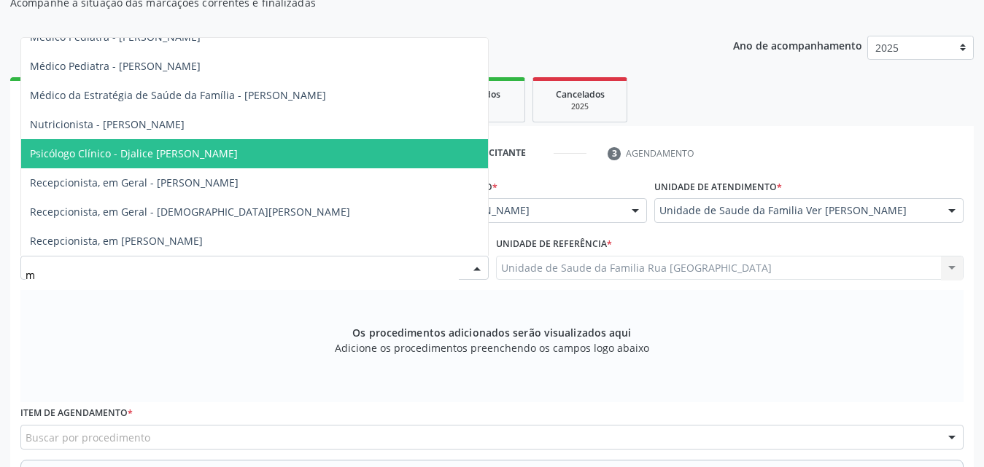
scroll to position [167, 0]
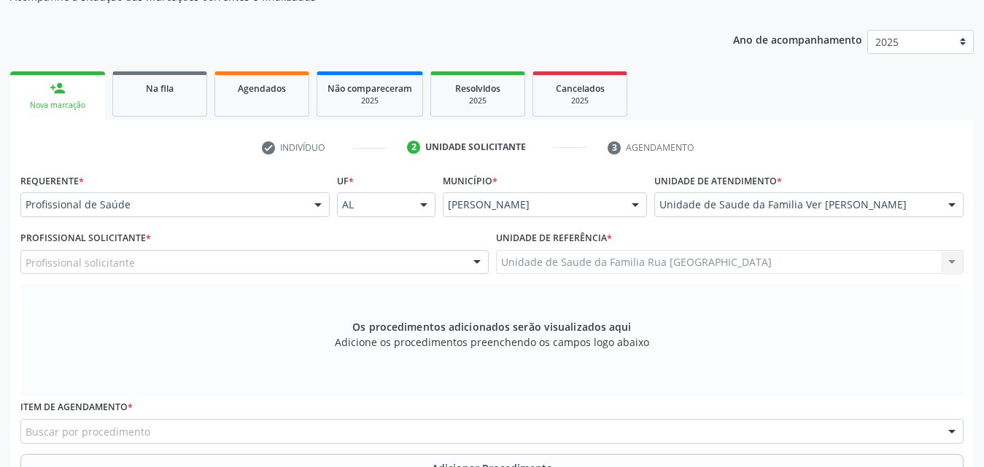
click at [290, 306] on div "Os procedimentos adicionados serão visualizados aqui Adicione os procedimentos …" at bounding box center [491, 340] width 943 height 112
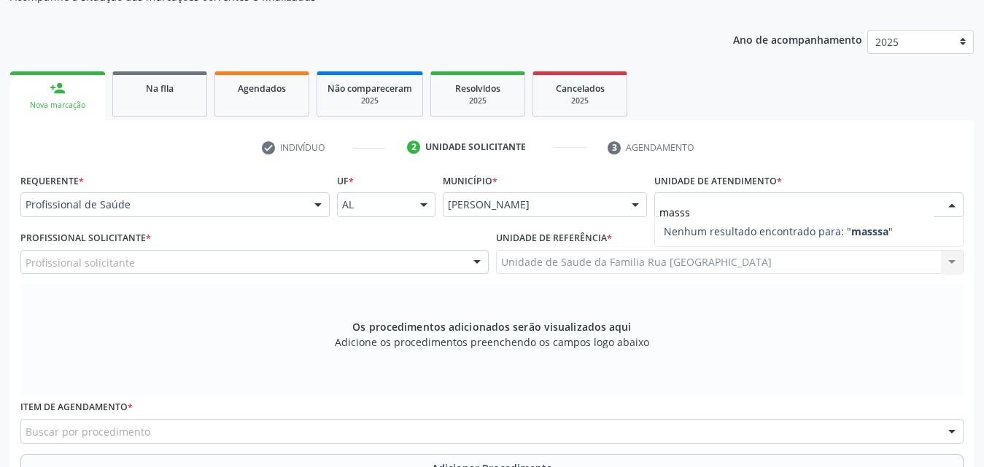
type input "mass"
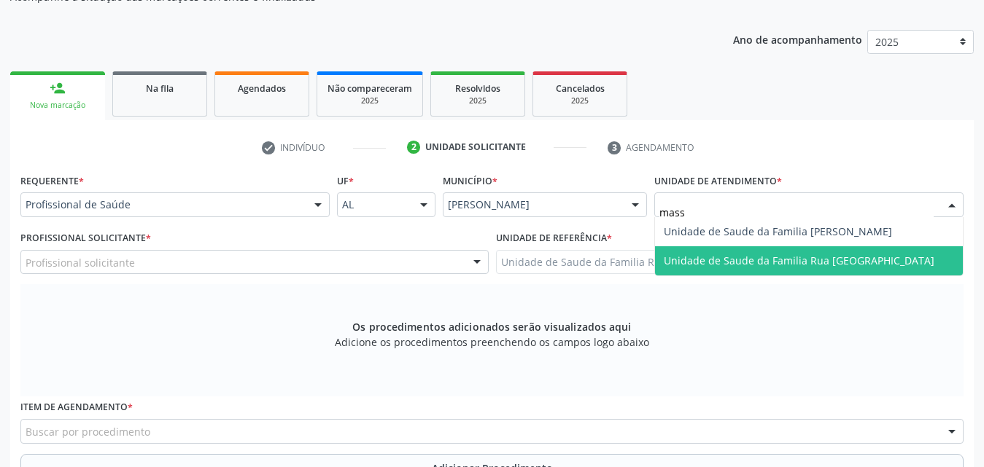
click at [812, 263] on span "Unidade de Saude da Familia Rua [GEOGRAPHIC_DATA]" at bounding box center [798, 261] width 270 height 14
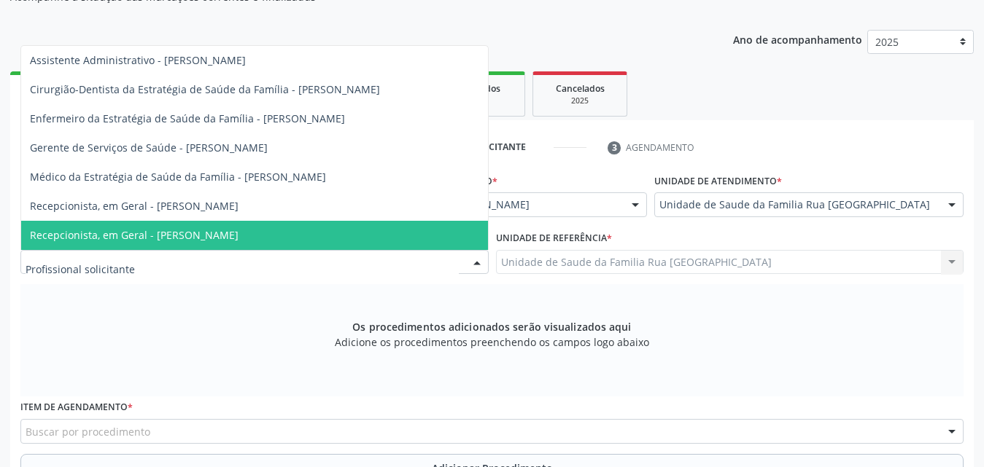
scroll to position [0, 0]
click at [317, 263] on div at bounding box center [254, 262] width 468 height 25
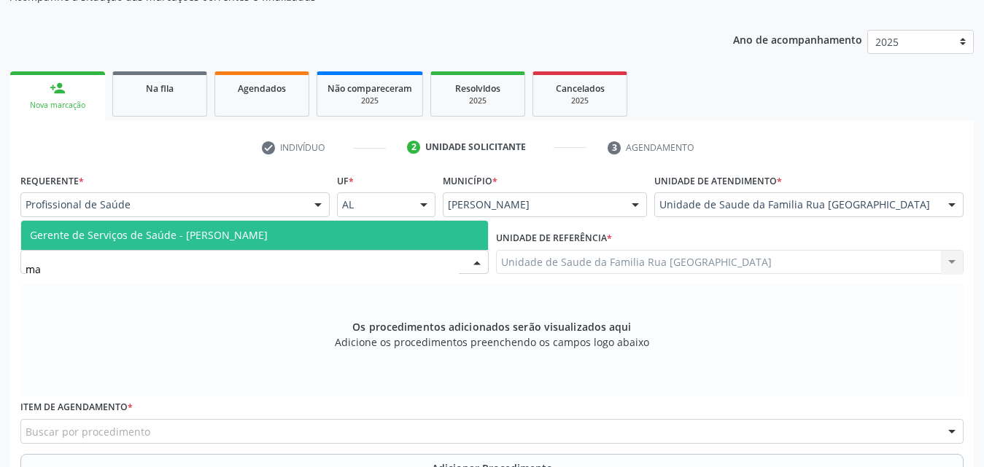
type input "m"
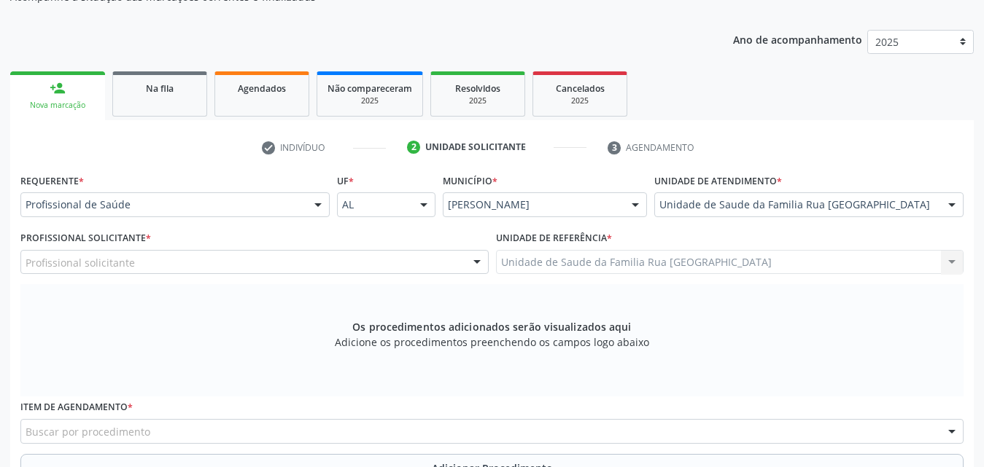
click at [183, 311] on div "Os procedimentos adicionados serão visualizados aqui Adicione os procedimentos …" at bounding box center [491, 340] width 943 height 112
click at [935, 202] on div "Unidade de Saude da Familia [STREET_ADDRESS] Aeronave Cessna Associacao Divina …" at bounding box center [808, 204] width 309 height 25
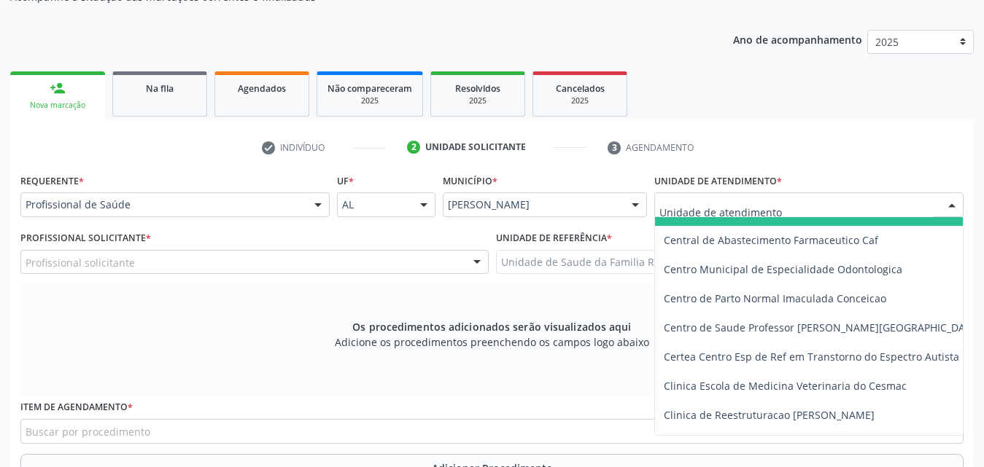
scroll to position [146, 0]
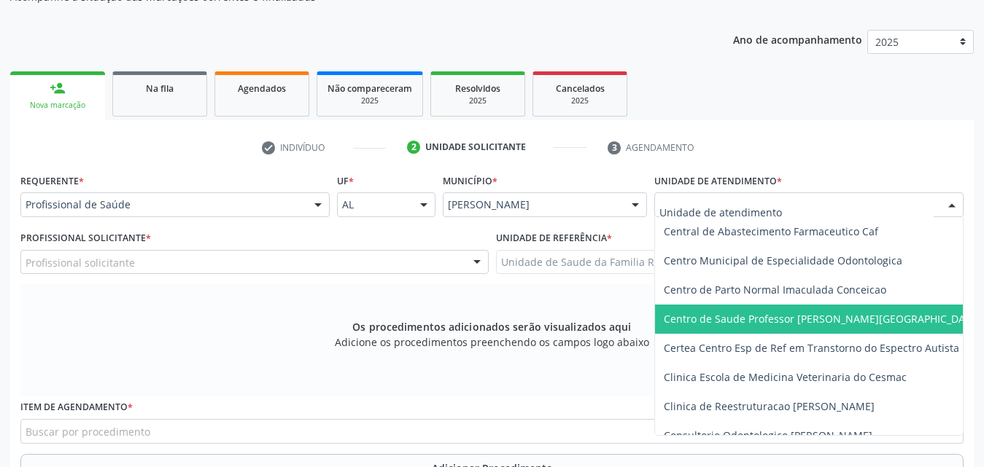
click at [814, 320] on span "Centro de Saude Professor [PERSON_NAME][GEOGRAPHIC_DATA]" at bounding box center [821, 319] width 317 height 14
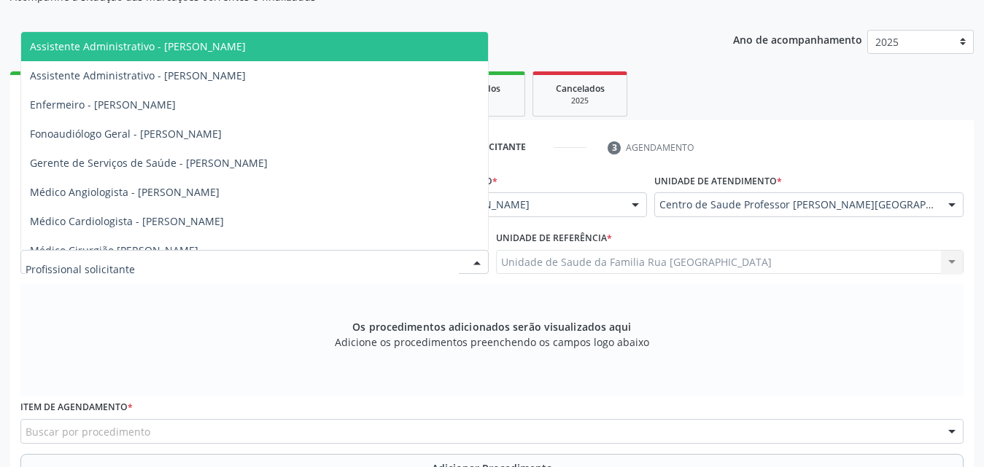
click at [294, 258] on div at bounding box center [254, 262] width 468 height 25
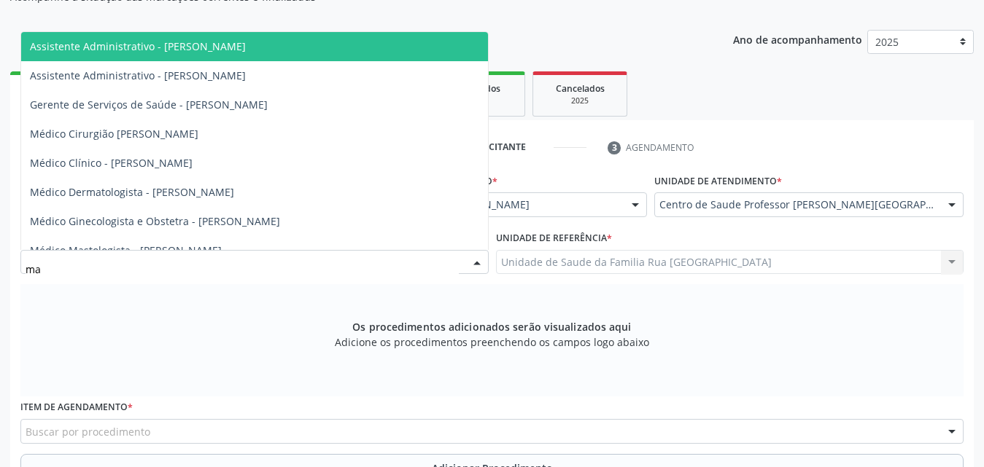
type input "m"
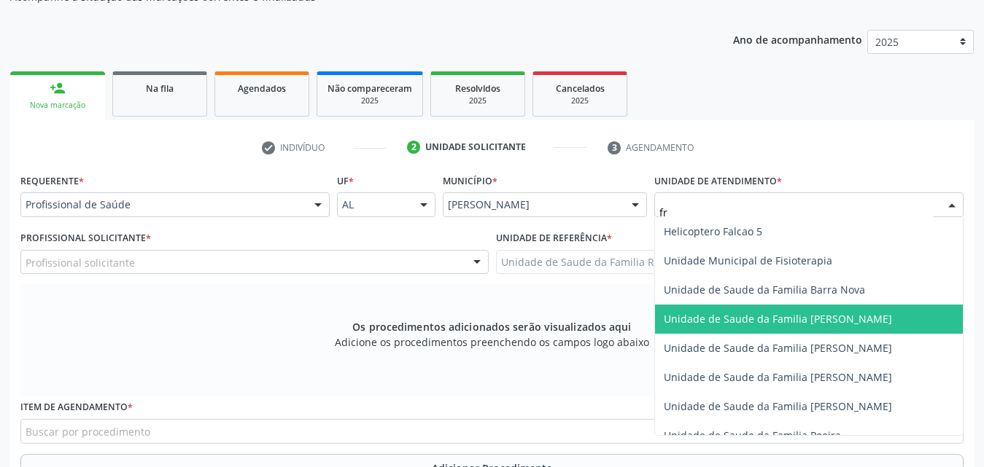
scroll to position [0, 0]
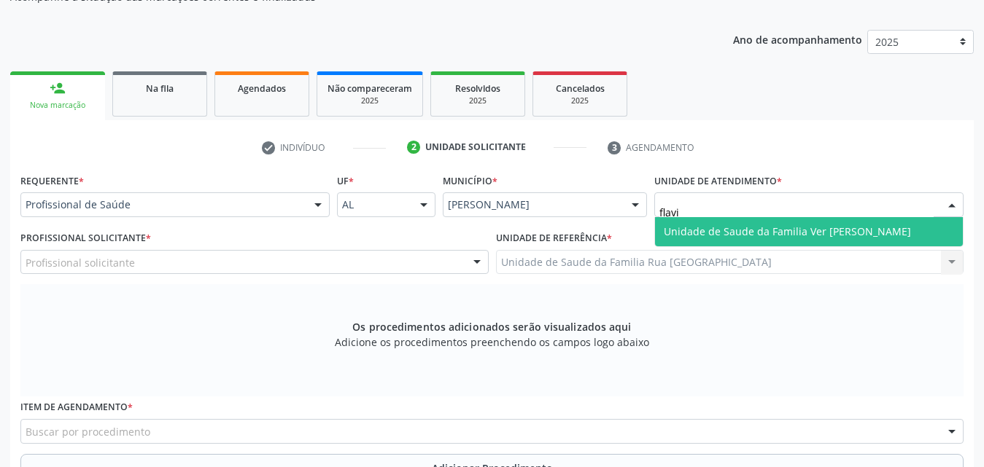
type input "[PERSON_NAME]"
click at [825, 235] on span "Unidade de Saude da Familia Ver [PERSON_NAME]" at bounding box center [786, 232] width 247 height 14
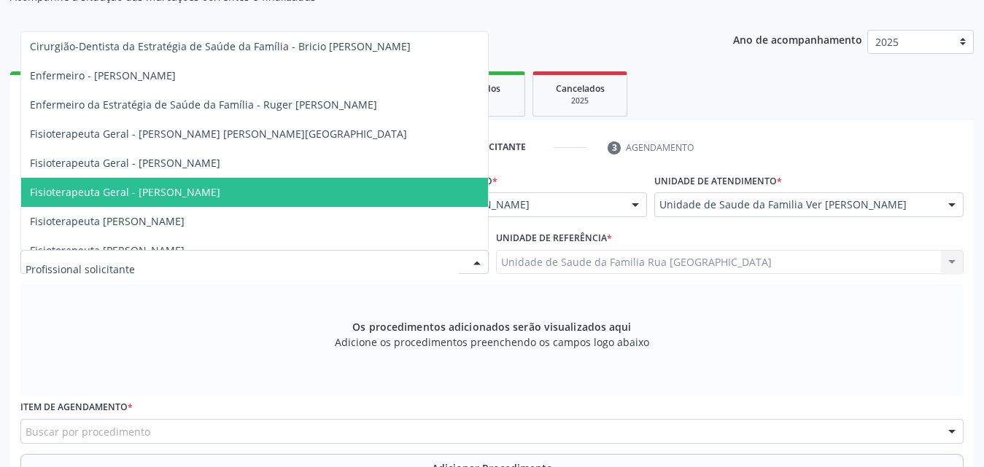
click at [152, 259] on div at bounding box center [254, 262] width 468 height 25
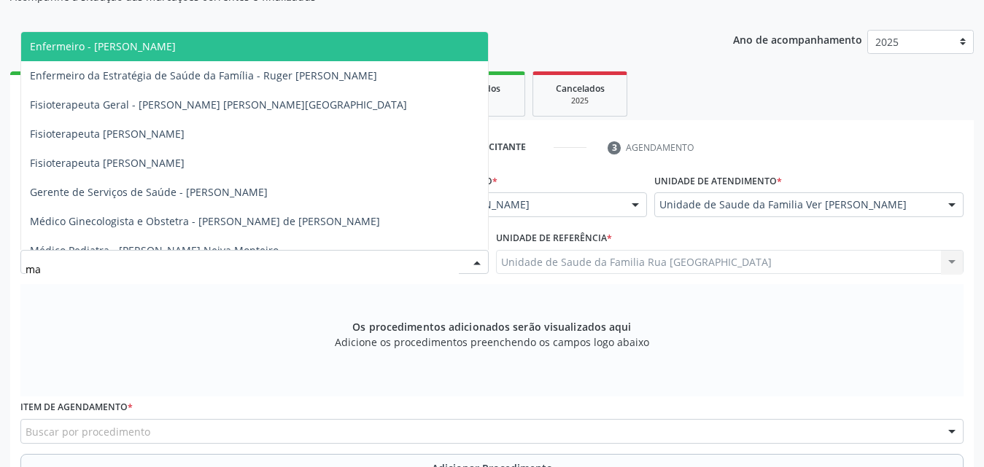
type input "m"
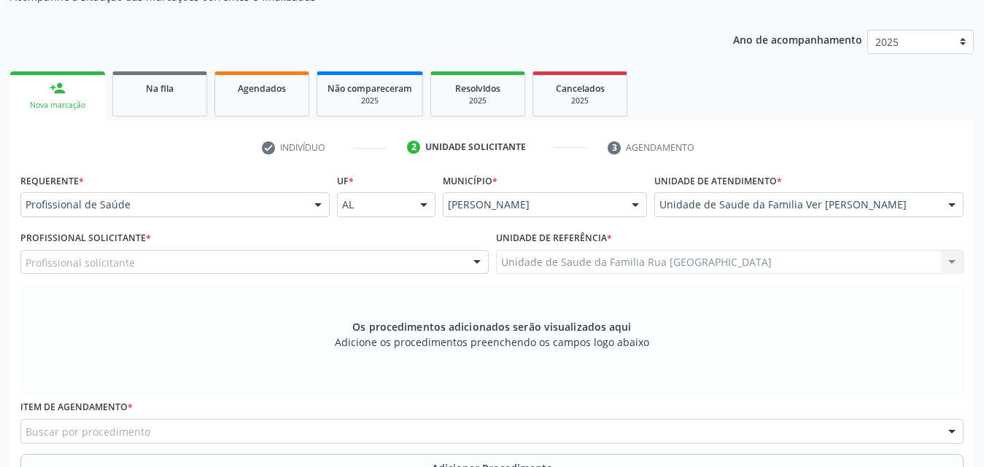
click at [747, 348] on div "Os procedimentos adicionados serão visualizados aqui Adicione os procedimentos …" at bounding box center [491, 340] width 943 height 112
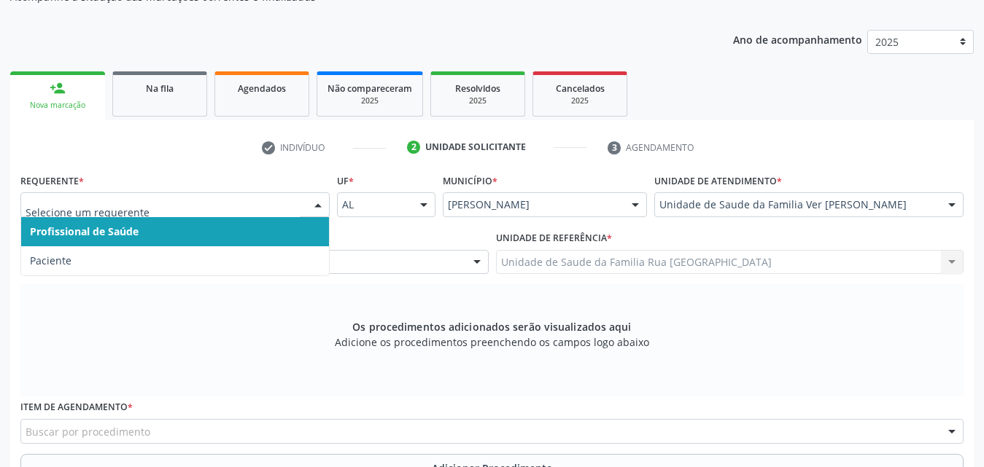
click at [321, 210] on div at bounding box center [318, 205] width 22 height 25
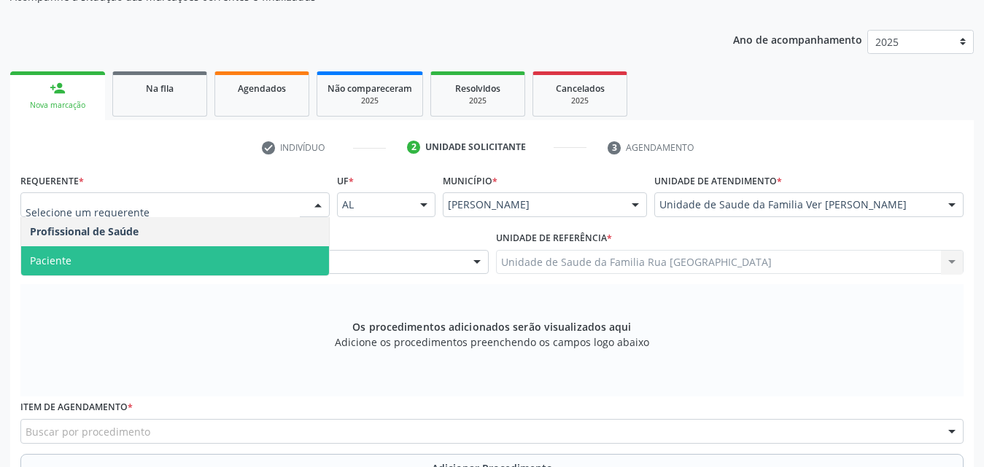
click at [188, 264] on span "Paciente" at bounding box center [175, 260] width 308 height 29
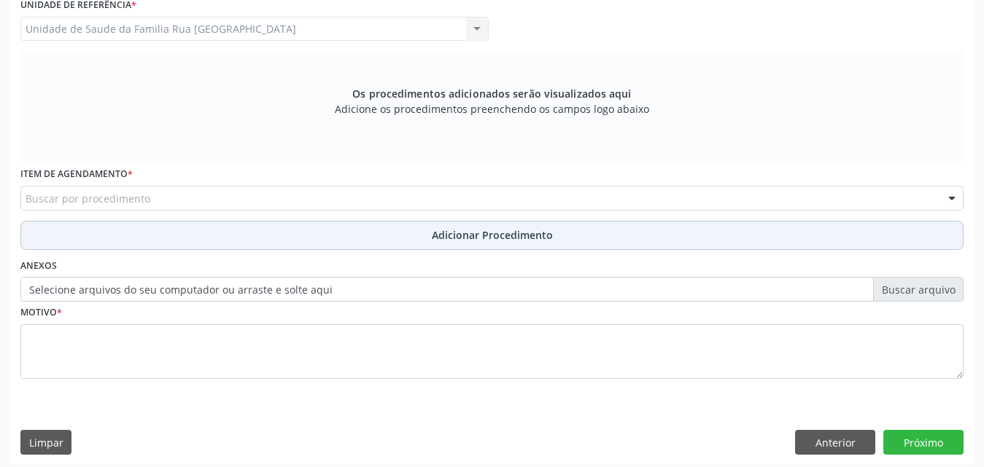
scroll to position [408, 0]
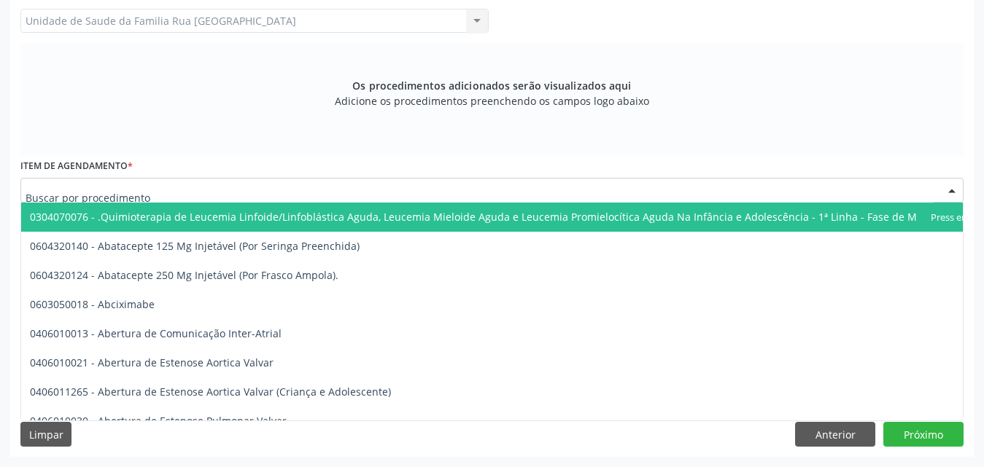
click at [216, 191] on div at bounding box center [491, 190] width 943 height 25
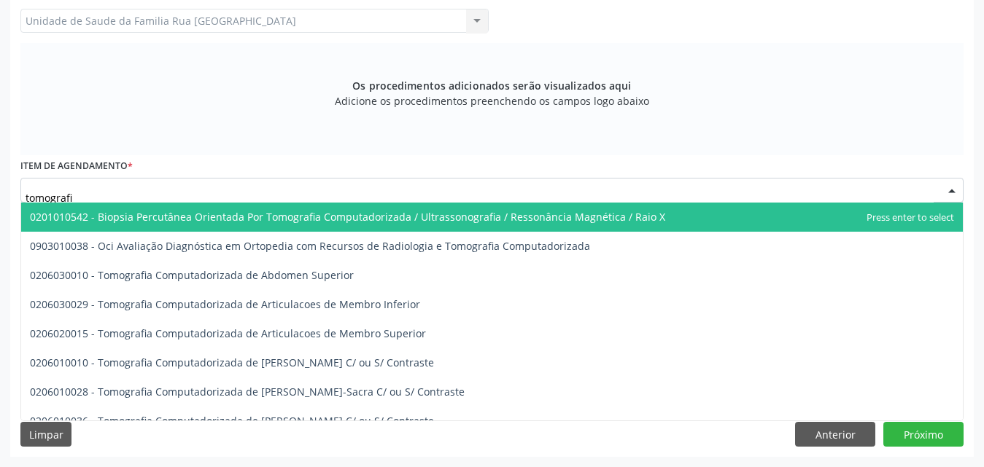
type input "tomografia"
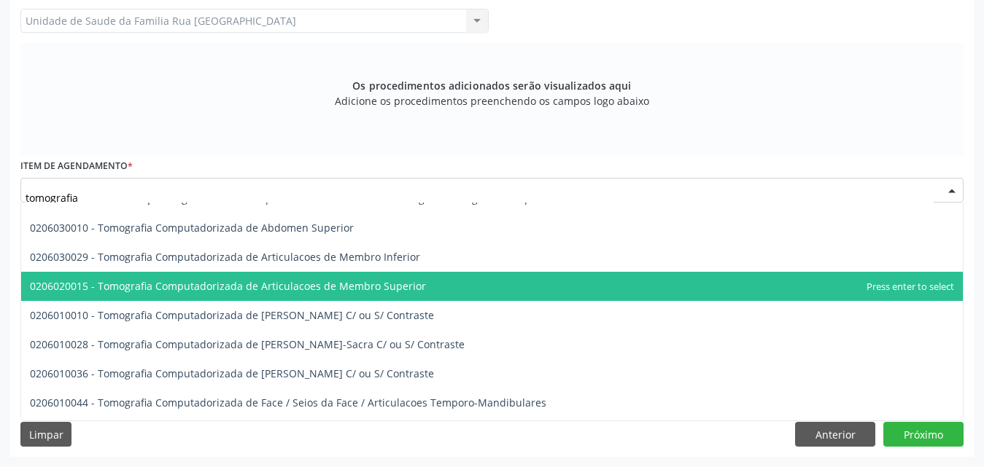
scroll to position [73, 0]
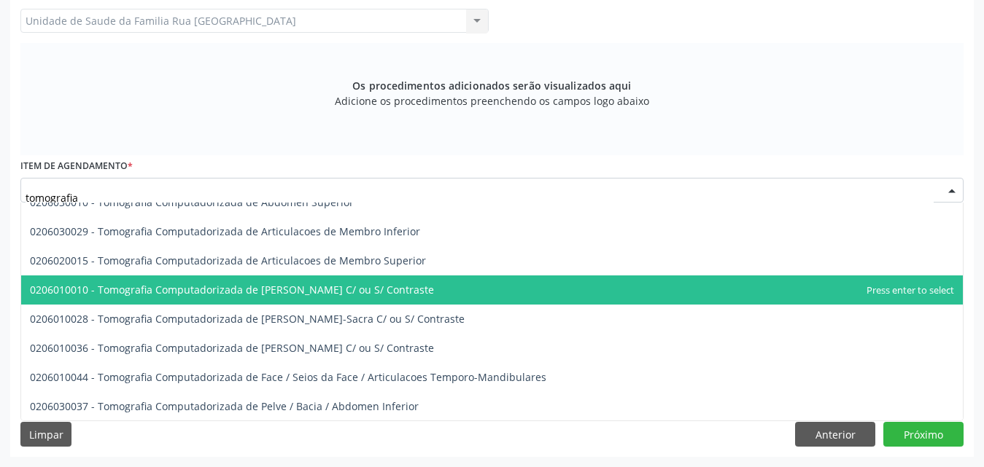
click at [365, 288] on span "0206010010 - Tomografia Computadorizada de [PERSON_NAME] C/ ou S/ Contraste" at bounding box center [232, 290] width 404 height 14
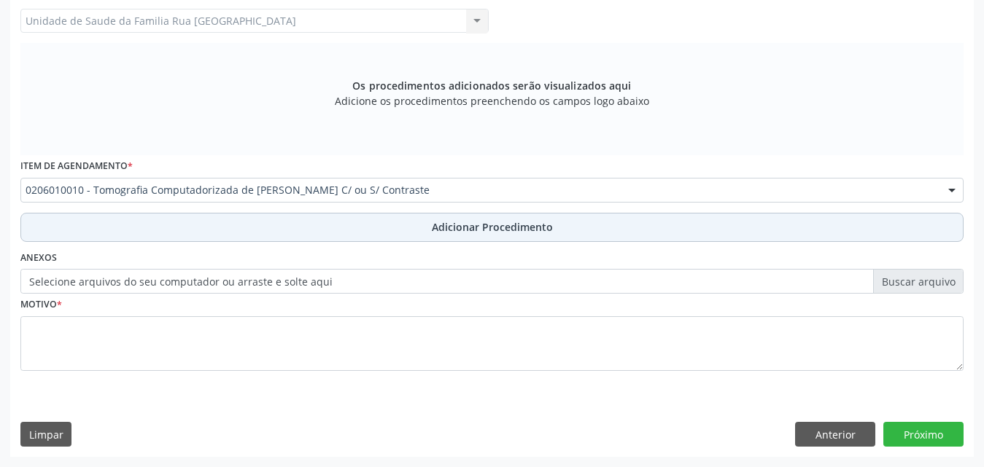
click at [515, 228] on span "Adicionar Procedimento" at bounding box center [492, 226] width 121 height 15
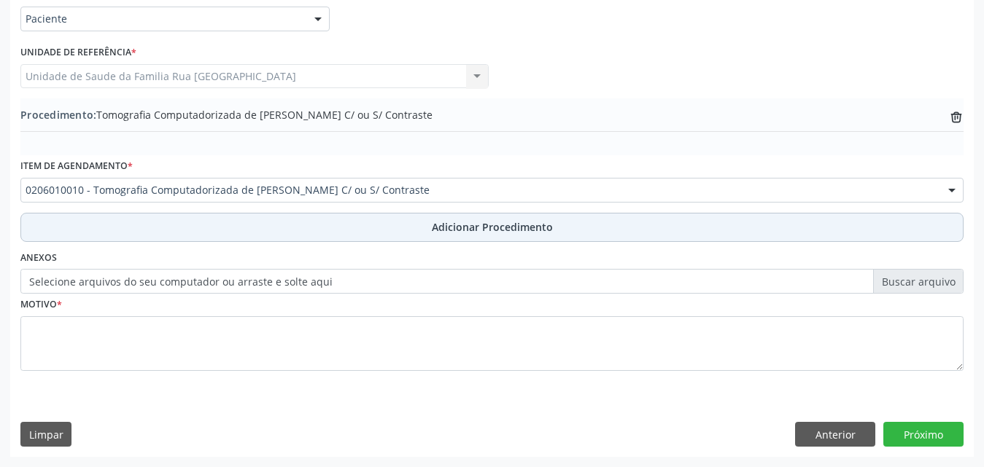
scroll to position [353, 0]
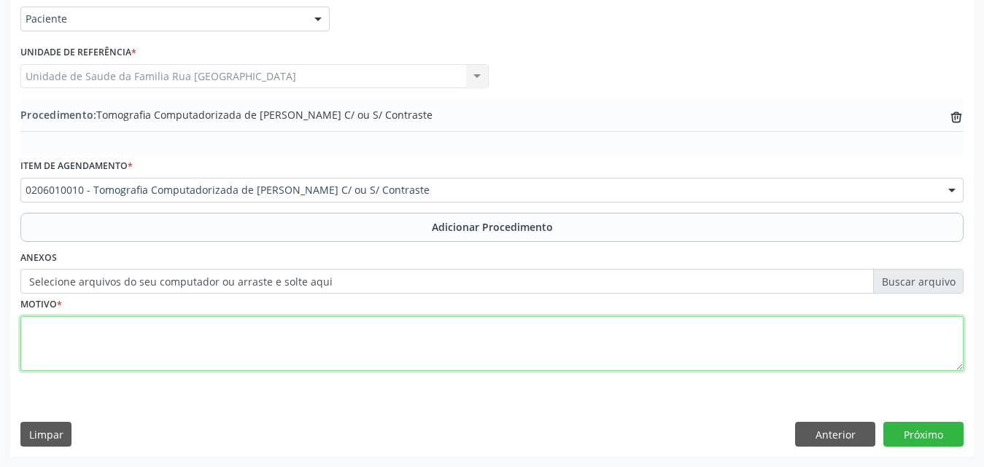
click at [173, 346] on textarea at bounding box center [491, 343] width 943 height 55
type textarea "DOR COM LIMITACAO DO MOVIMENTO."
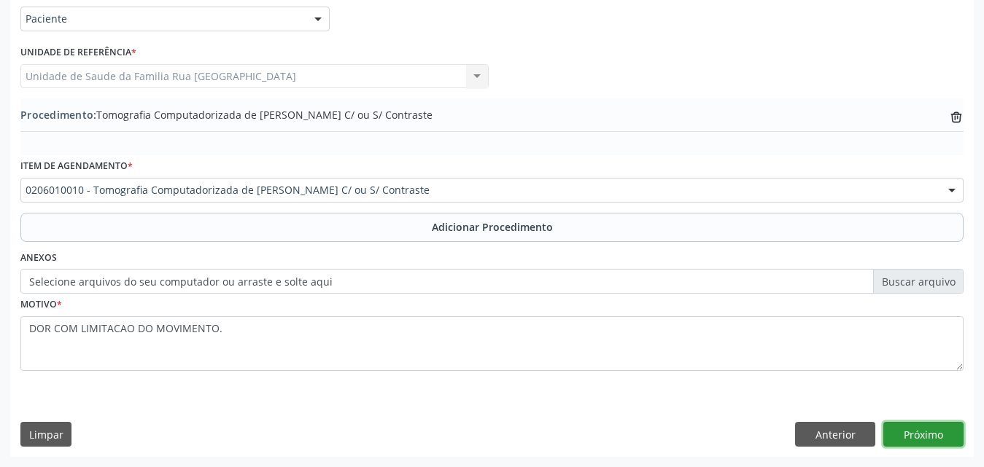
click at [917, 438] on button "Próximo" at bounding box center [923, 434] width 80 height 25
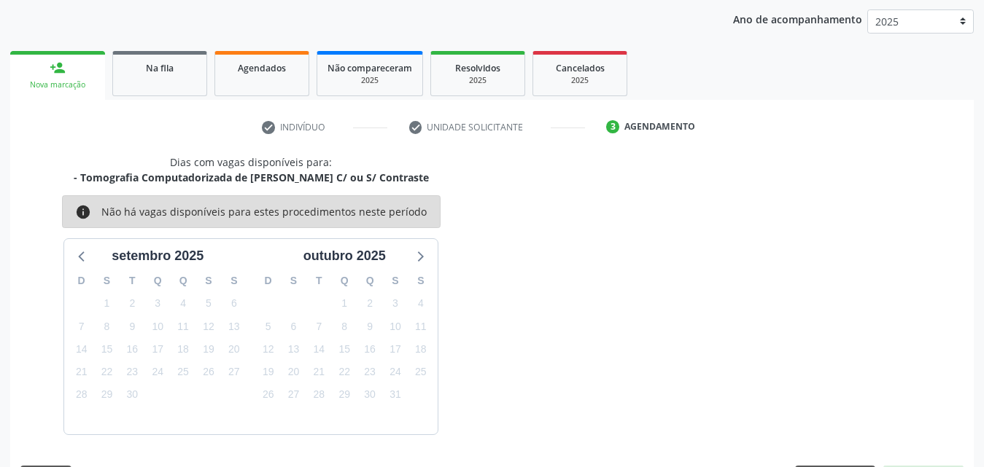
scroll to position [230, 0]
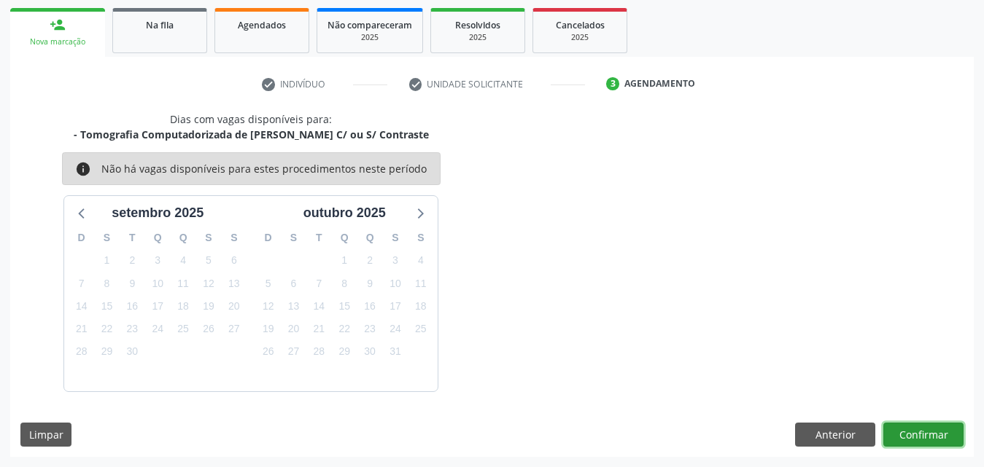
click at [911, 439] on button "Confirmar" at bounding box center [923, 435] width 80 height 25
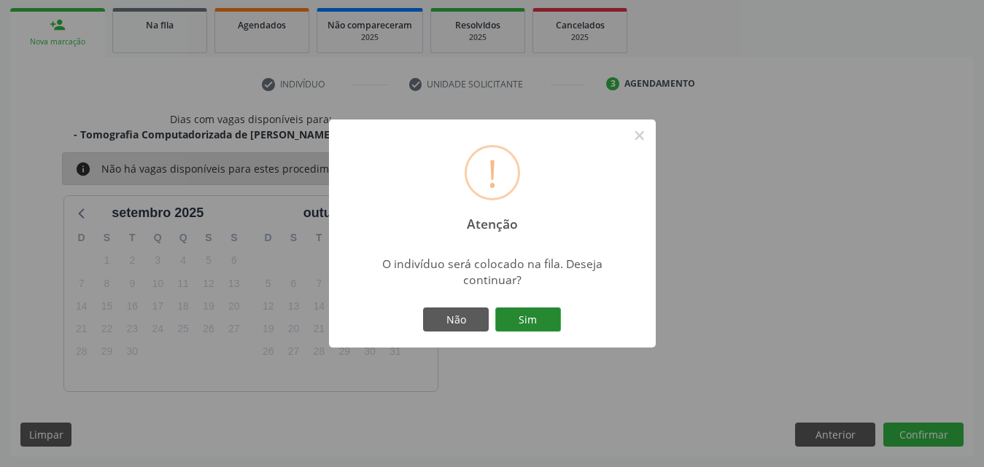
click at [533, 327] on button "Sim" at bounding box center [528, 320] width 66 height 25
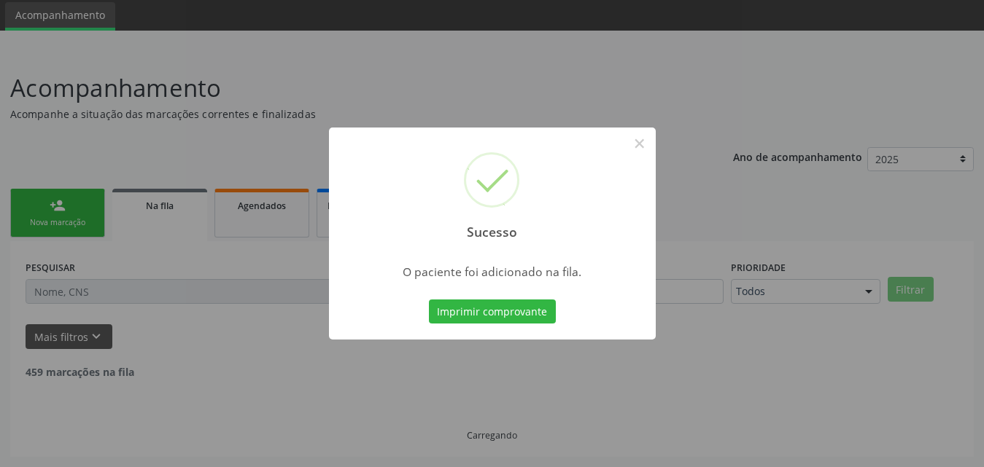
scroll to position [34, 0]
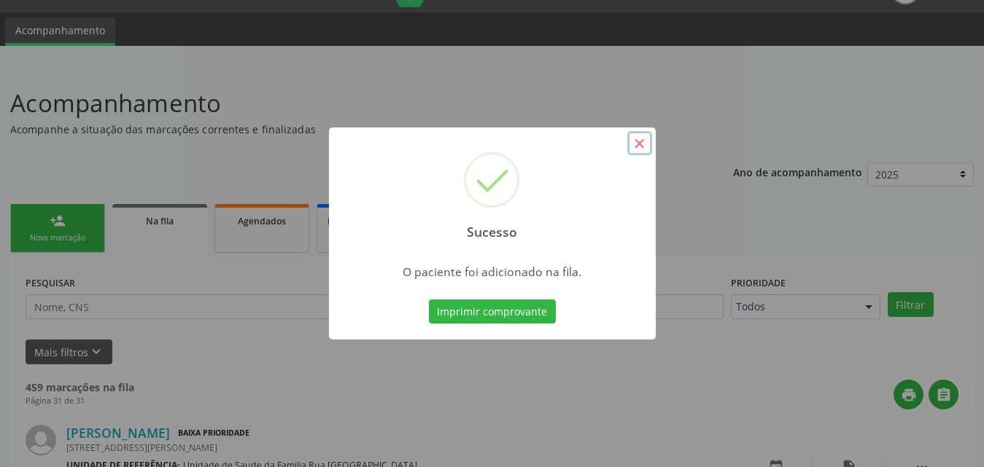
click at [637, 149] on button "×" at bounding box center [639, 143] width 25 height 25
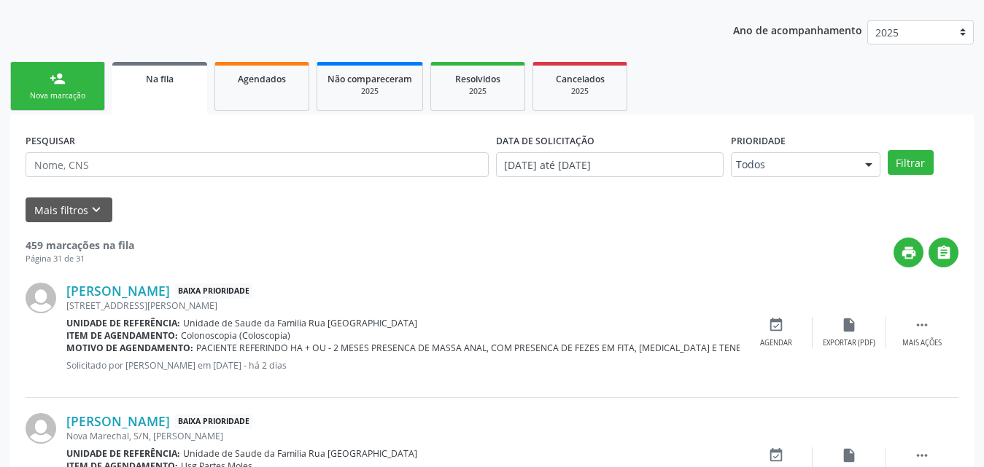
scroll to position [180, 0]
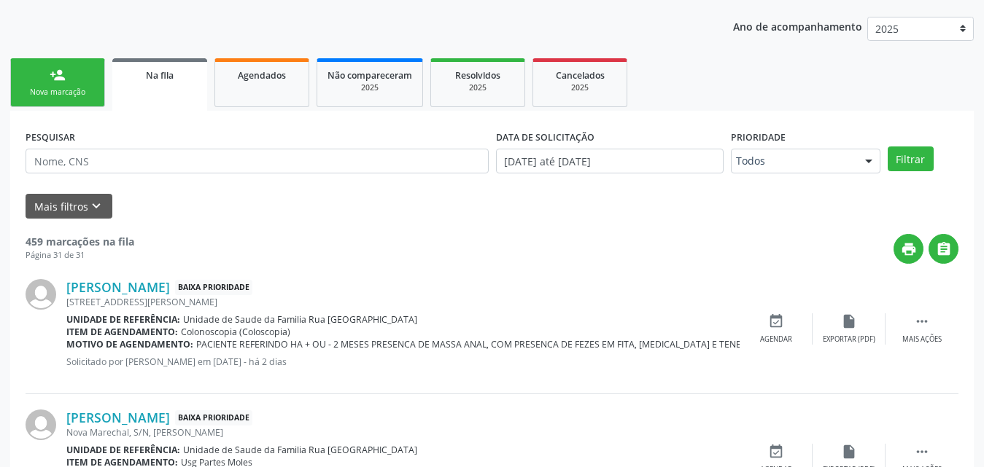
click at [63, 78] on div "person_add" at bounding box center [58, 75] width 16 height 16
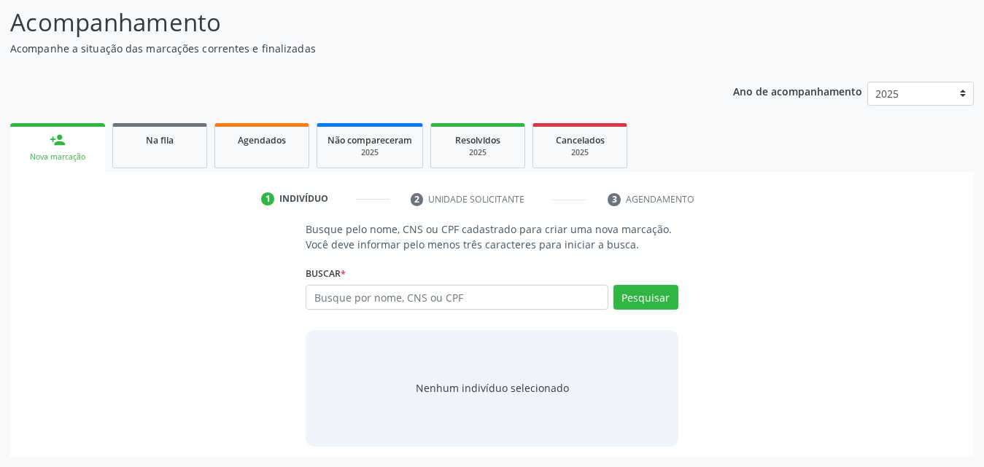
scroll to position [115, 0]
click at [455, 303] on input "text" at bounding box center [456, 297] width 303 height 25
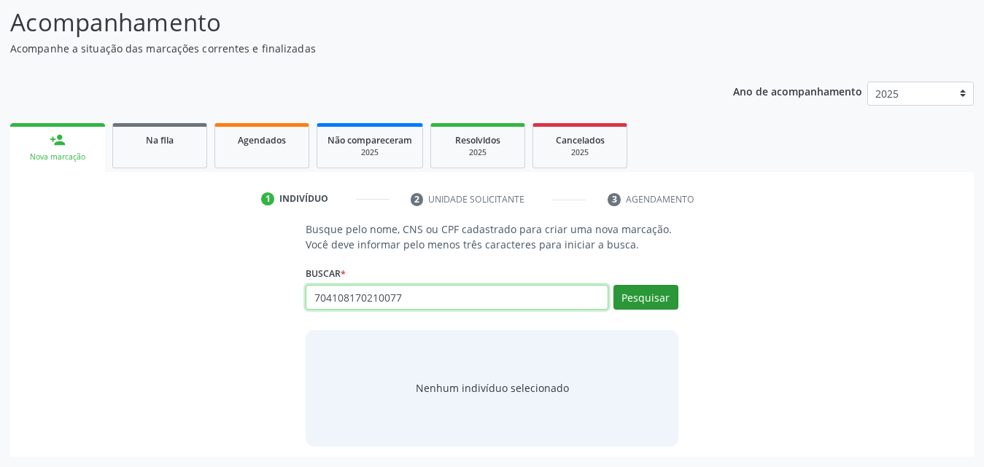
type input "704108170210077"
click at [647, 300] on button "Pesquisar" at bounding box center [645, 297] width 65 height 25
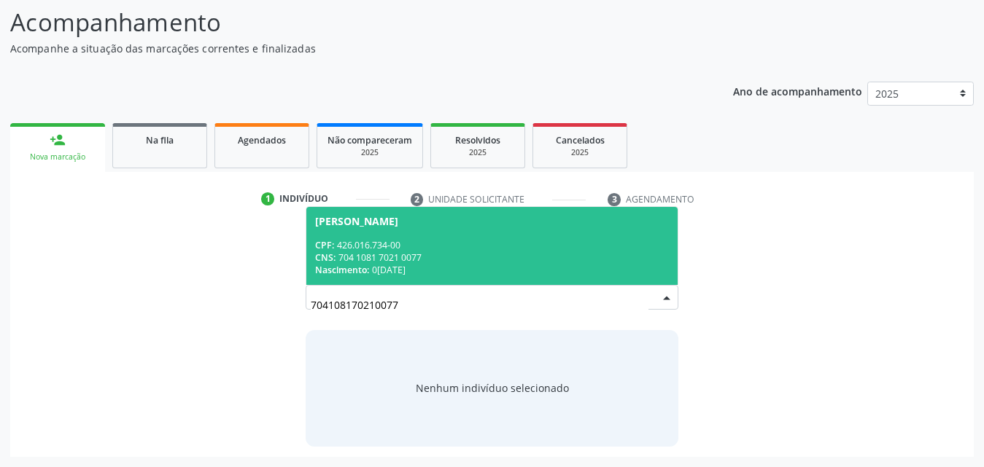
click at [457, 259] on div "CNS: 704 1081 7021 0077" at bounding box center [492, 258] width 354 height 12
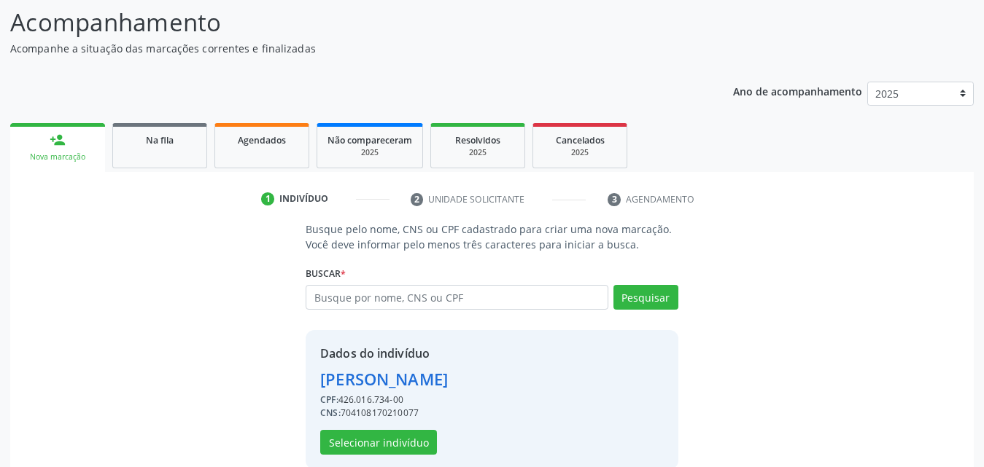
scroll to position [138, 0]
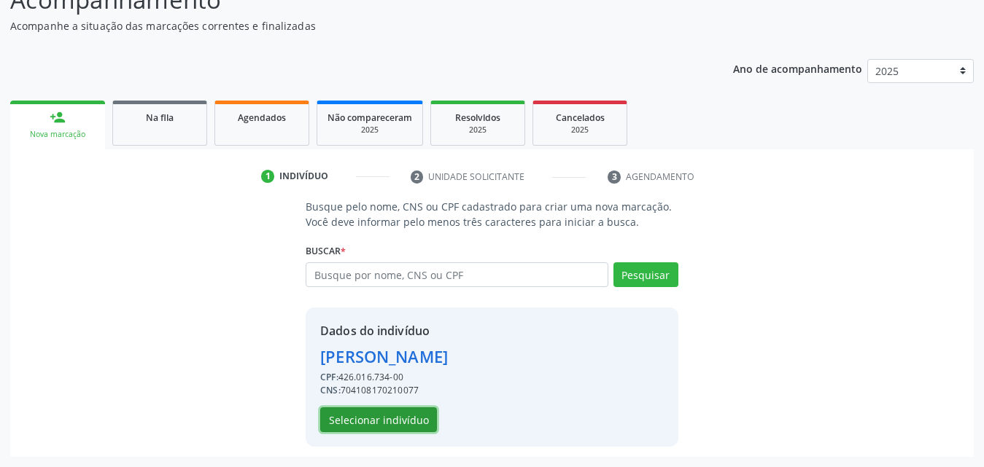
click at [385, 418] on button "Selecionar indivíduo" at bounding box center [378, 420] width 117 height 25
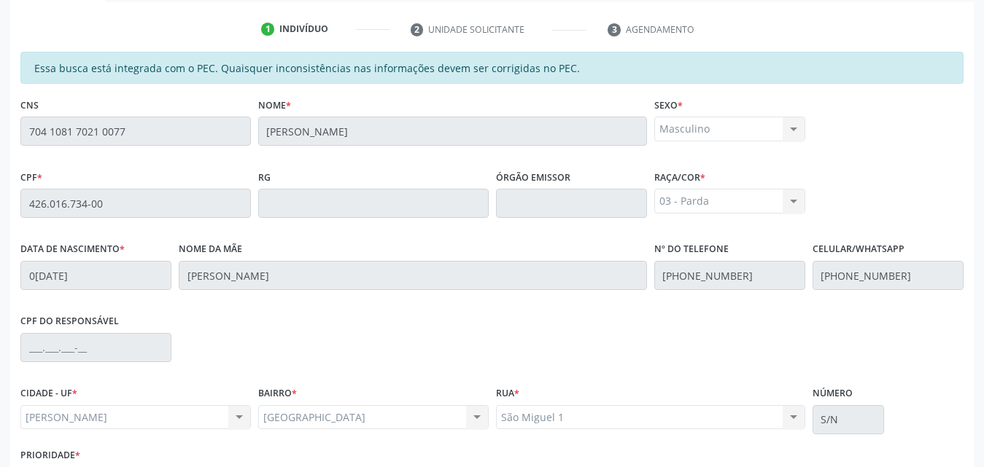
scroll to position [386, 0]
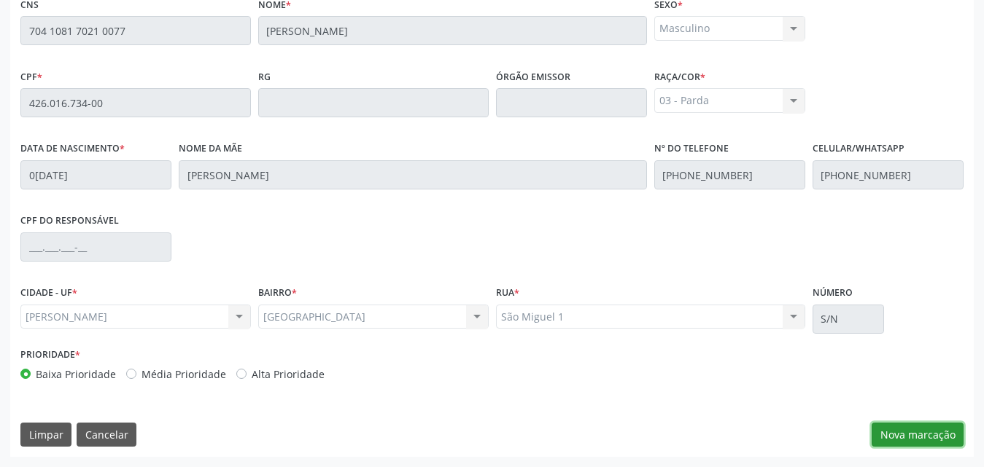
click at [890, 433] on button "Nova marcação" at bounding box center [917, 435] width 92 height 25
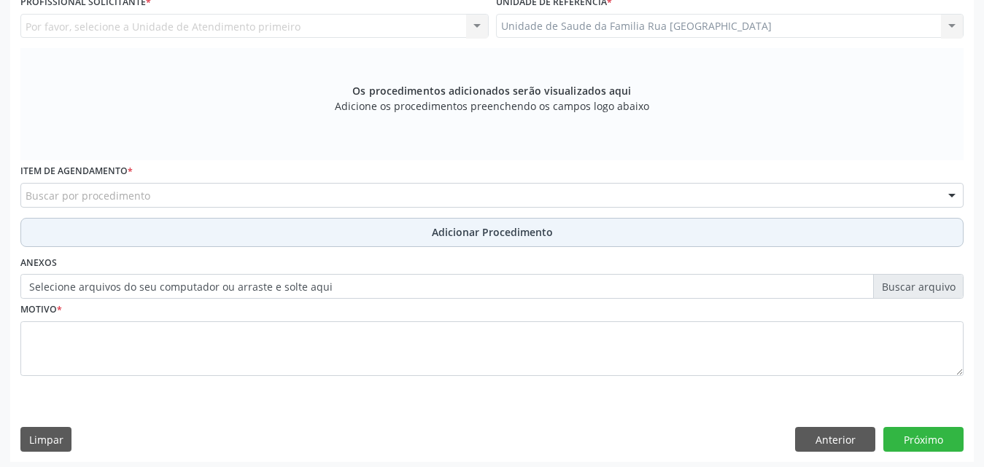
scroll to position [408, 0]
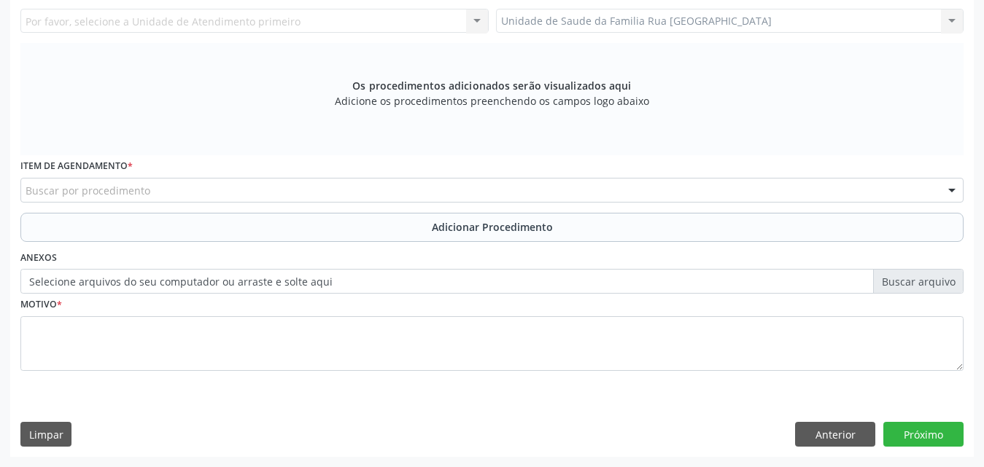
click at [421, 186] on div "Buscar por procedimento" at bounding box center [491, 190] width 943 height 25
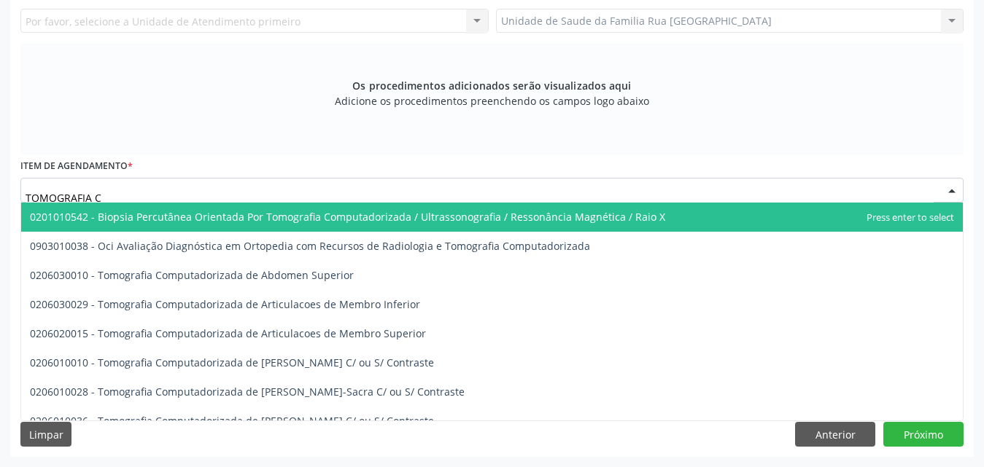
type input "TOMOGRAFIA"
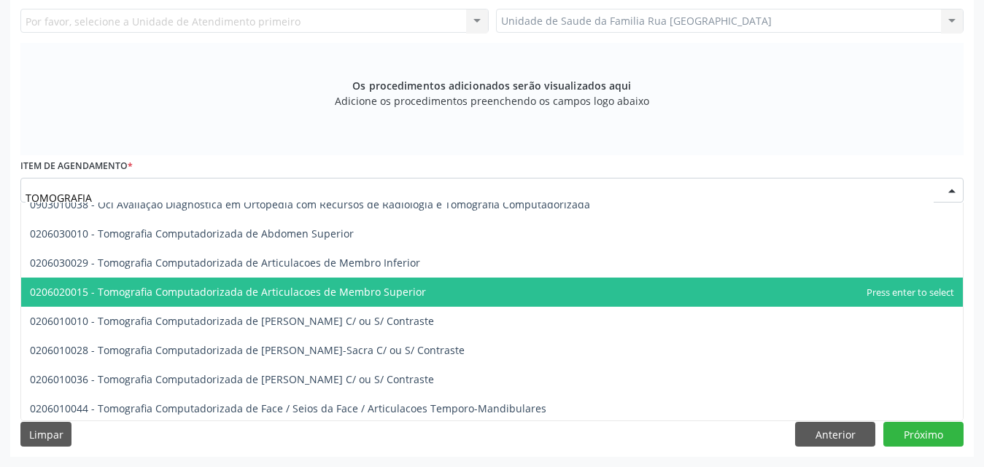
scroll to position [88, 0]
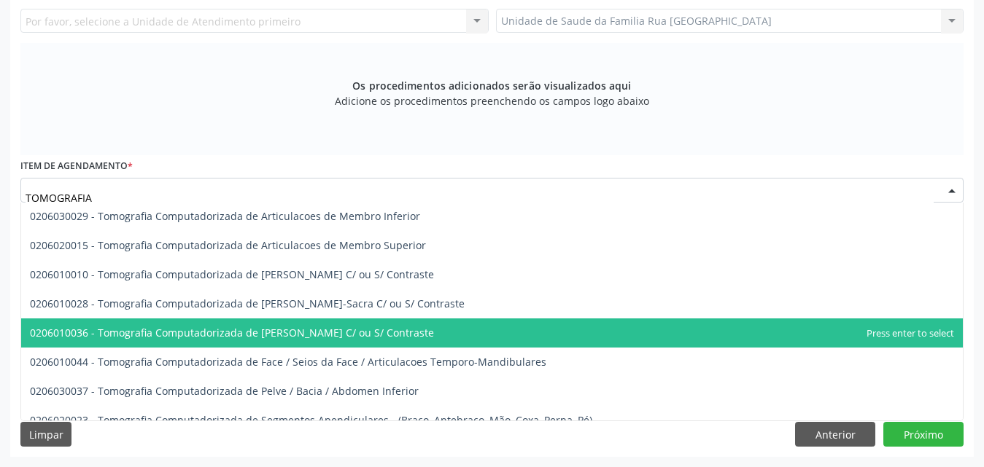
click at [354, 329] on span "0206010036 - Tomografia Computadorizada de [PERSON_NAME] C/ ou S/ Contraste" at bounding box center [232, 333] width 404 height 14
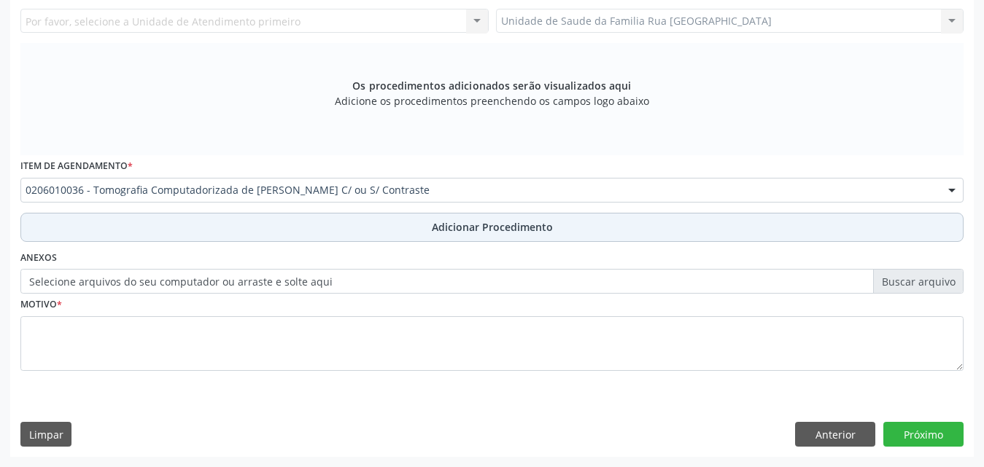
click at [524, 229] on span "Adicionar Procedimento" at bounding box center [492, 226] width 121 height 15
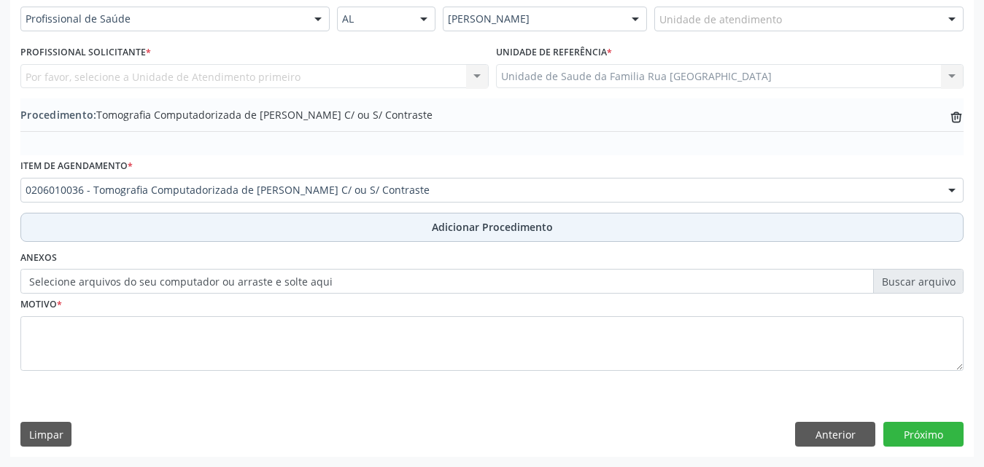
scroll to position [353, 0]
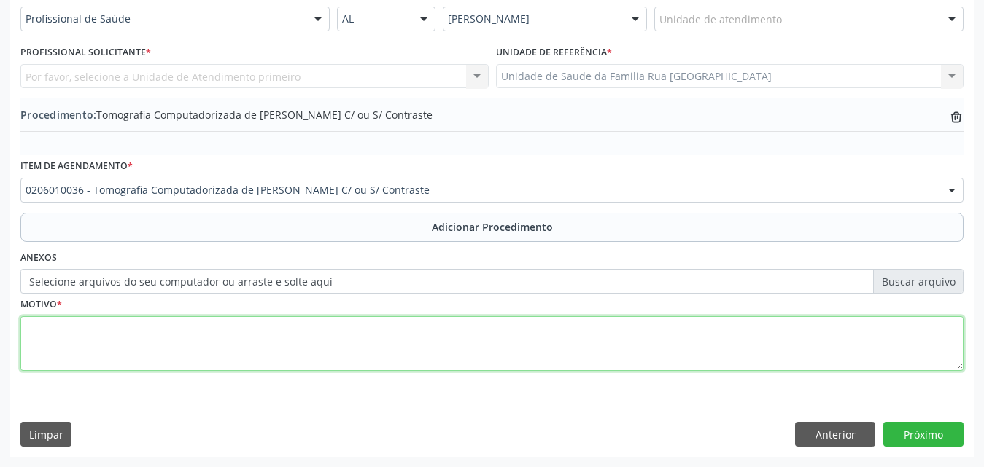
click at [113, 349] on textarea at bounding box center [491, 343] width 943 height 55
type textarea "DOR COM LIMITACAO DE MOVIMENTO."
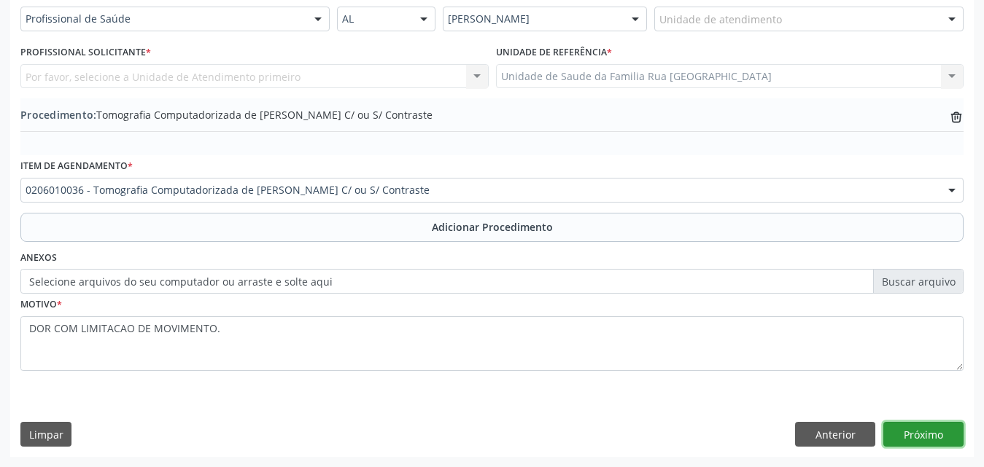
click at [939, 433] on button "Próximo" at bounding box center [923, 434] width 80 height 25
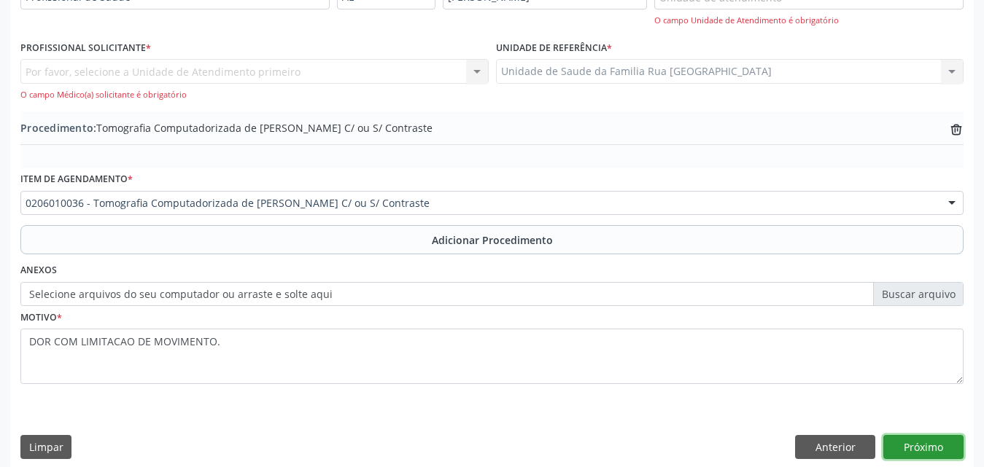
scroll to position [387, 0]
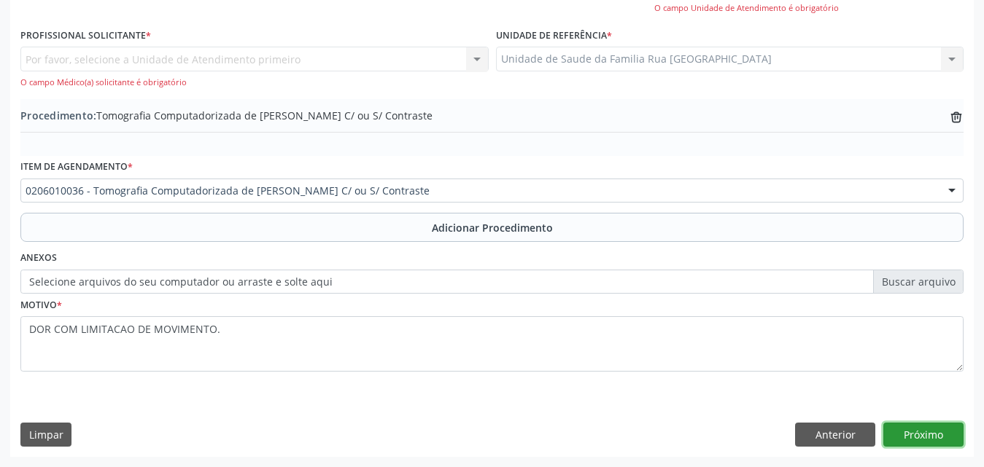
click at [919, 435] on button "Próximo" at bounding box center [923, 435] width 80 height 25
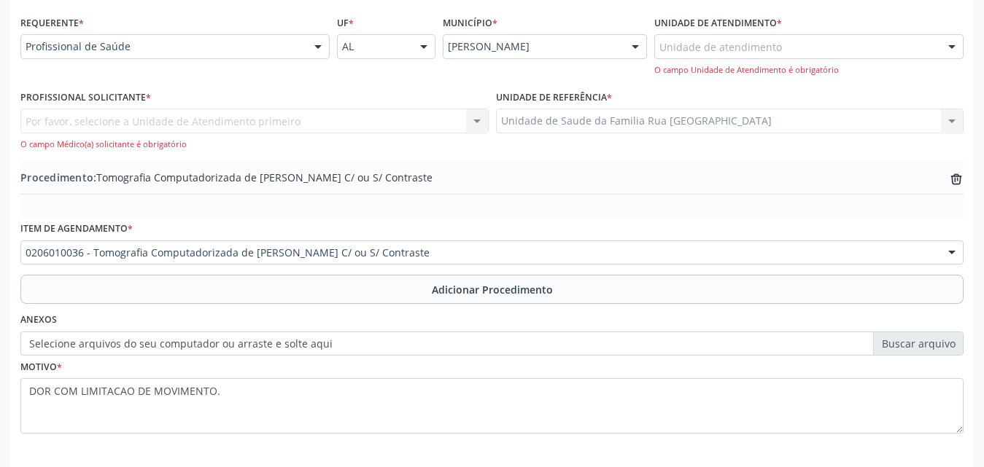
scroll to position [241, 0]
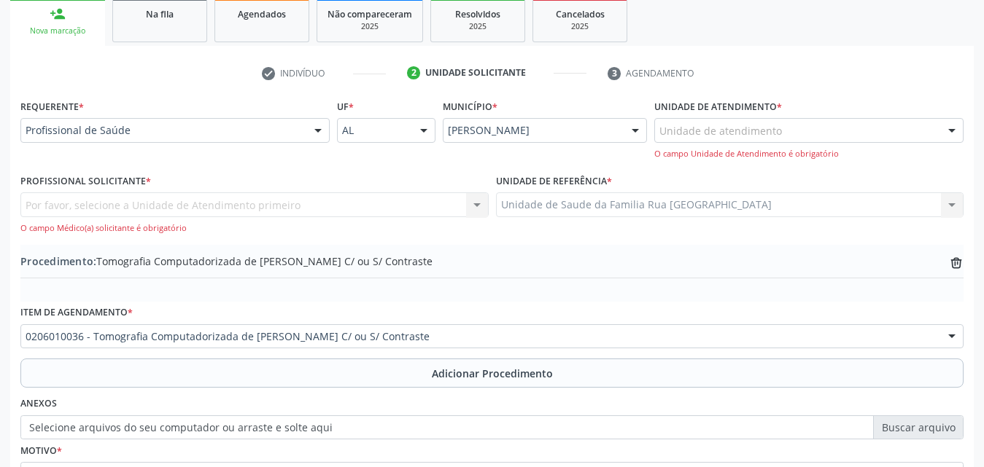
click at [470, 204] on div "Por favor, selecione a Unidade de Atendimento primeiro Nenhum resultado encontr…" at bounding box center [254, 213] width 468 height 42
click at [323, 128] on div at bounding box center [318, 131] width 22 height 25
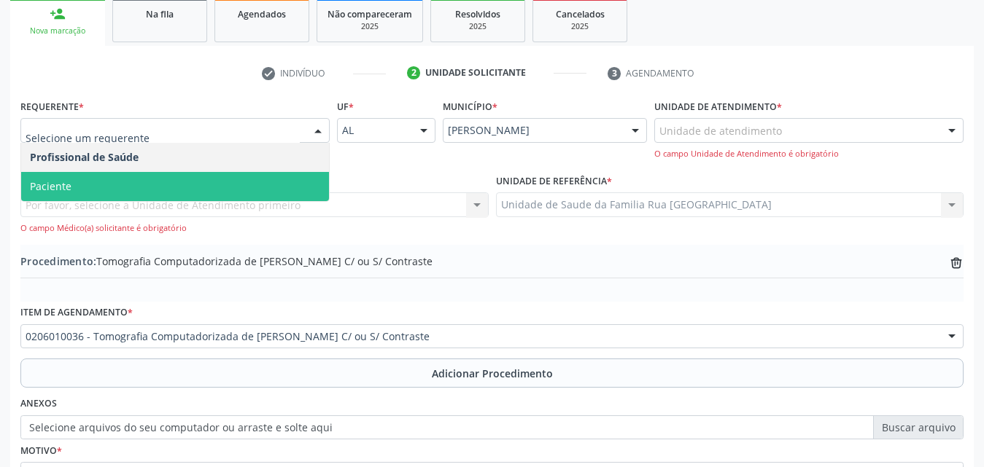
click at [90, 188] on span "Paciente" at bounding box center [175, 186] width 308 height 29
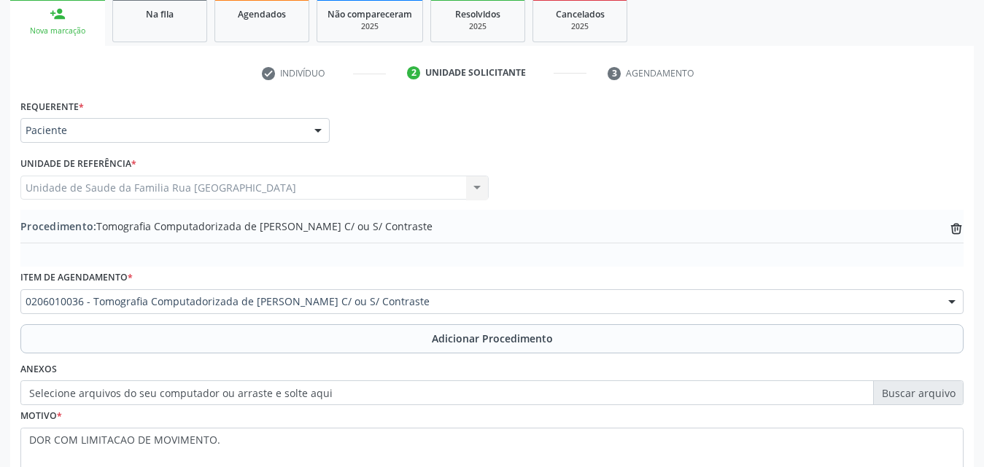
click at [477, 187] on div "Unidade de Saude da Familia Rua [GEOGRAPHIC_DATA] da Familia [GEOGRAPHIC_DATA] …" at bounding box center [254, 188] width 468 height 25
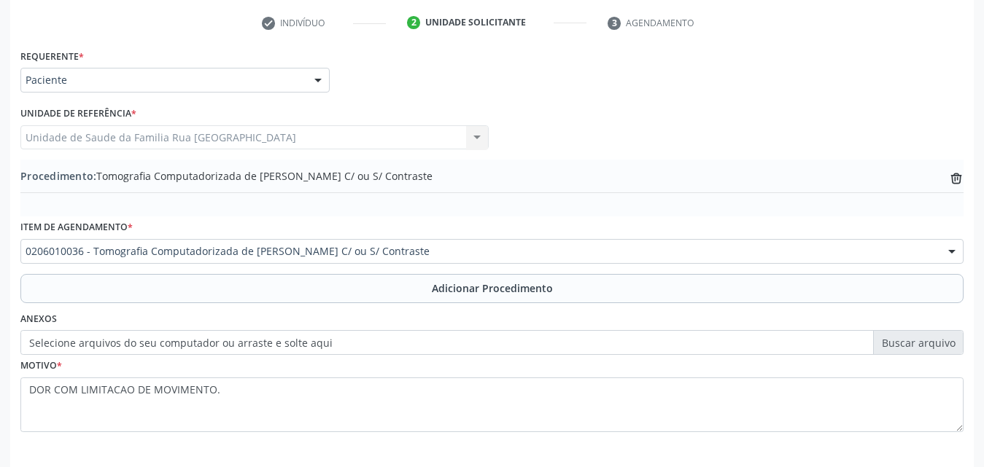
scroll to position [353, 0]
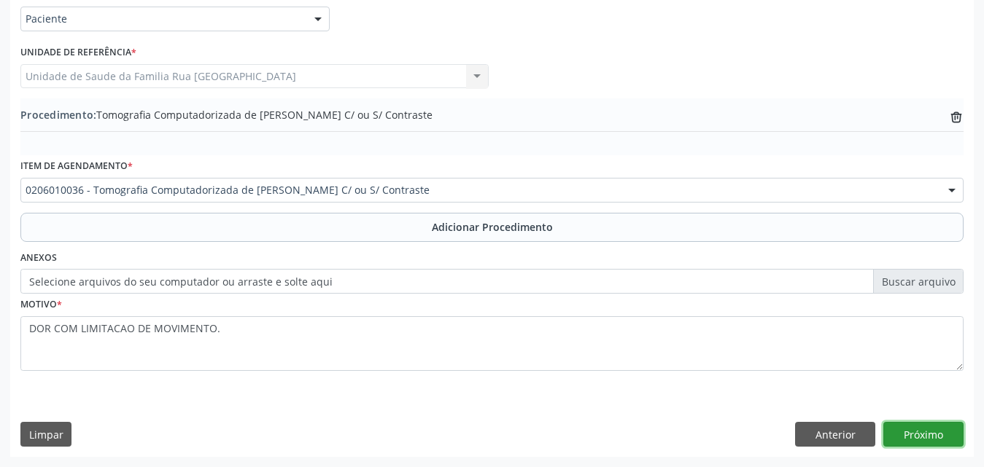
click at [930, 443] on button "Próximo" at bounding box center [923, 434] width 80 height 25
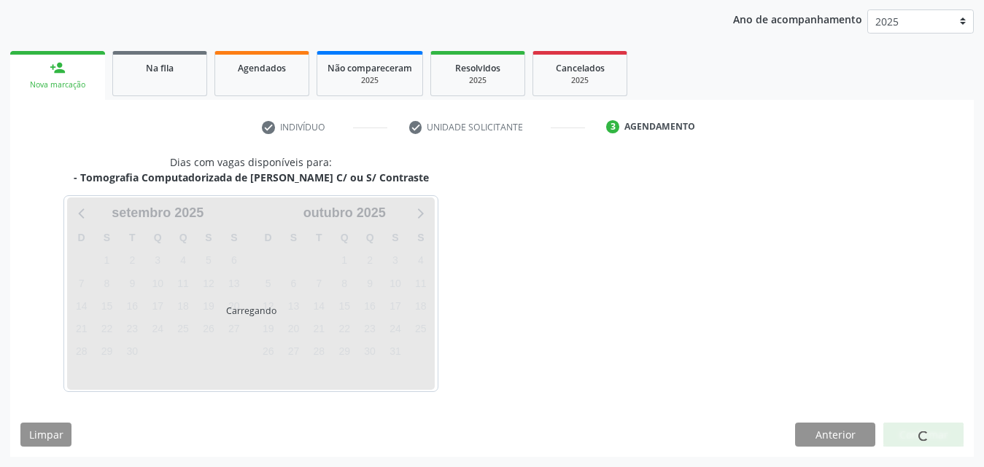
scroll to position [230, 0]
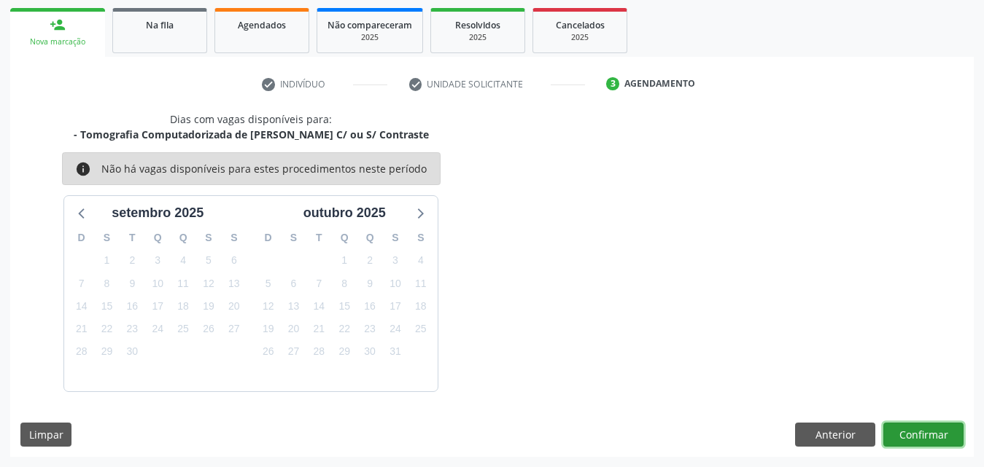
click at [912, 438] on button "Confirmar" at bounding box center [923, 435] width 80 height 25
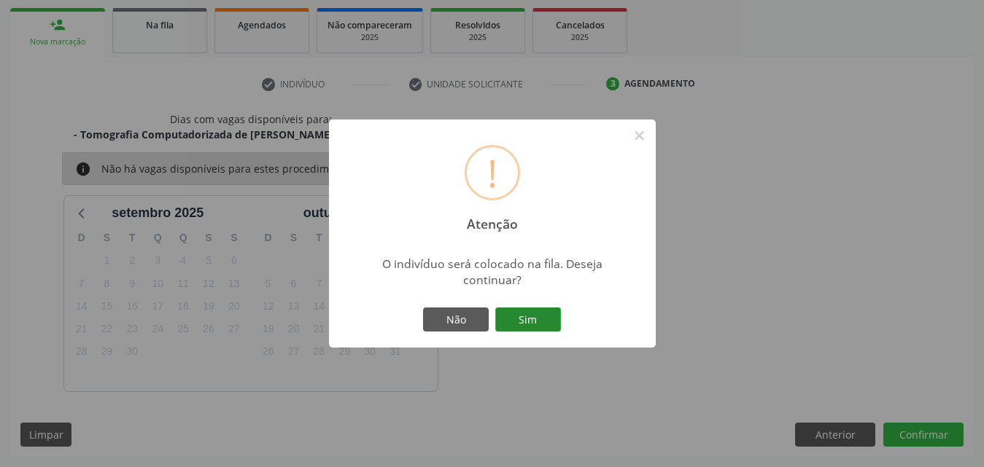
click at [559, 327] on button "Sim" at bounding box center [528, 320] width 66 height 25
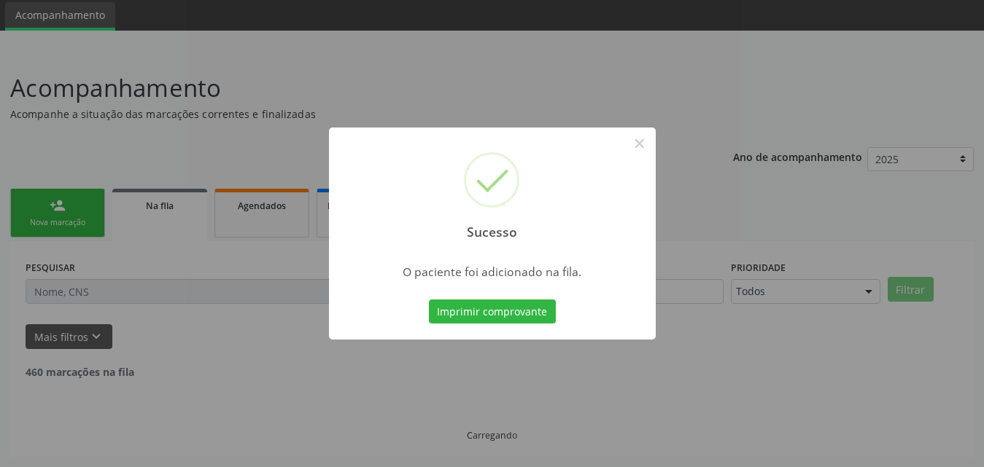
scroll to position [34, 0]
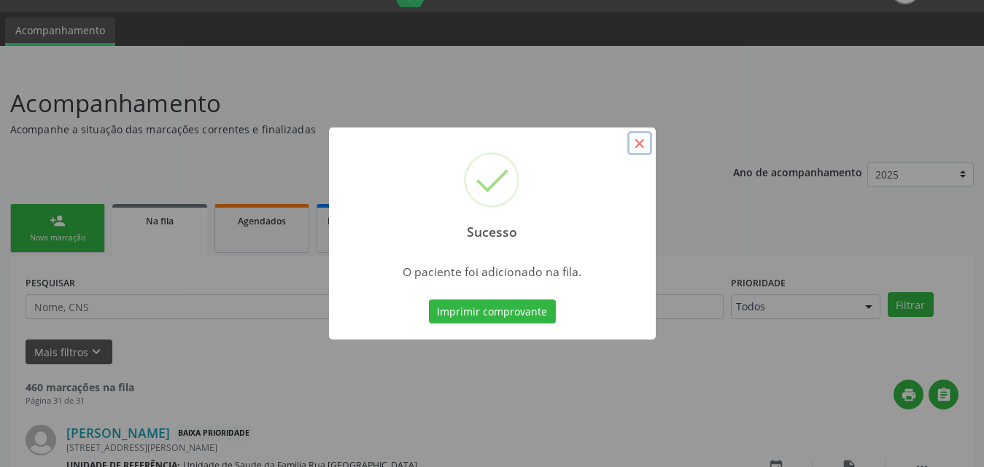
click at [642, 139] on button "×" at bounding box center [639, 143] width 25 height 25
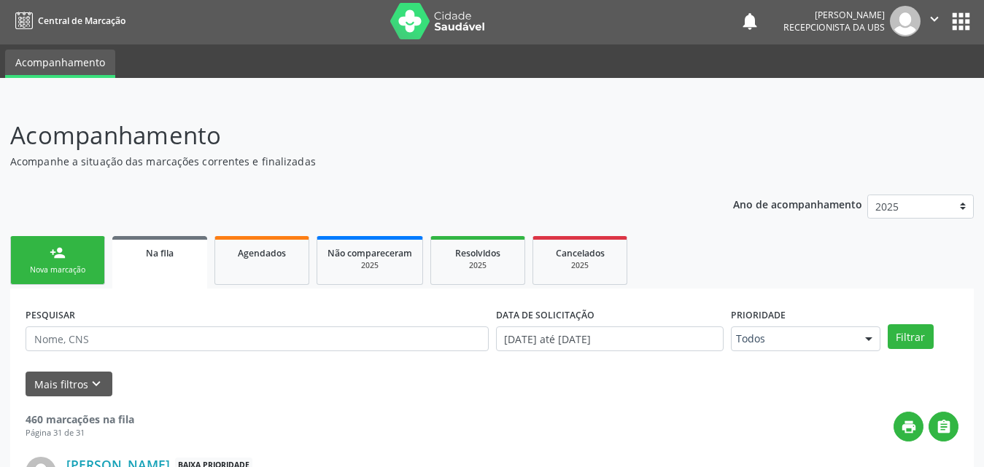
scroll to position [0, 0]
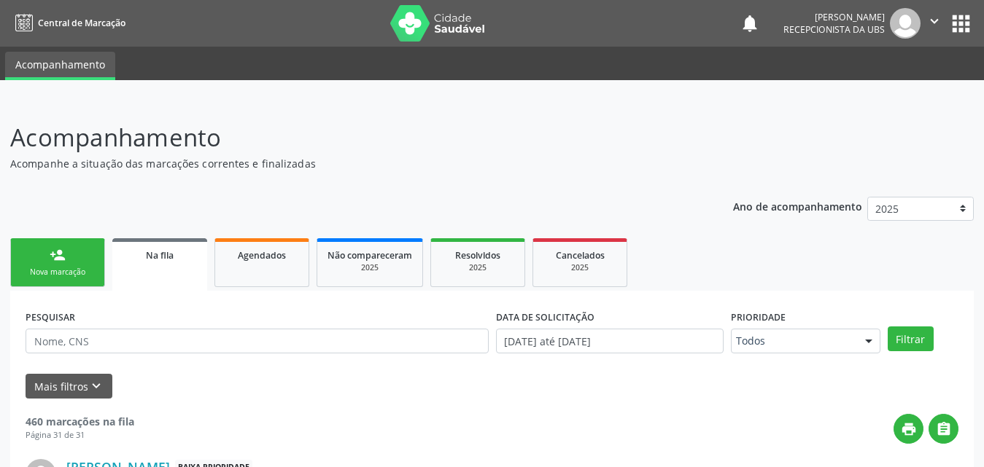
click at [66, 276] on div "Nova marcação" at bounding box center [57, 272] width 73 height 11
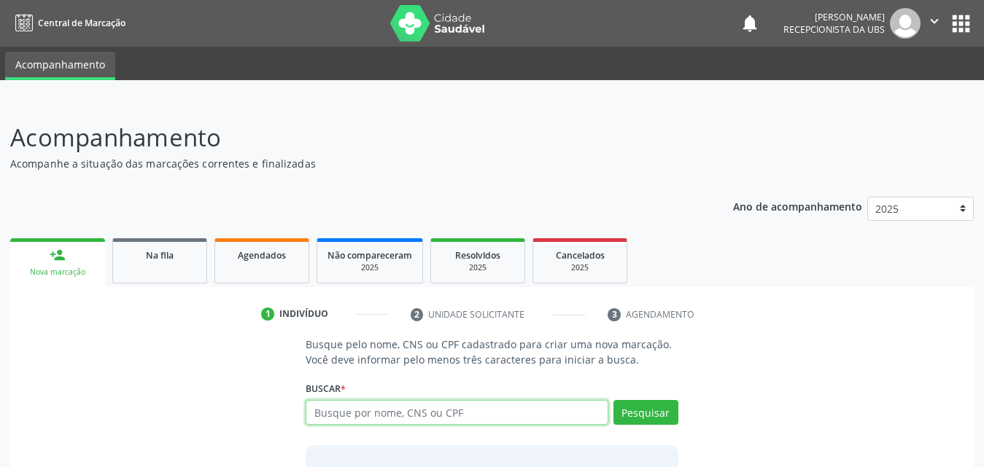
click at [420, 415] on input "text" at bounding box center [456, 412] width 303 height 25
type input "701205003643013"
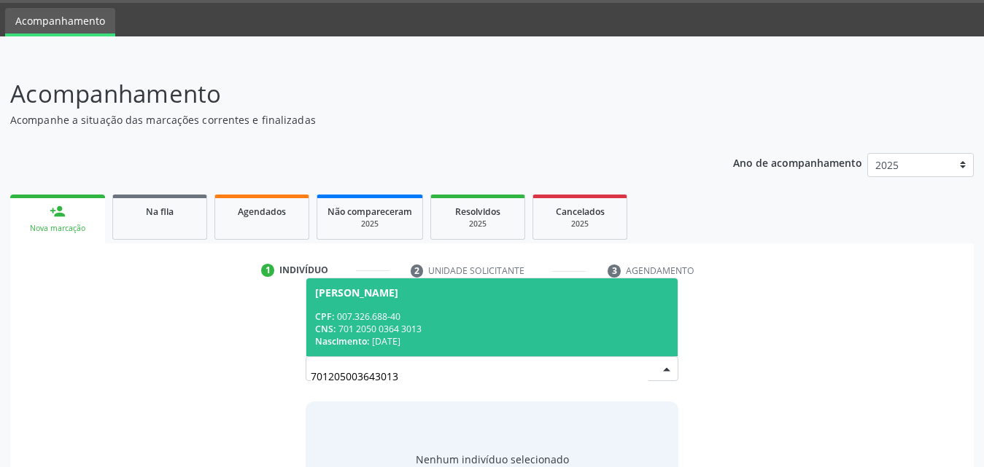
scroll to position [42, 0]
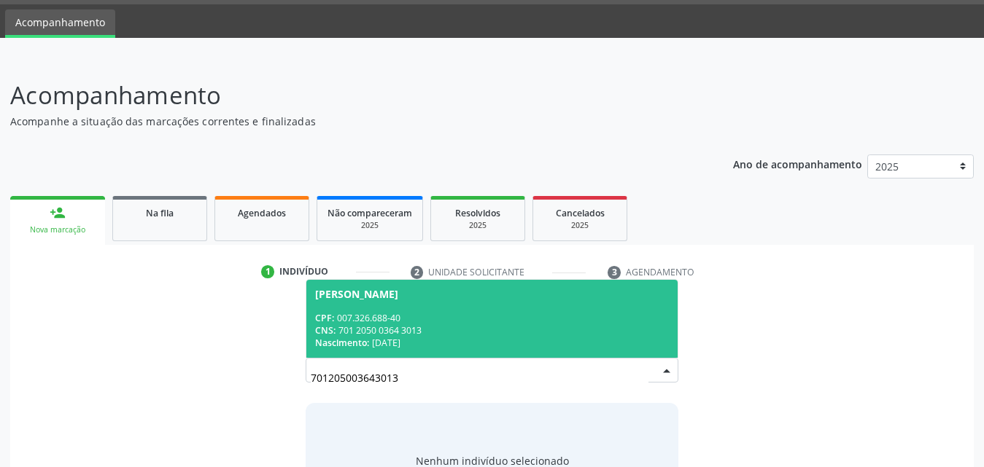
click at [389, 319] on div "CPF: 007.326.688-40" at bounding box center [492, 318] width 354 height 12
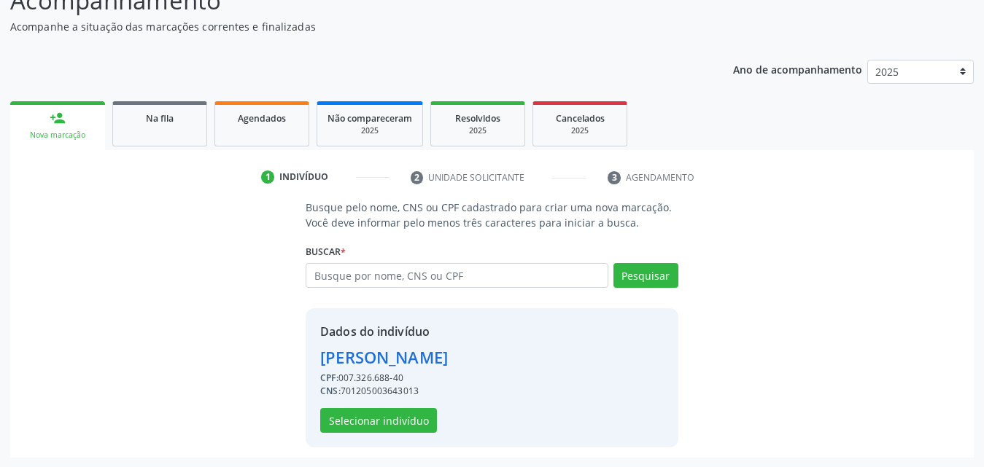
scroll to position [138, 0]
click at [378, 421] on button "Selecionar indivíduo" at bounding box center [378, 420] width 117 height 25
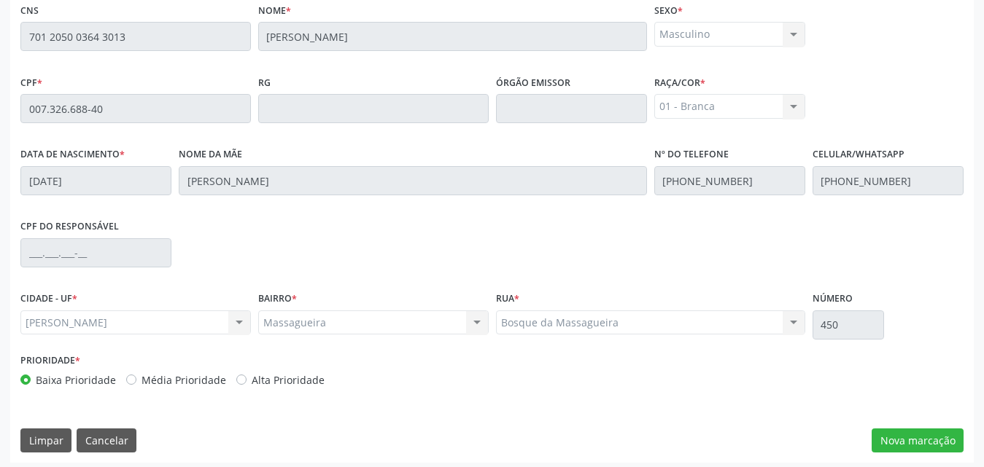
scroll to position [386, 0]
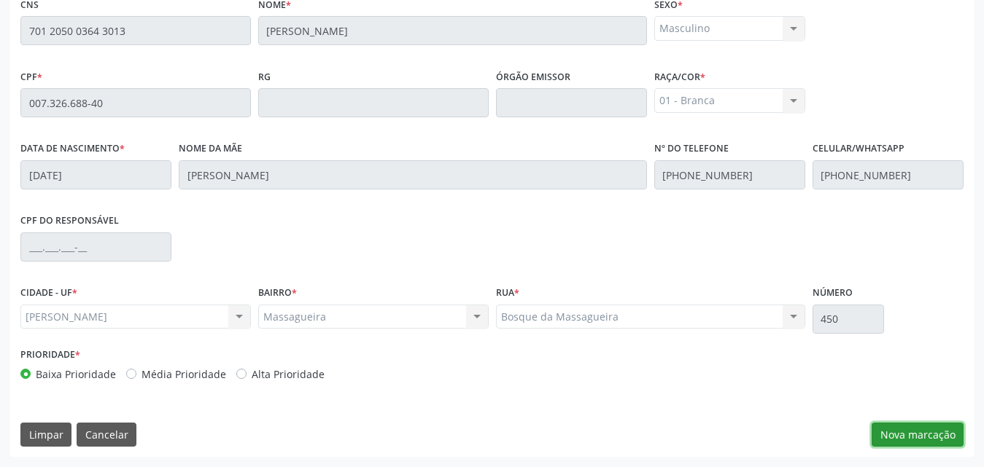
click at [917, 431] on button "Nova marcação" at bounding box center [917, 435] width 92 height 25
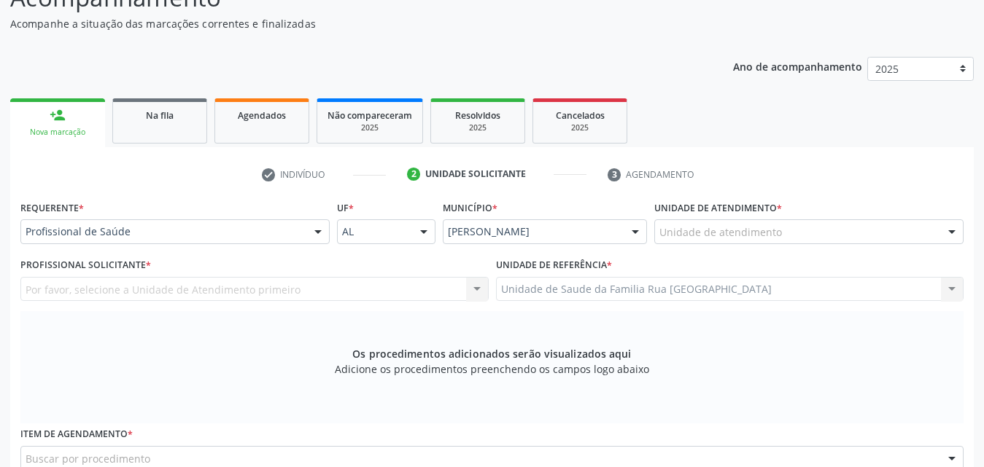
scroll to position [313, 0]
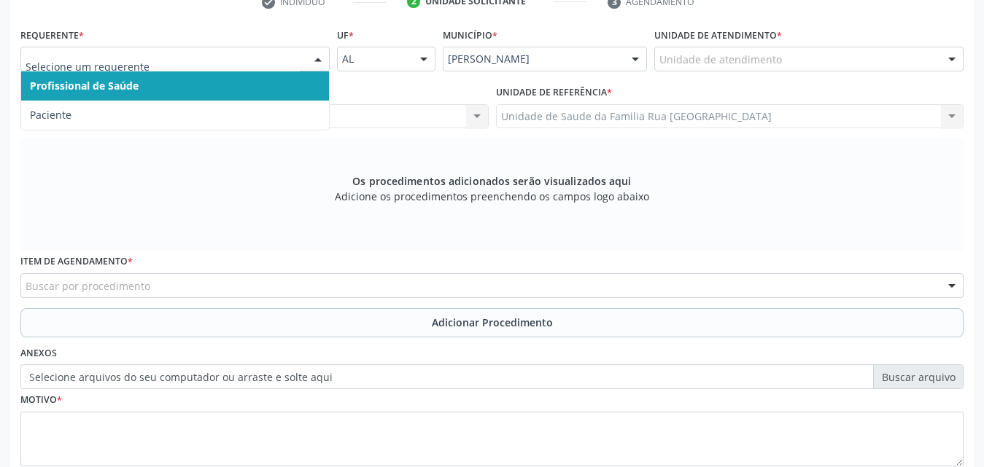
click at [319, 57] on div at bounding box center [318, 59] width 22 height 25
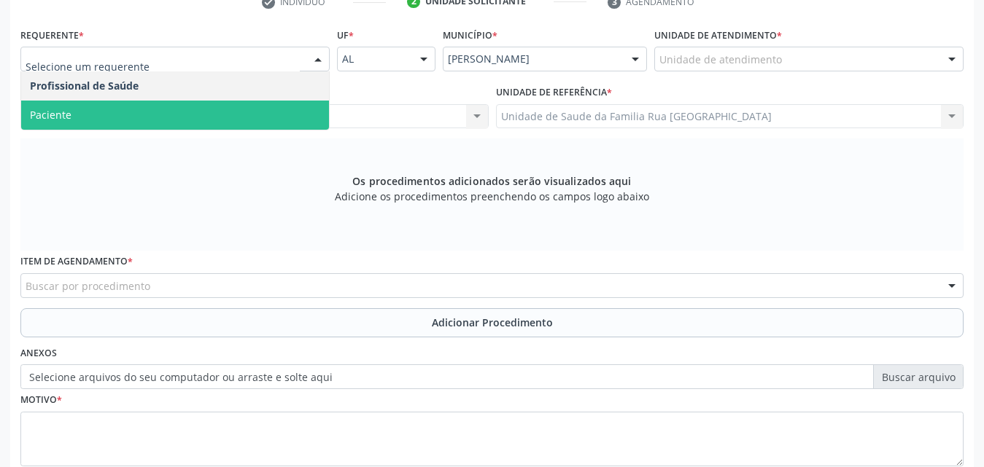
click at [125, 127] on span "Paciente" at bounding box center [175, 115] width 308 height 29
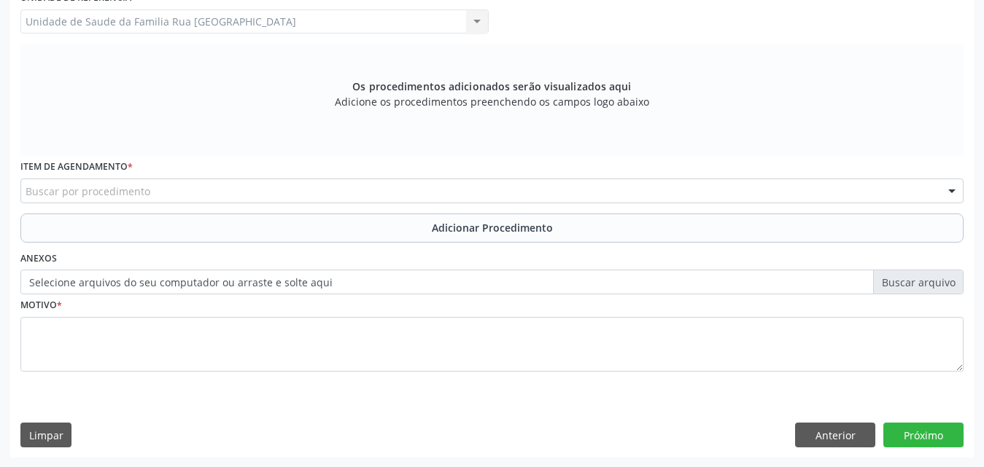
scroll to position [408, 0]
click at [226, 190] on div "Buscar por procedimento" at bounding box center [491, 190] width 943 height 25
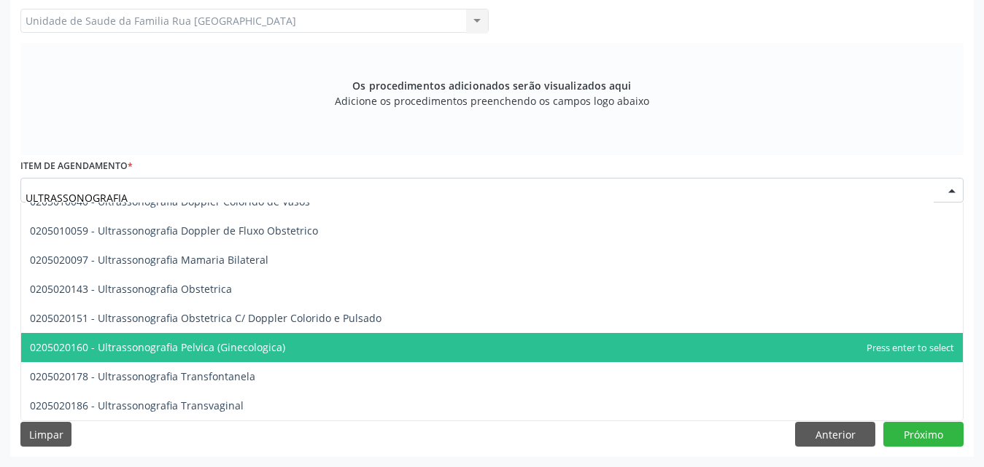
scroll to position [30, 0]
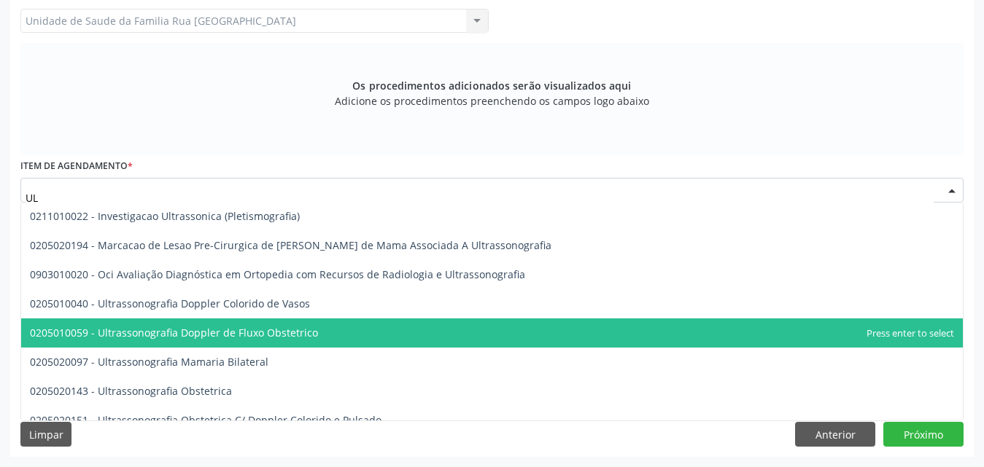
type input "U"
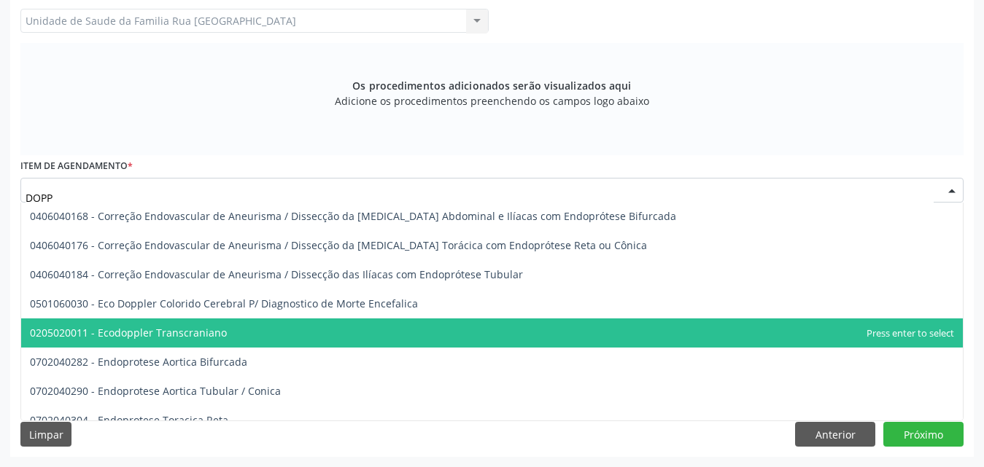
scroll to position [0, 0]
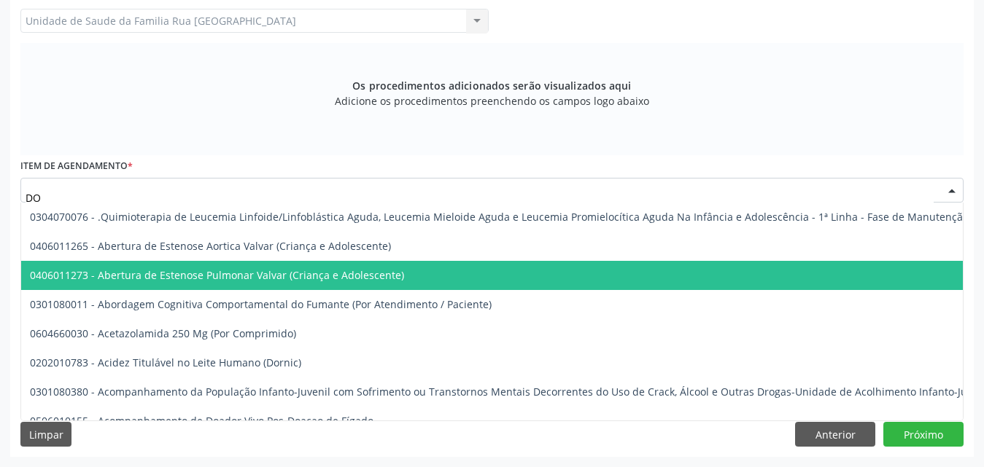
type input "D"
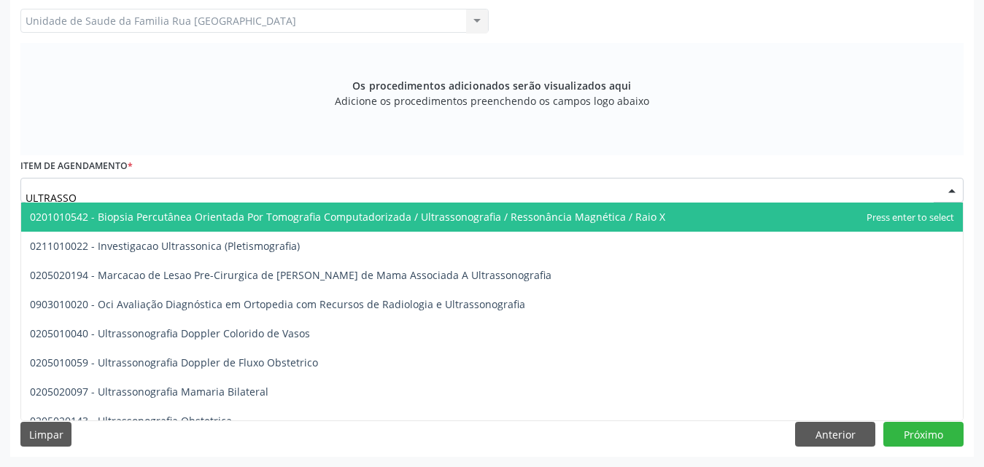
click at [142, 193] on input "ULTRASSO" at bounding box center [480, 197] width 908 height 29
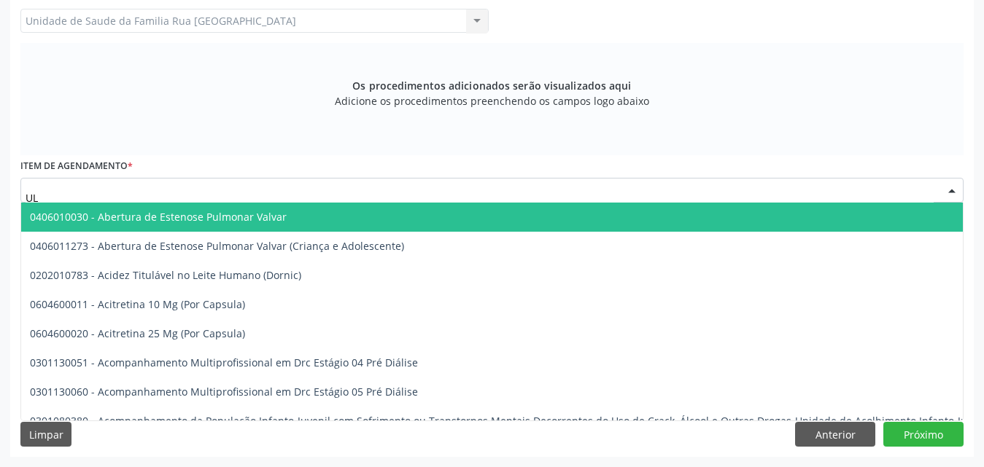
type input "U"
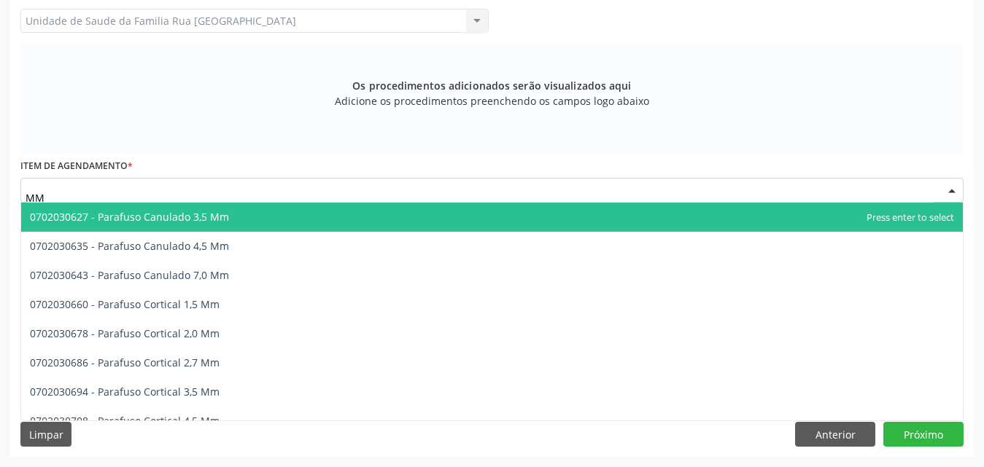
type input "M"
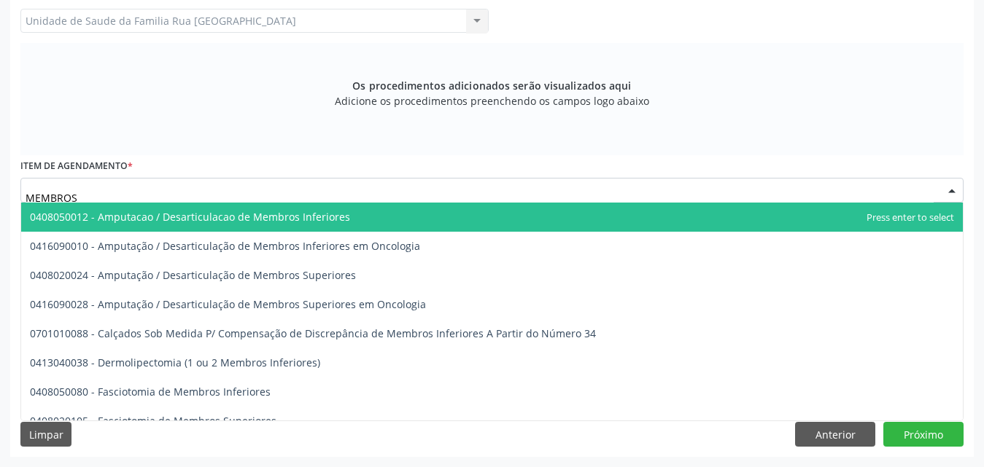
type input "MEMBROS"
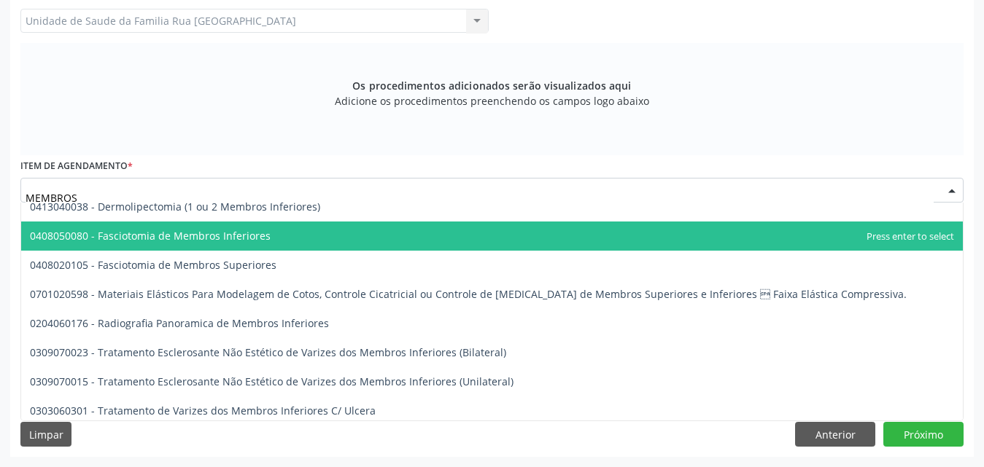
scroll to position [161, 0]
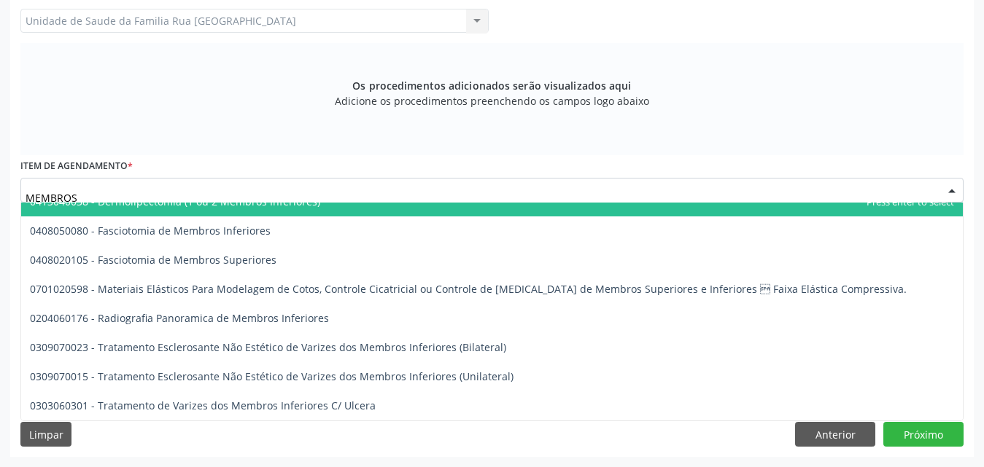
click at [321, 136] on div "Os procedimentos adicionados serão visualizados aqui Adicione os procedimentos …" at bounding box center [491, 99] width 943 height 112
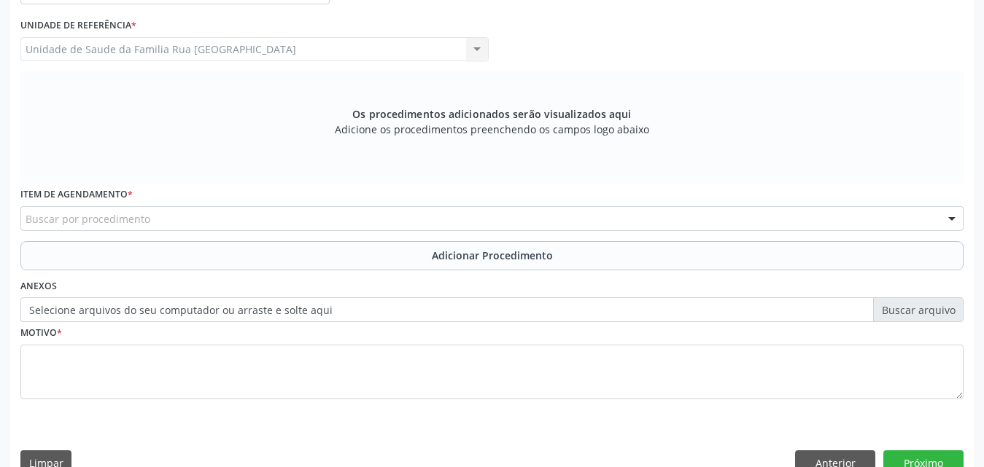
scroll to position [117, 0]
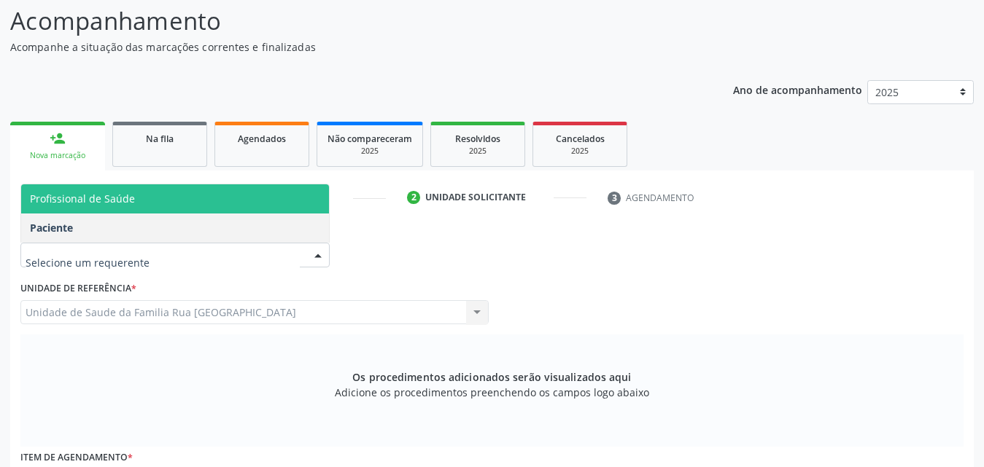
click at [135, 187] on span "Profissional de Saúde" at bounding box center [175, 198] width 308 height 29
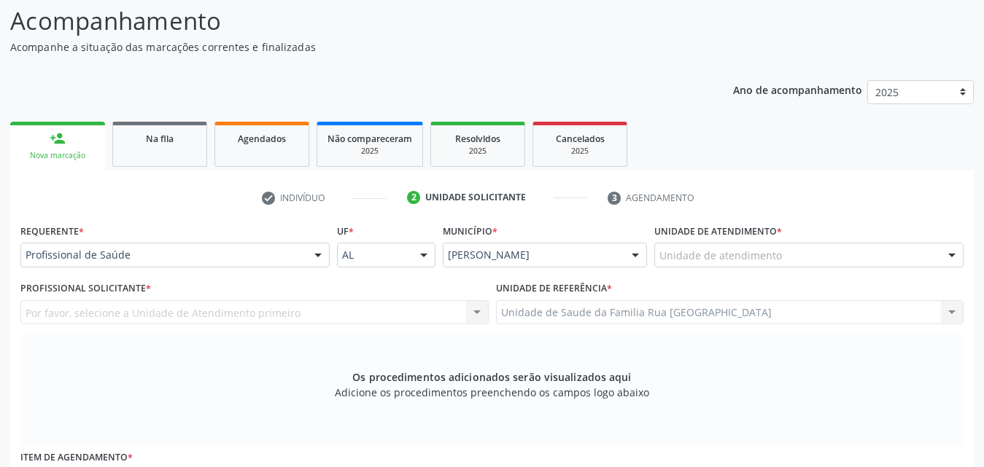
click at [819, 256] on div "Unidade de atendimento" at bounding box center [808, 255] width 309 height 25
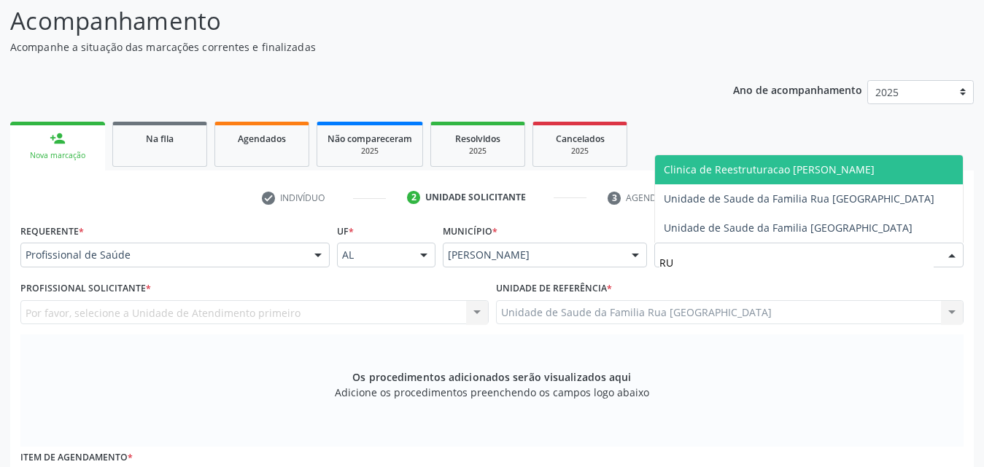
type input "RUA"
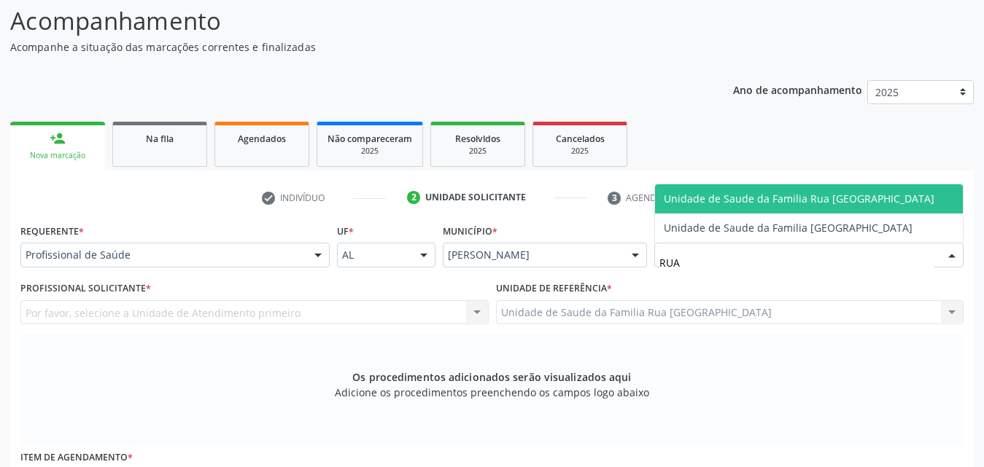
click at [785, 191] on span "Unidade de Saude da Familia Rua [GEOGRAPHIC_DATA]" at bounding box center [809, 198] width 308 height 29
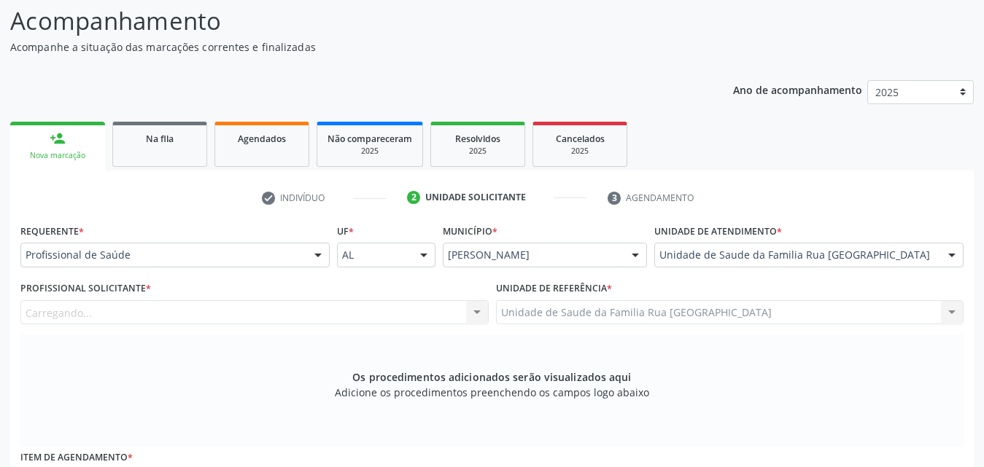
click at [295, 309] on div "Carregando... Nenhum resultado encontrado para: " " Não há nenhuma opção para s…" at bounding box center [254, 312] width 468 height 25
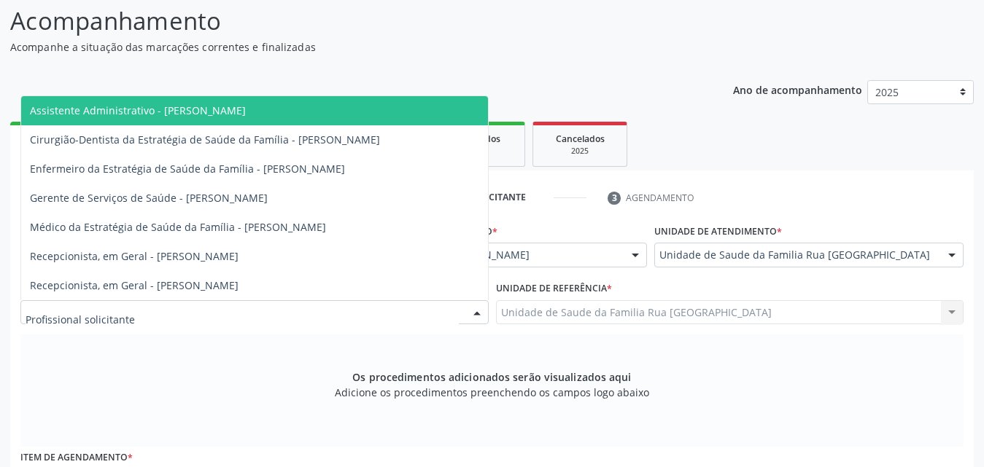
click at [295, 309] on div at bounding box center [254, 312] width 468 height 25
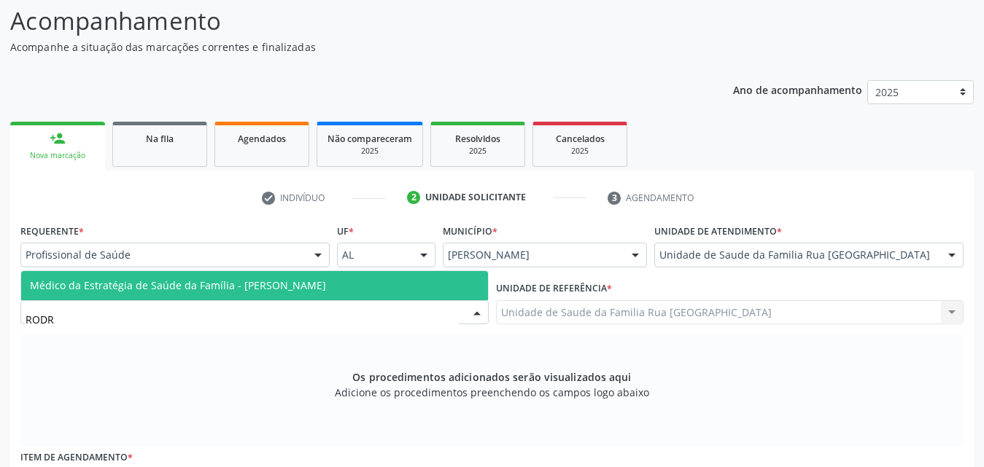
type input "RODRI"
click at [238, 292] on span "Médico da Estratégia de Saúde da Família - [PERSON_NAME]" at bounding box center [178, 286] width 296 height 14
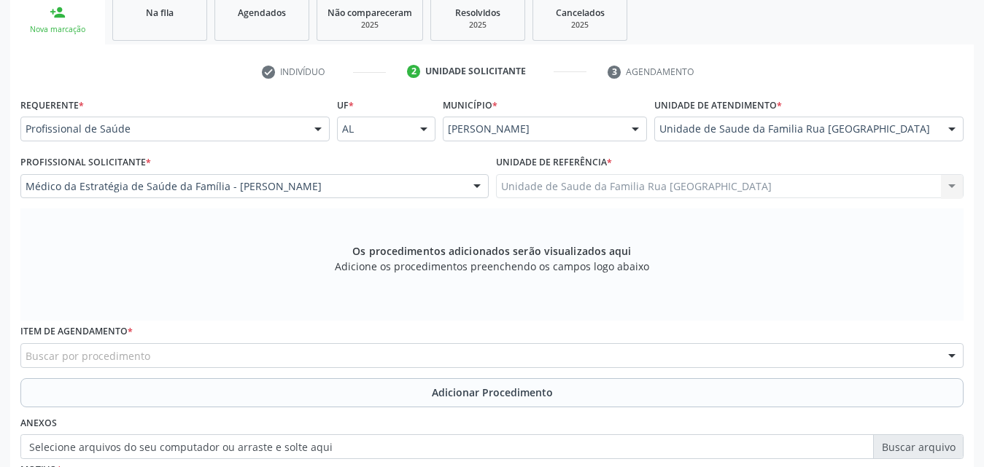
scroll to position [408, 0]
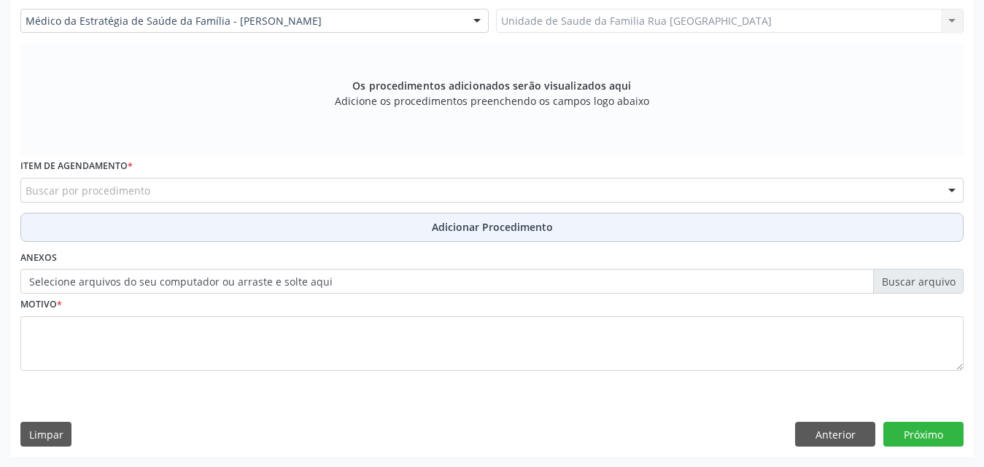
click at [236, 231] on button "Adicionar Procedimento" at bounding box center [491, 227] width 943 height 29
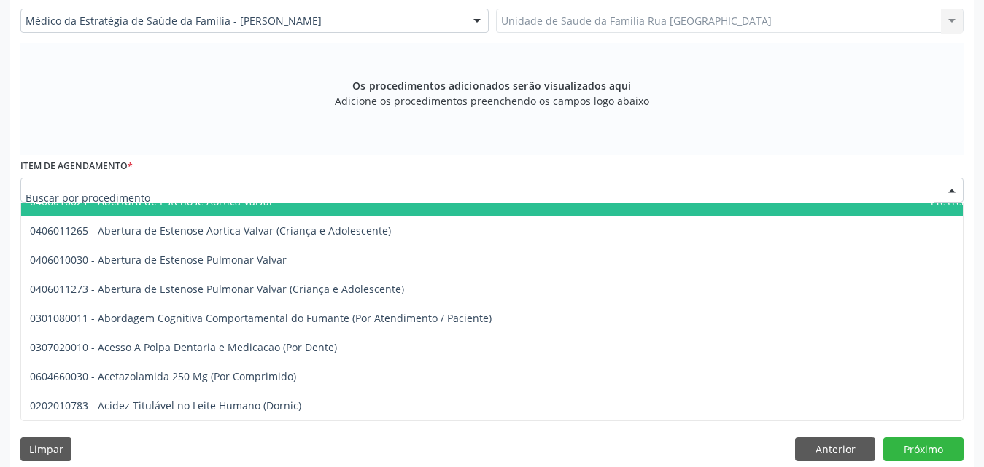
click at [232, 191] on div at bounding box center [491, 190] width 943 height 25
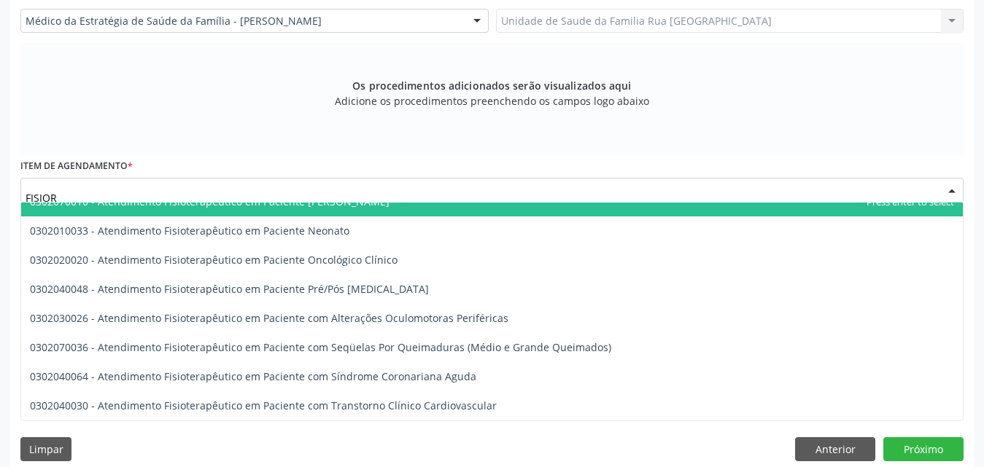
scroll to position [0, 0]
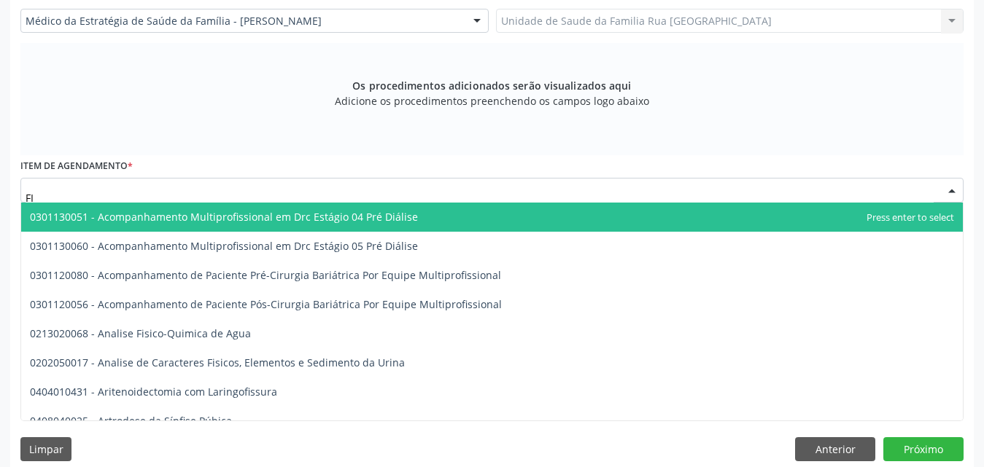
type input "F"
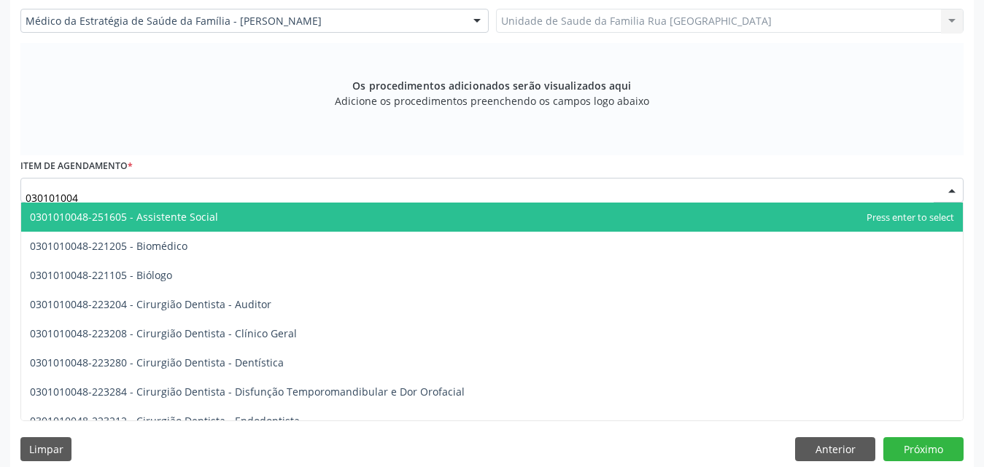
type input "0301010048"
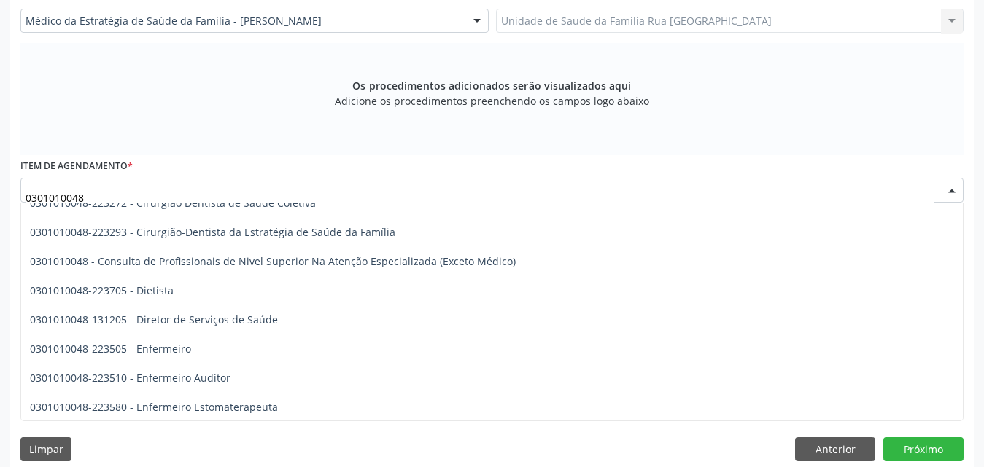
scroll to position [729, 0]
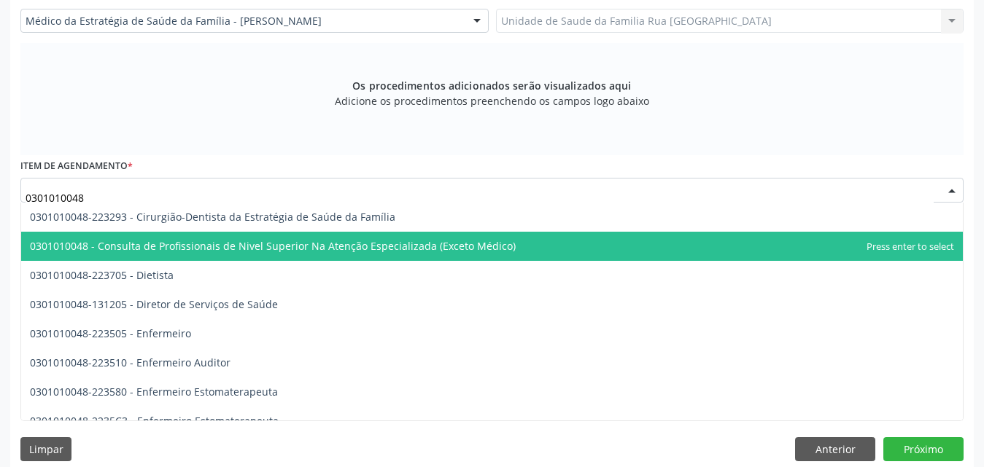
click at [277, 252] on span "0301010048 - Consulta de Profissionais de Nivel Superior Na Atenção Especializa…" at bounding box center [273, 246] width 486 height 14
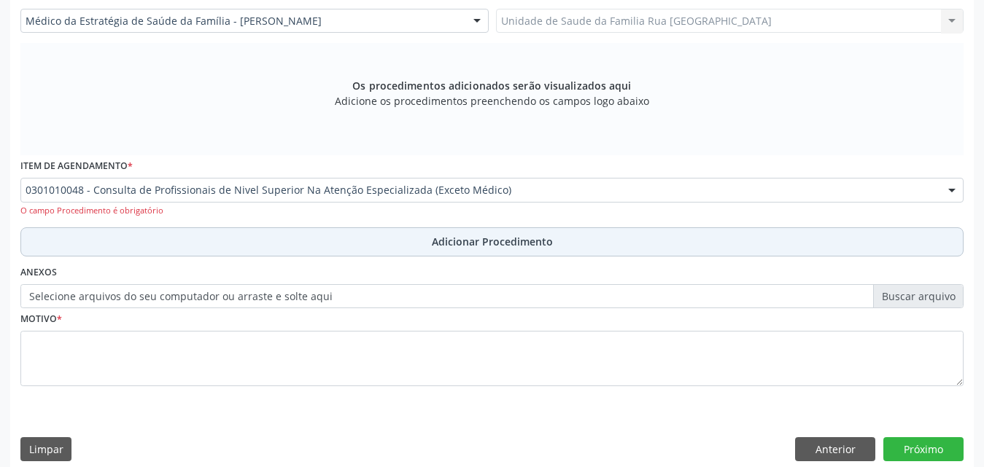
click at [470, 245] on span "Adicionar Procedimento" at bounding box center [492, 241] width 121 height 15
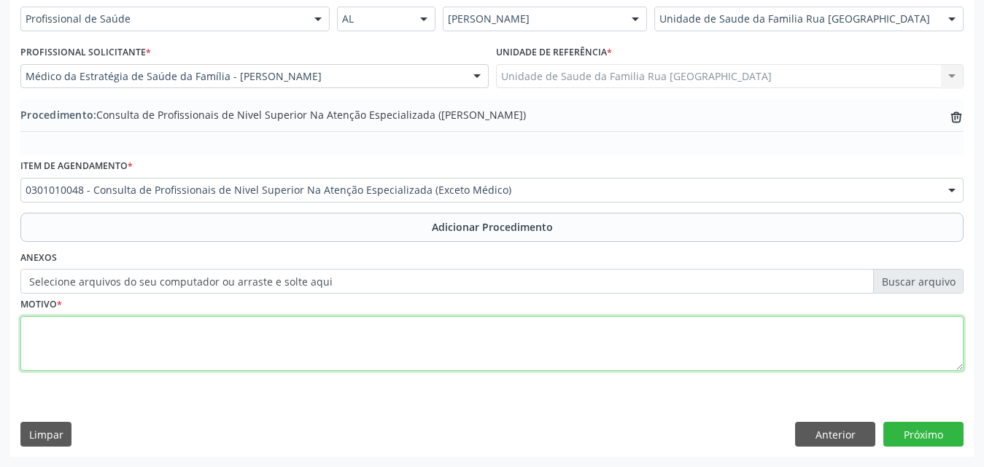
click at [119, 334] on textarea at bounding box center [491, 343] width 943 height 55
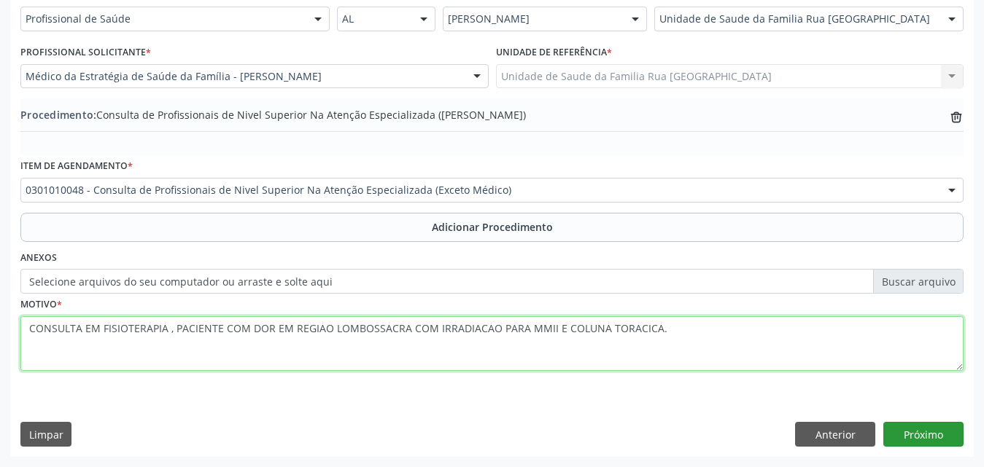
type textarea "CONSULTA EM FISIOTERAPIA , PACIENTE COM DOR EM REGIAO LOMBOSSACRA COM IRRADIACA…"
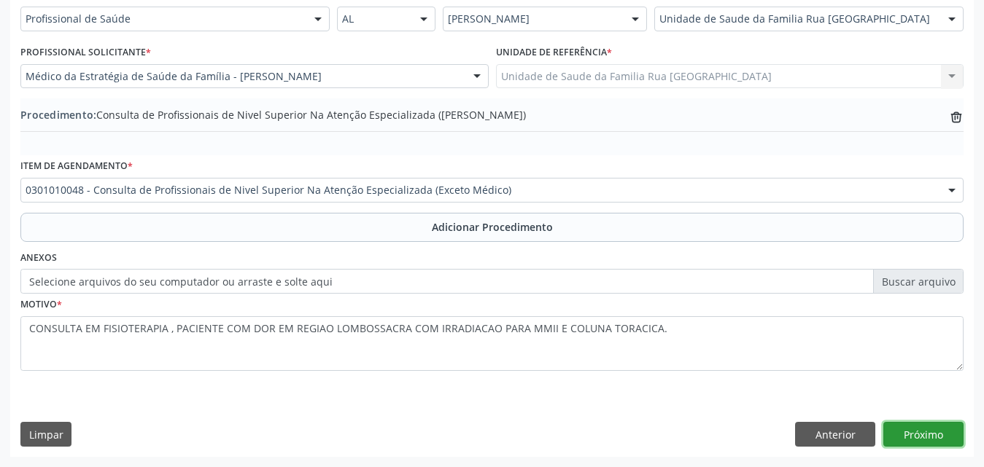
click at [919, 432] on button "Próximo" at bounding box center [923, 434] width 80 height 25
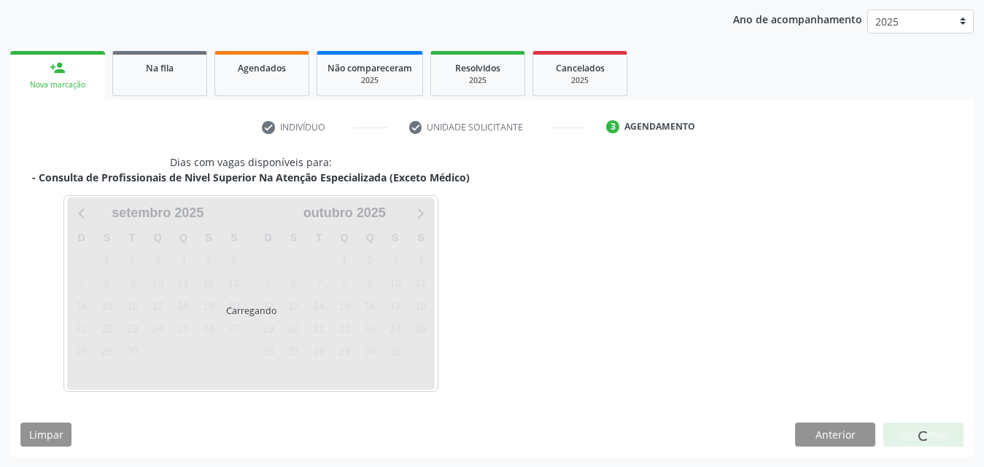
scroll to position [230, 0]
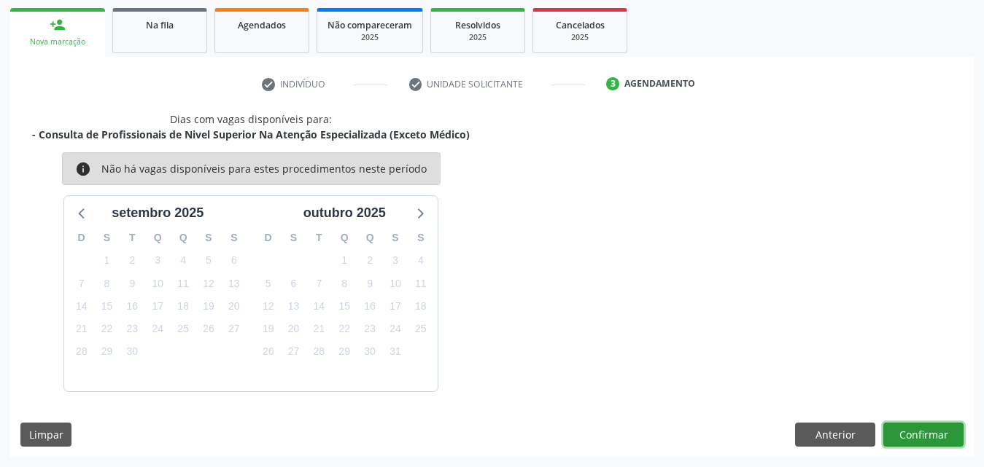
click at [916, 432] on button "Confirmar" at bounding box center [923, 435] width 80 height 25
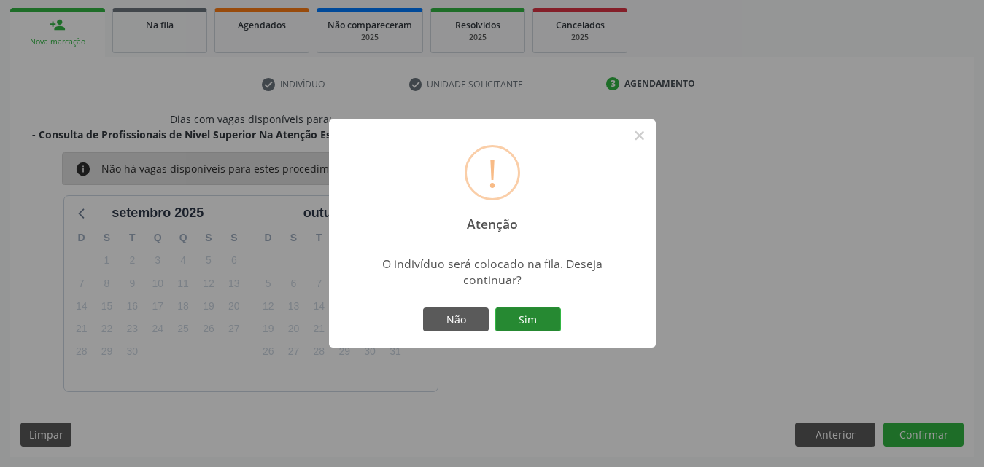
click at [526, 321] on button "Sim" at bounding box center [528, 320] width 66 height 25
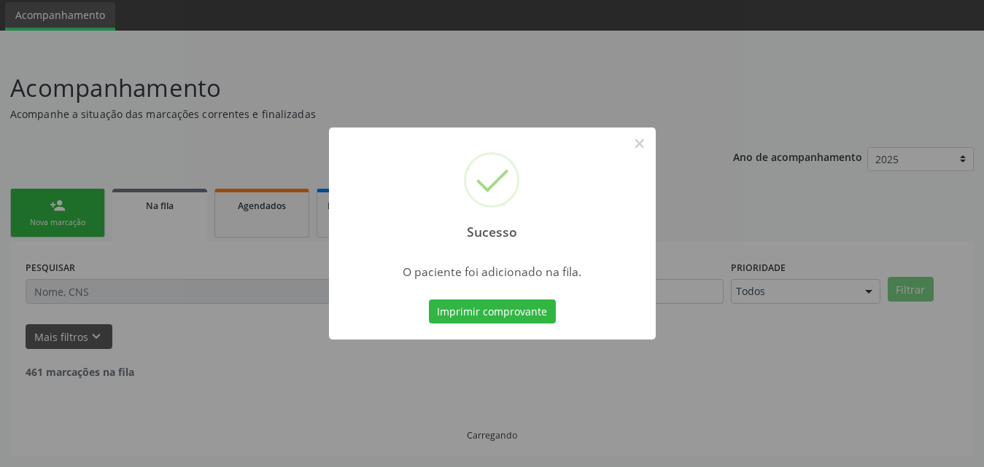
scroll to position [34, 0]
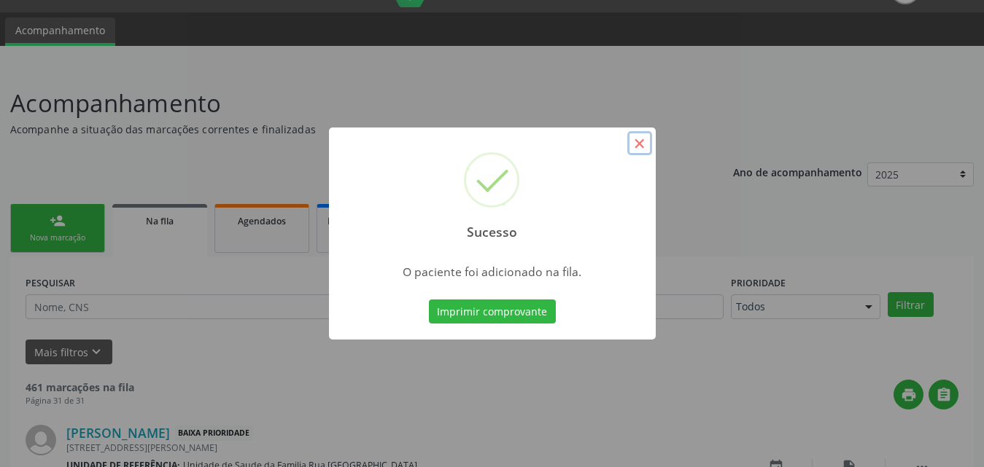
click at [636, 147] on button "×" at bounding box center [639, 143] width 25 height 25
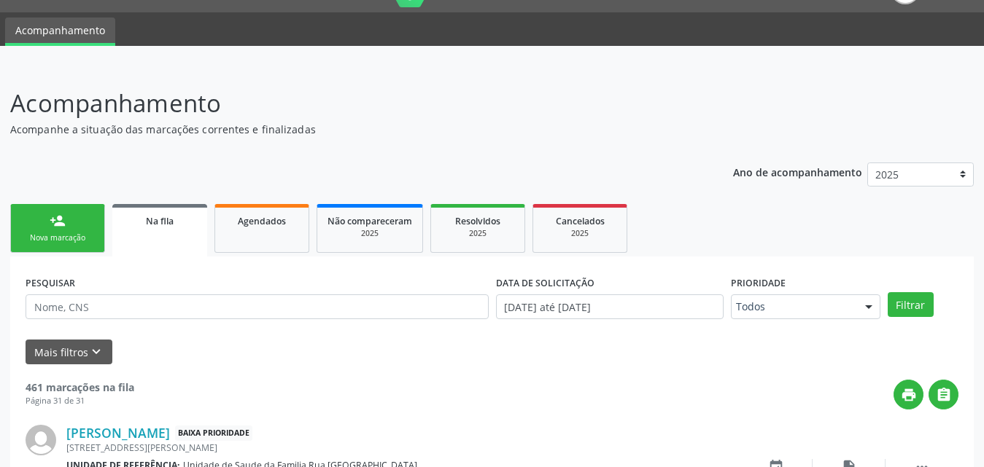
click at [78, 238] on div "Nova marcação" at bounding box center [57, 238] width 73 height 11
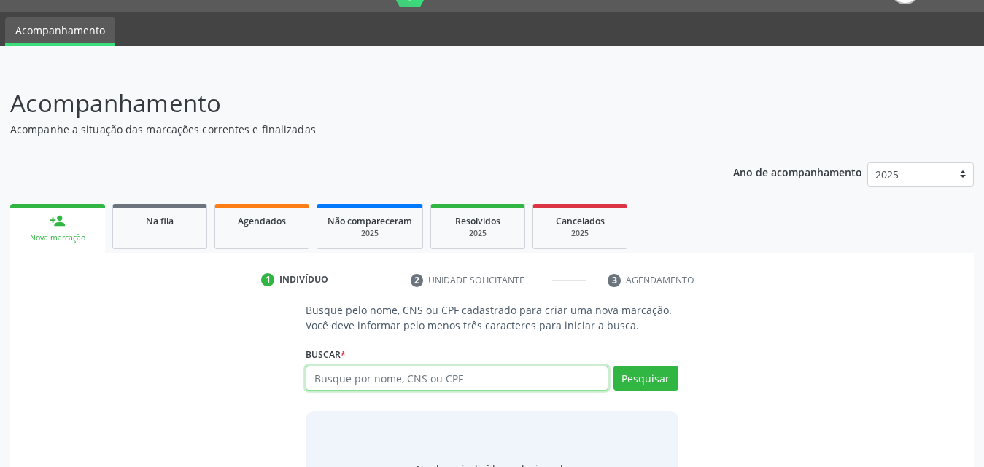
click at [502, 388] on input "text" at bounding box center [456, 378] width 303 height 25
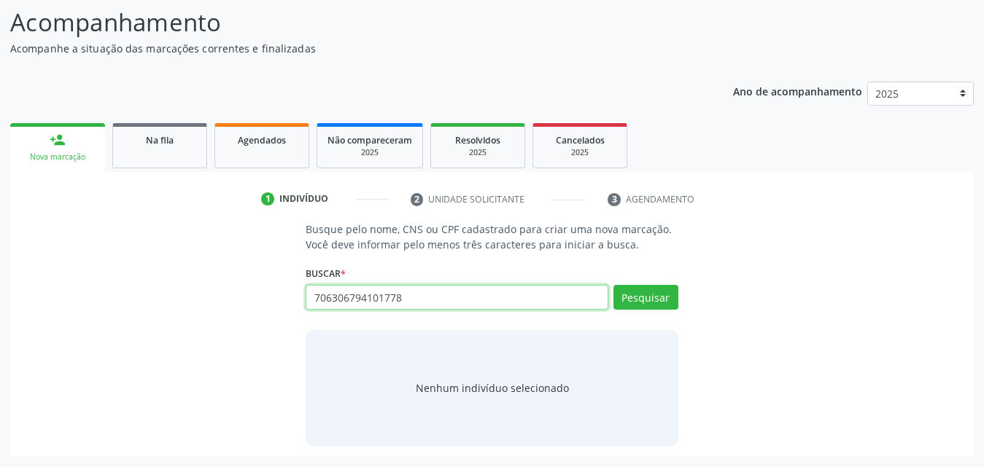
scroll to position [0, 0]
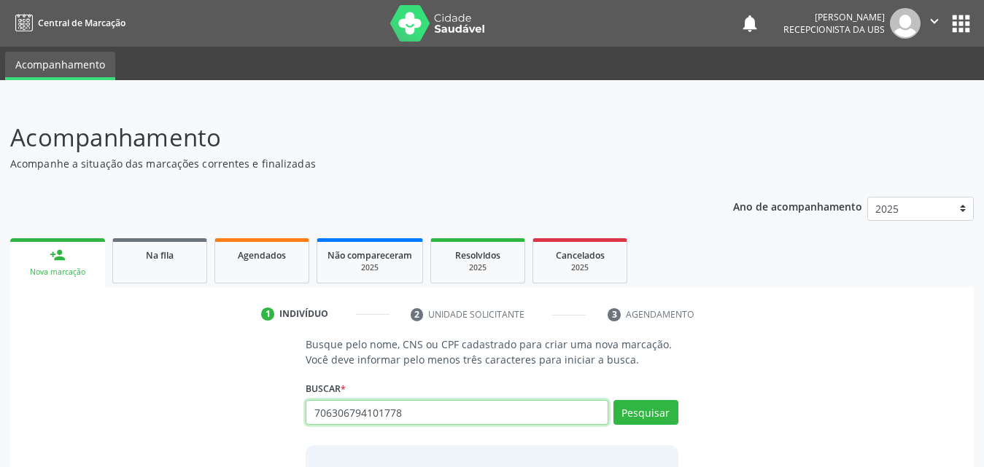
type input "706306794101778"
